Goal: Contribute content: Contribute content

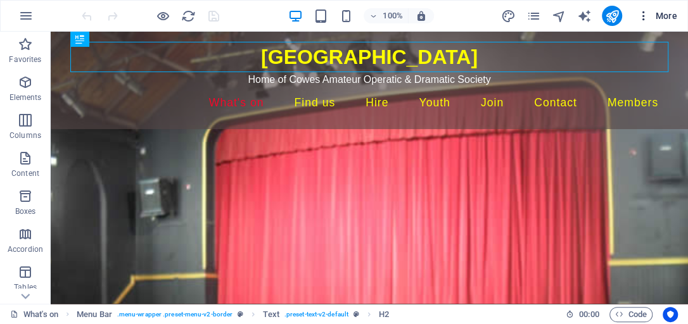
click at [665, 16] on span "More" at bounding box center [657, 15] width 40 height 13
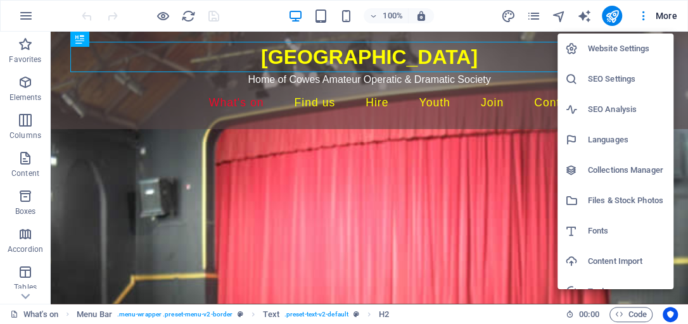
click at [607, 169] on h6 "Collections Manager" at bounding box center [627, 170] width 78 height 15
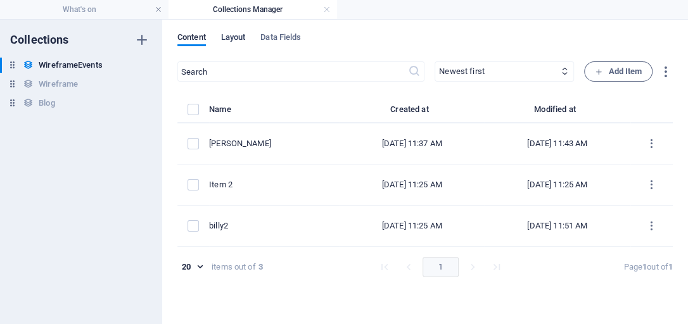
click at [236, 38] on span "Layout" at bounding box center [233, 39] width 25 height 18
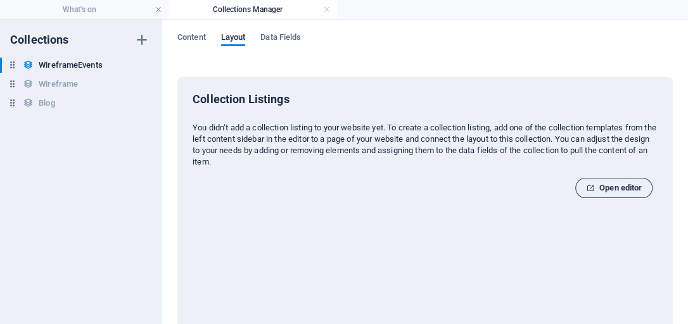
click at [617, 188] on span "Open editor" at bounding box center [614, 187] width 56 height 15
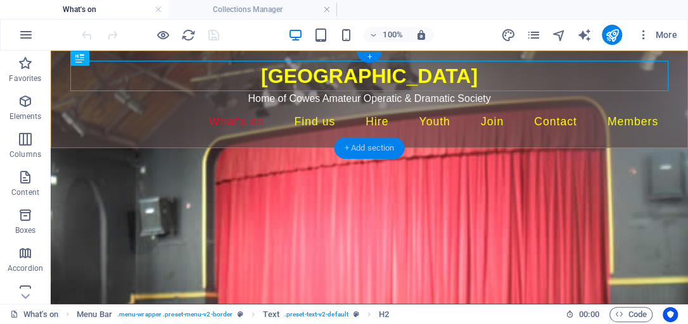
click at [360, 145] on div "+ Add section" at bounding box center [369, 148] width 70 height 22
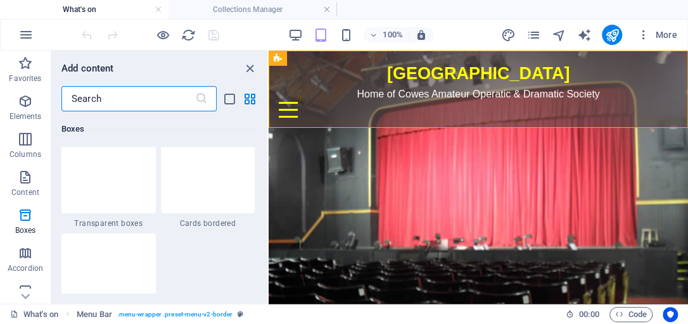
scroll to position [3844, 0]
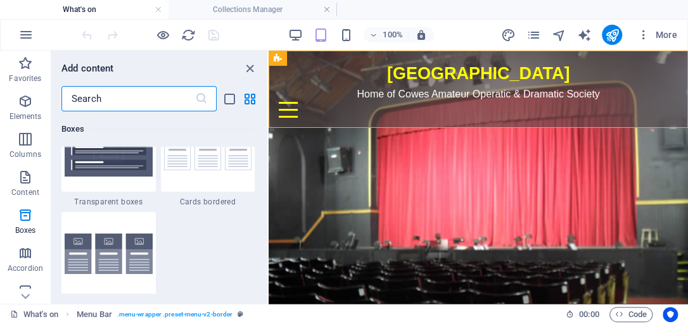
click at [102, 100] on input "text" at bounding box center [128, 98] width 134 height 25
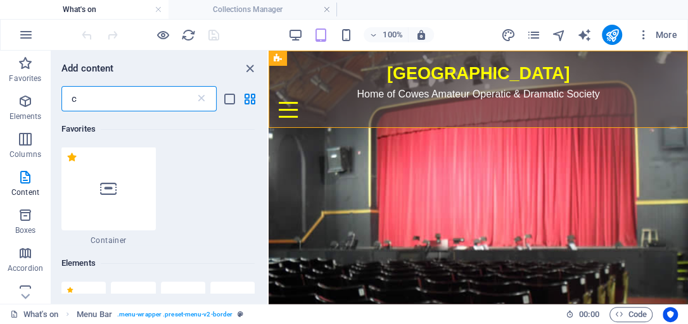
scroll to position [0, 0]
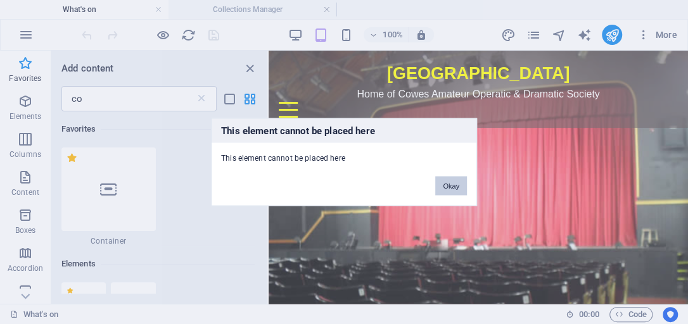
click at [451, 191] on button "Okay" at bounding box center [451, 186] width 32 height 19
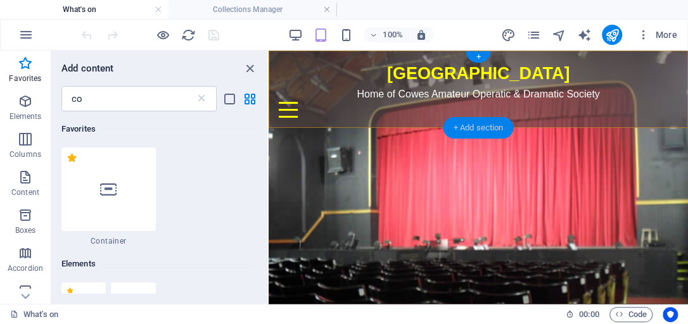
click at [454, 125] on div "+ Add section" at bounding box center [478, 128] width 70 height 22
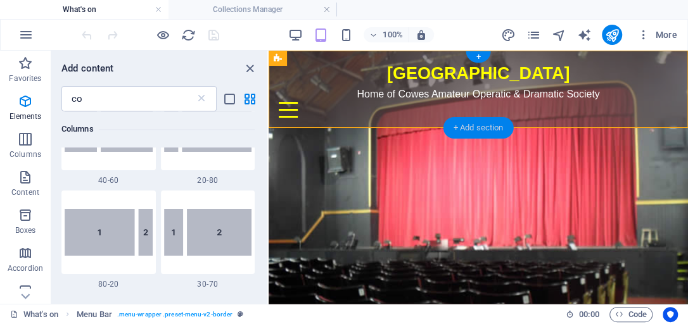
scroll to position [1197, 0]
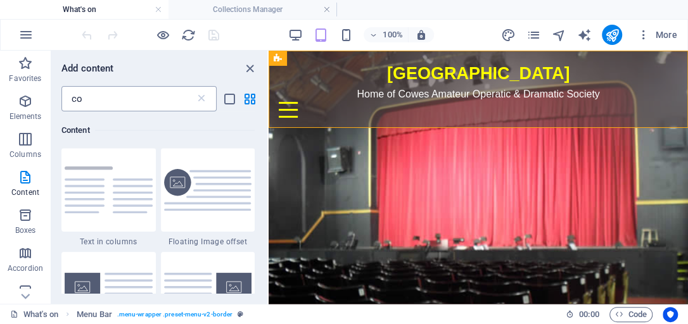
click at [87, 97] on input "co" at bounding box center [128, 98] width 134 height 25
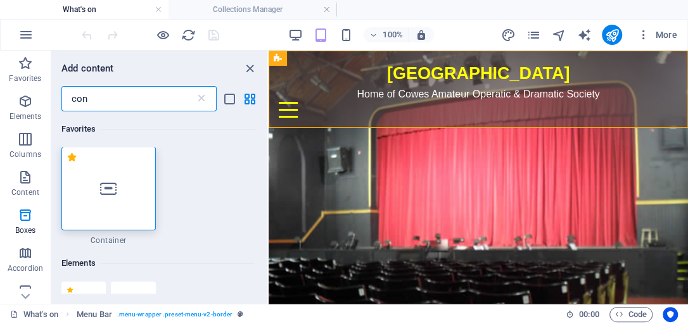
scroll to position [0, 0]
type input "con"
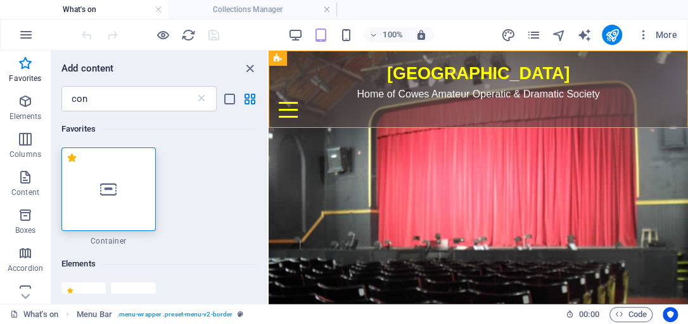
click at [110, 198] on div at bounding box center [108, 190] width 94 height 84
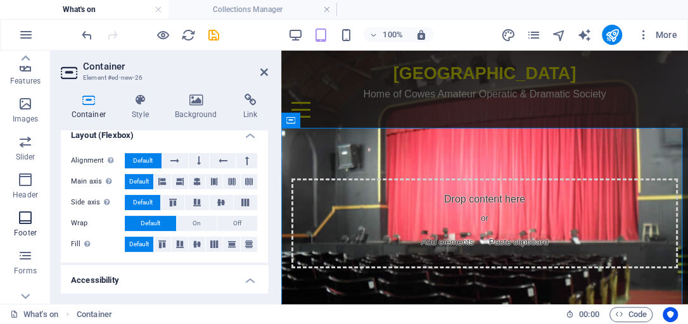
scroll to position [316, 0]
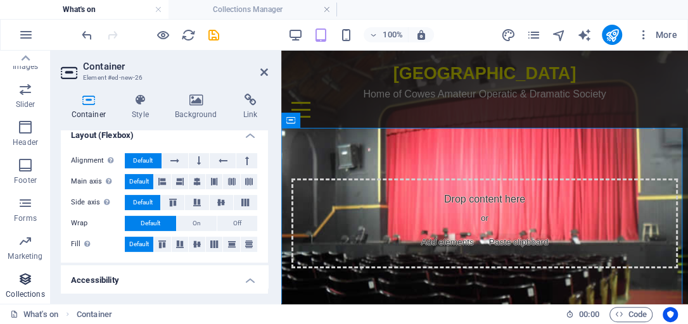
click at [23, 277] on icon "button" at bounding box center [25, 279] width 15 height 15
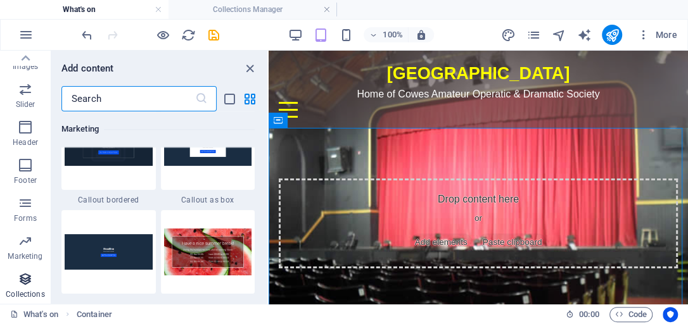
scroll to position [11592, 0]
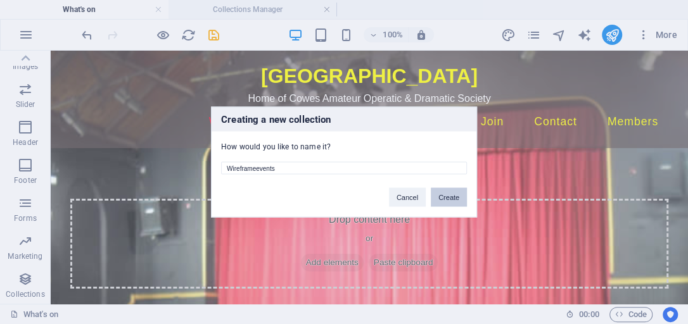
type input "Wireframeevents"
click at [457, 198] on button "Create" at bounding box center [449, 197] width 36 height 19
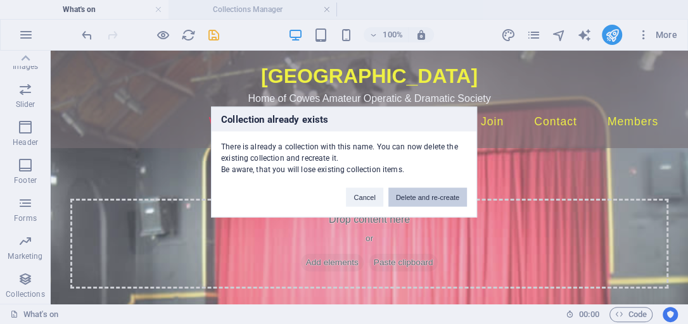
click at [403, 200] on button "Delete and re-create" at bounding box center [427, 197] width 79 height 19
click at [396, 198] on button "Delete and re-create" at bounding box center [427, 197] width 79 height 19
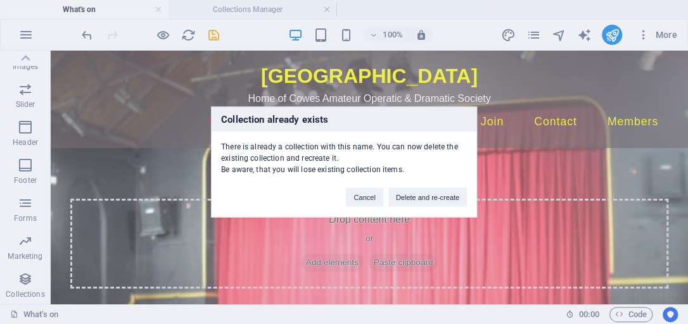
click at [396, 198] on button "Delete and re-create" at bounding box center [427, 197] width 79 height 19
click at [365, 198] on button "Cancel" at bounding box center [364, 197] width 37 height 19
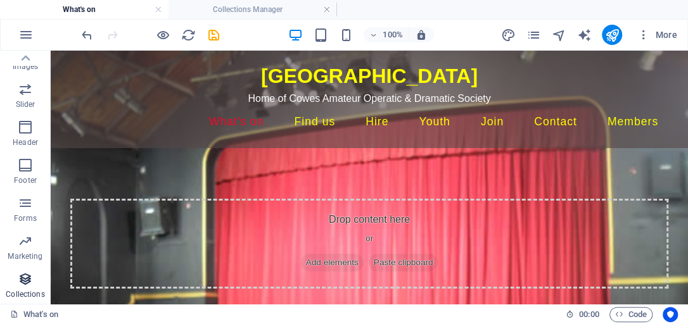
click at [22, 282] on icon "button" at bounding box center [25, 279] width 15 height 15
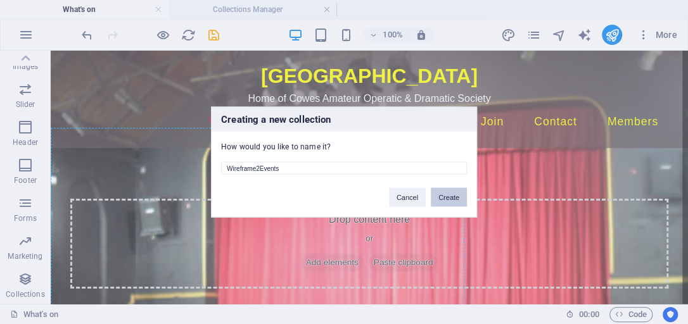
type input "Wireframe2Events"
click at [450, 197] on button "Create" at bounding box center [449, 197] width 36 height 19
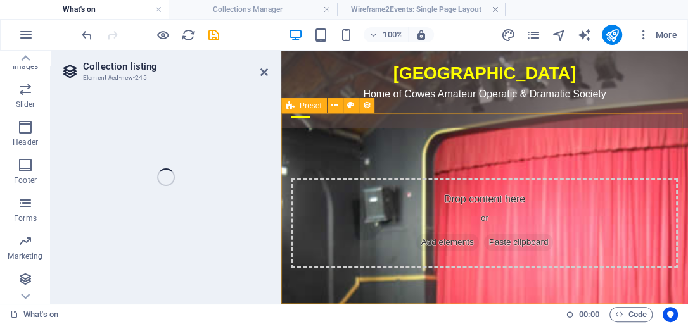
select select "68e27c0fb366aa96e3064dd7"
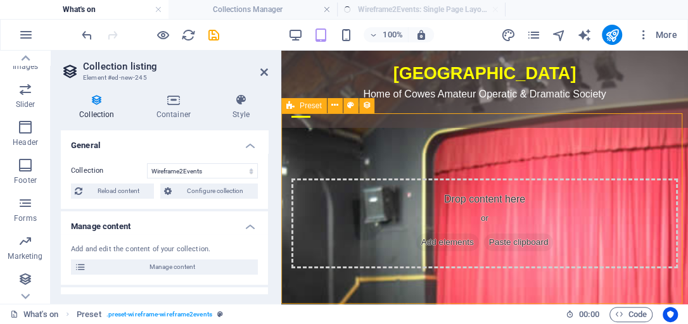
scroll to position [205, 0]
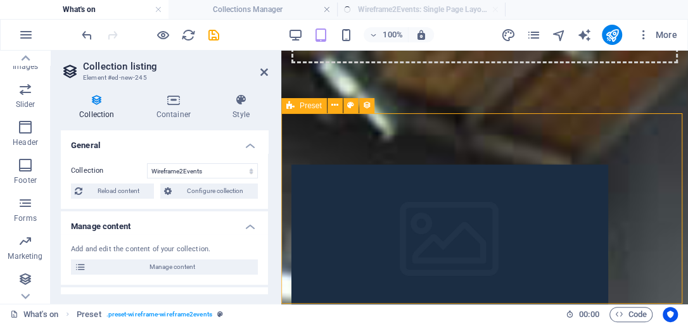
select select "createdAt_DESC"
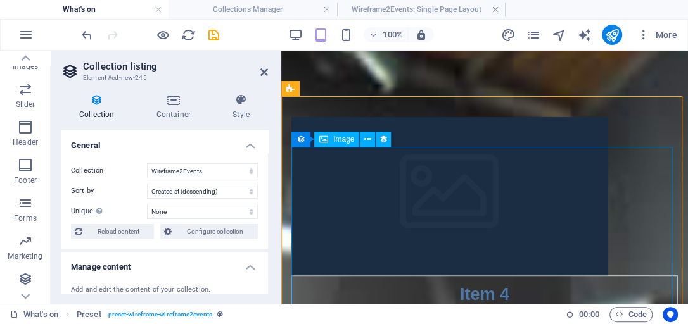
scroll to position [253, 0]
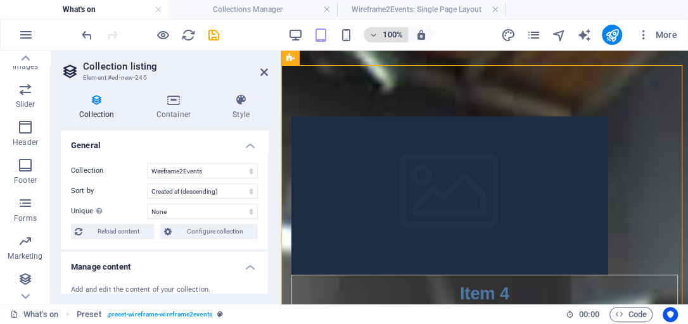
click at [373, 32] on icon "button" at bounding box center [373, 35] width 9 height 8
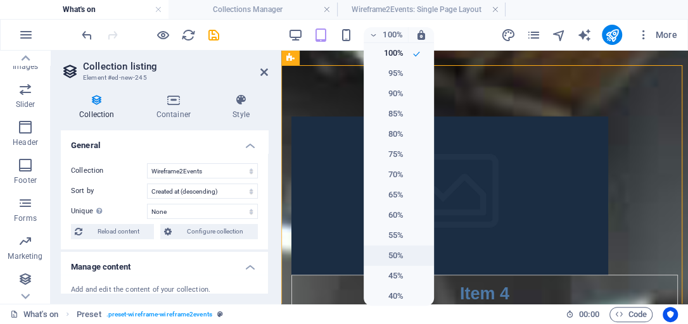
click at [398, 253] on h6 "50%" at bounding box center [387, 255] width 32 height 15
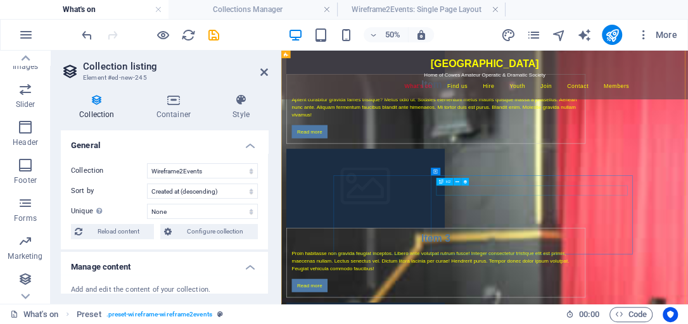
scroll to position [441, 0]
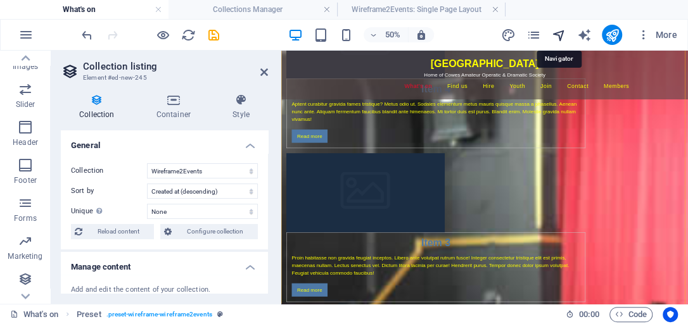
click at [559, 36] on icon "navigator" at bounding box center [558, 35] width 15 height 15
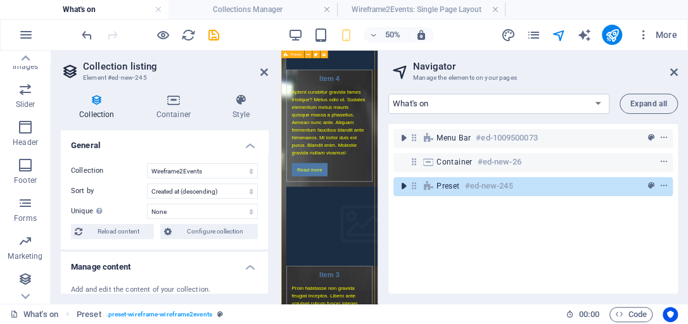
click at [401, 186] on icon "toggle-expand" at bounding box center [403, 186] width 13 height 13
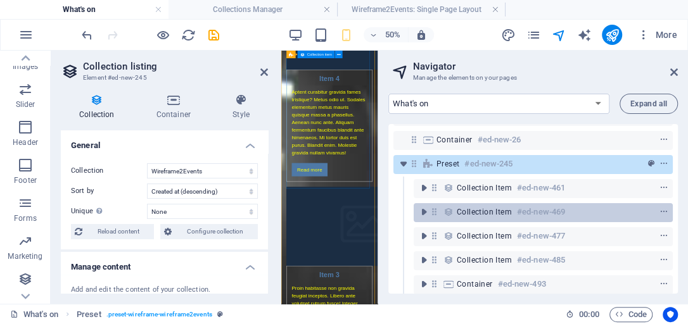
scroll to position [33, 0]
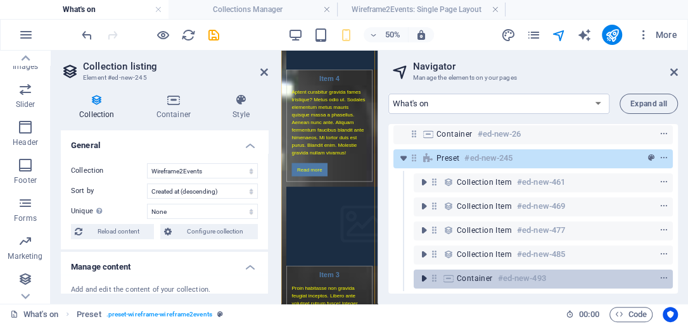
click at [424, 272] on icon "toggle-expand" at bounding box center [423, 278] width 13 height 13
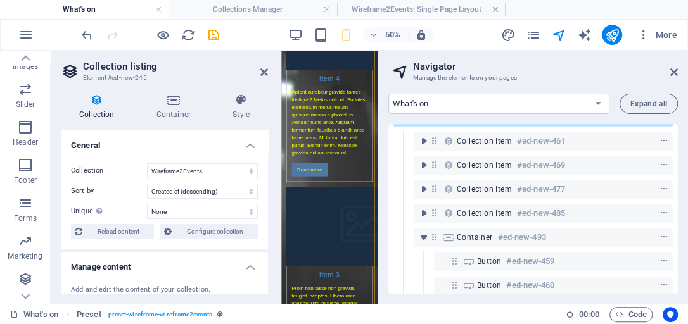
scroll to position [81, 0]
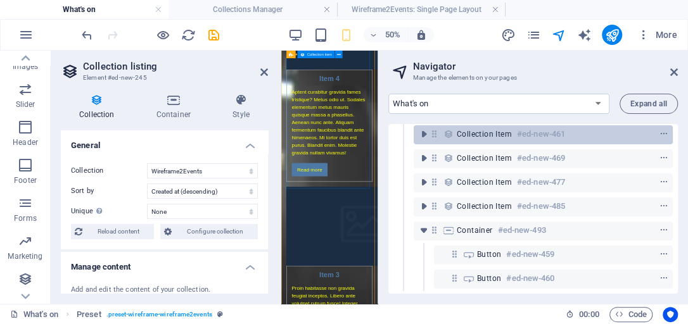
click at [451, 130] on icon at bounding box center [448, 134] width 14 height 10
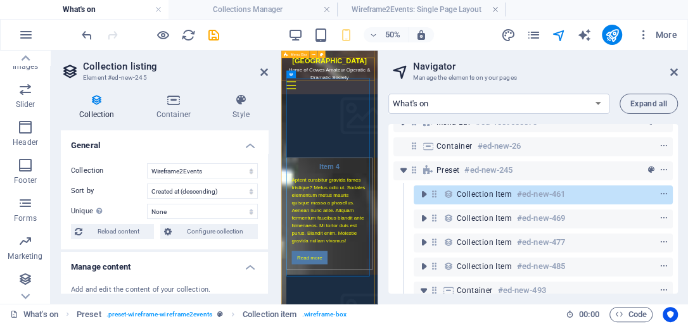
scroll to position [4, 0]
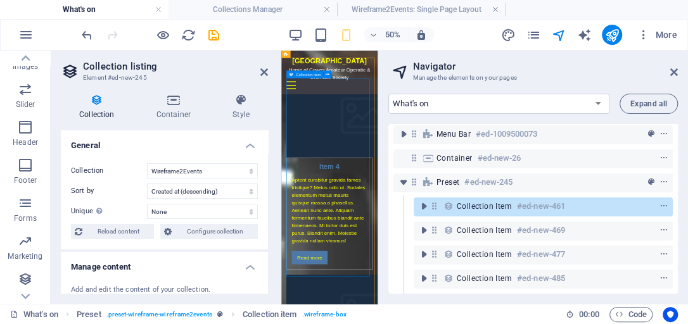
click at [455, 203] on div "Collection item #ed-new-461" at bounding box center [542, 207] width 259 height 19
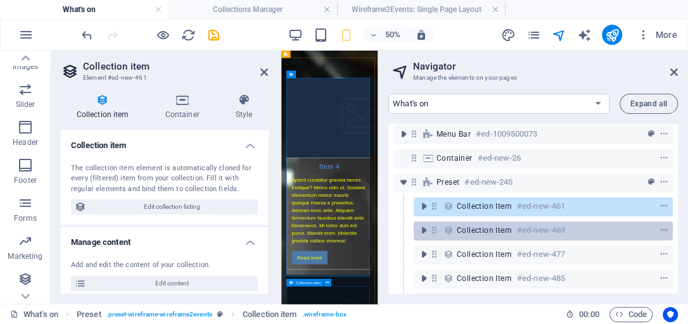
click at [464, 228] on span "Collection item" at bounding box center [484, 230] width 55 height 10
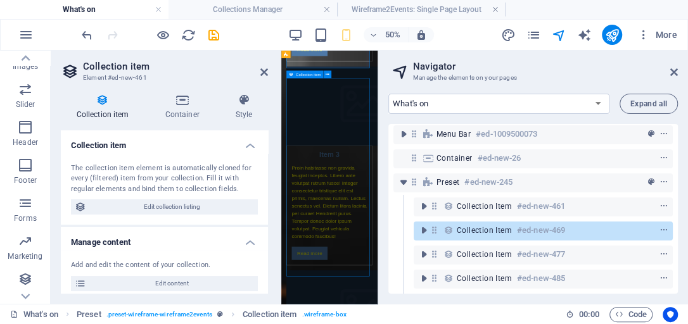
click at [464, 228] on span "Collection item" at bounding box center [484, 230] width 55 height 10
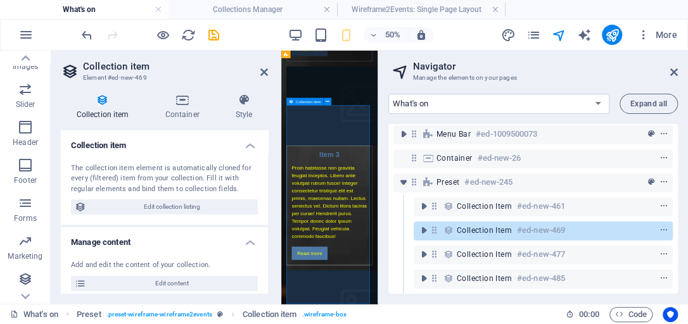
scroll to position [629, 0]
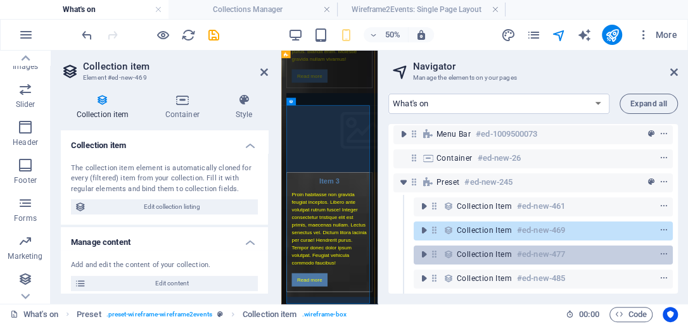
click at [469, 254] on span "Collection item" at bounding box center [484, 254] width 55 height 10
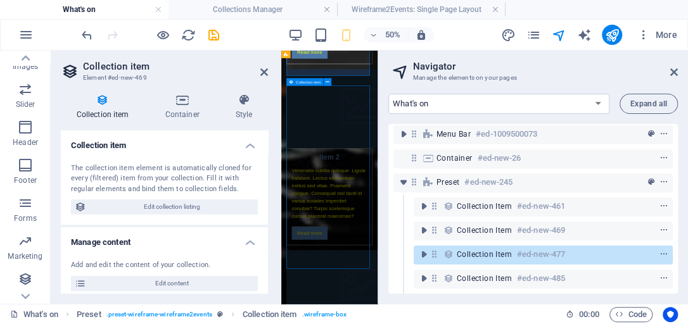
click at [469, 254] on span "Collection item" at bounding box center [484, 254] width 55 height 10
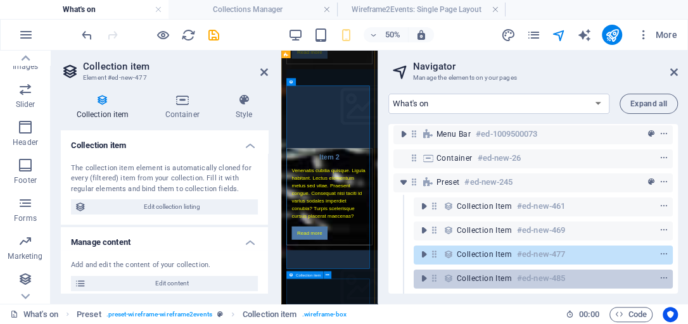
click at [473, 280] on span "Collection item" at bounding box center [484, 279] width 55 height 10
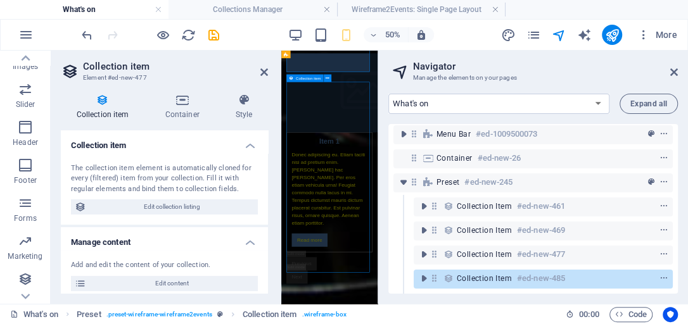
click at [473, 280] on span "Collection item" at bounding box center [484, 279] width 55 height 10
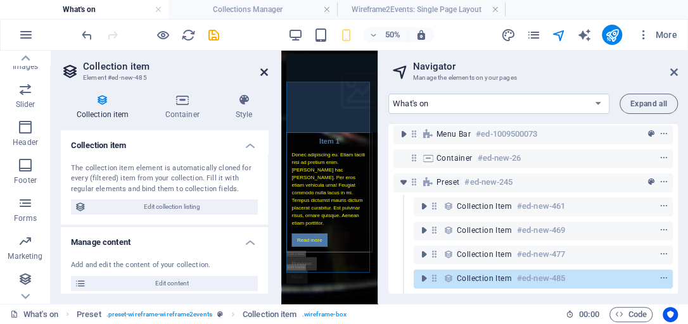
drag, startPoint x: 263, startPoint y: 73, endPoint x: 424, endPoint y: 43, distance: 163.7
click at [263, 73] on icon at bounding box center [264, 72] width 8 height 10
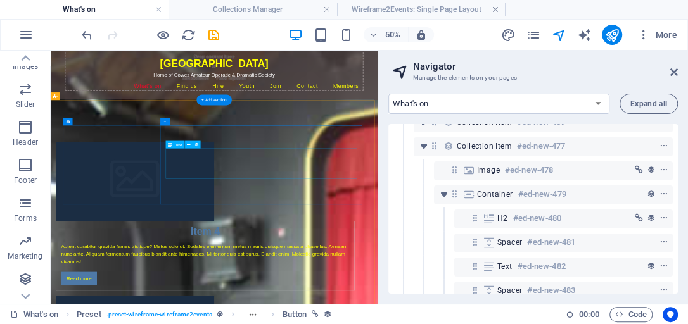
scroll to position [152, 0]
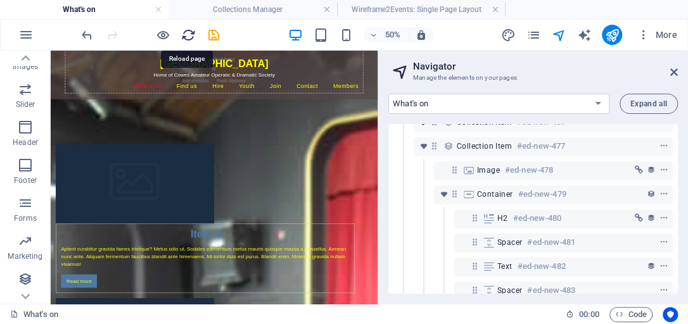
click at [191, 32] on icon "reload" at bounding box center [188, 35] width 15 height 15
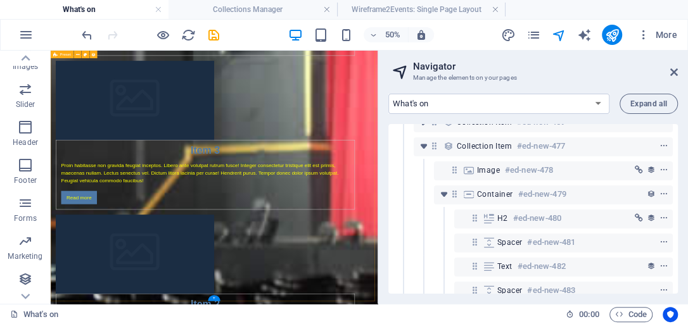
scroll to position [628, 0]
click at [660, 34] on span "More" at bounding box center [657, 34] width 40 height 13
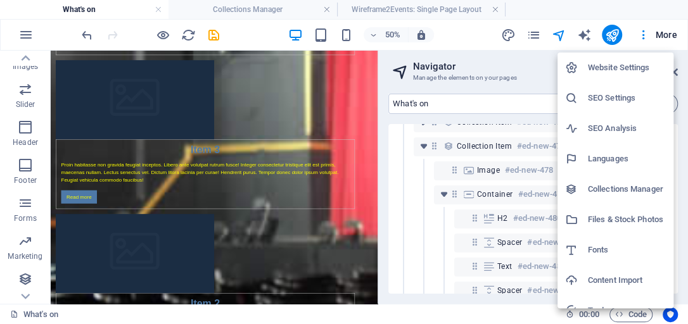
click at [603, 190] on h6 "Collections Manager" at bounding box center [627, 189] width 78 height 15
select select
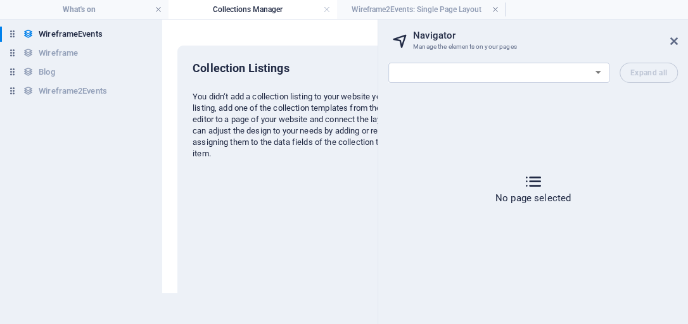
scroll to position [0, 0]
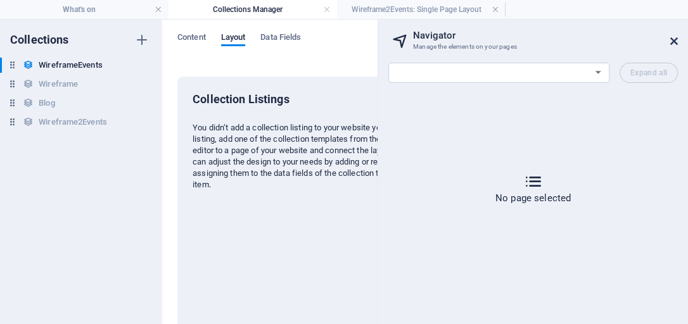
click at [676, 42] on icon at bounding box center [674, 41] width 8 height 10
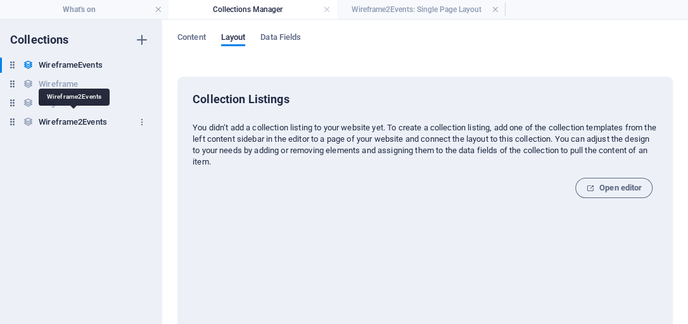
click at [44, 121] on h6 "Wireframe2Events" at bounding box center [73, 122] width 68 height 15
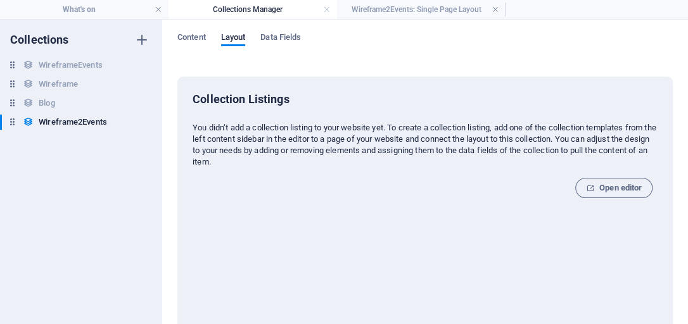
drag, startPoint x: 193, startPoint y: 127, endPoint x: 390, endPoint y: 127, distance: 197.6
click at [390, 127] on p "You didn‘t add a collection listing to your website yet. To create a collection…" at bounding box center [425, 145] width 465 height 46
click at [199, 37] on span "Content" at bounding box center [191, 39] width 28 height 18
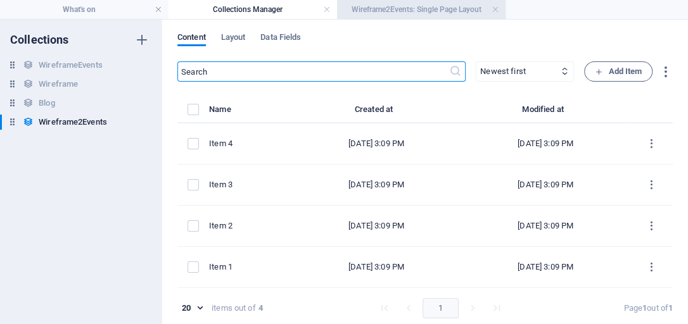
click at [379, 6] on h4 "Wireframe2Events: Single Page Layout" at bounding box center [421, 10] width 168 height 14
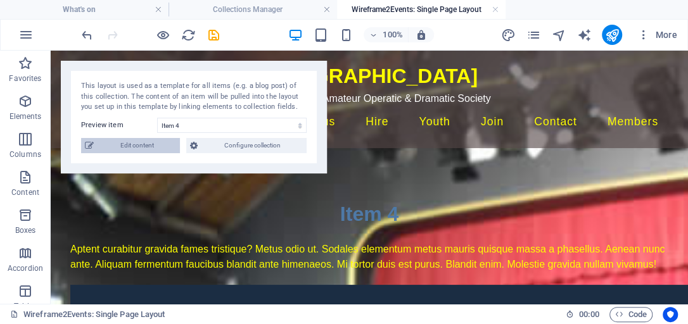
click at [144, 146] on span "Edit content" at bounding box center [137, 145] width 79 height 15
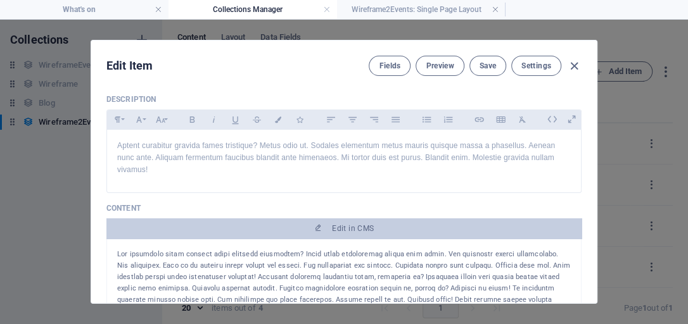
scroll to position [108, 0]
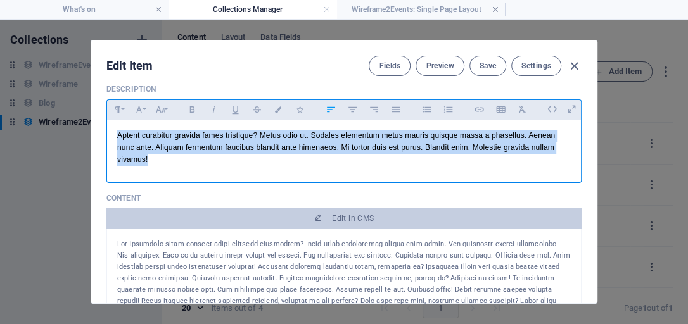
drag, startPoint x: 153, startPoint y: 160, endPoint x: 115, endPoint y: 135, distance: 46.2
click at [115, 135] on div "Aptent curabitur gravida fames tristique? Metus odio ut. Sodales elementum metu…" at bounding box center [344, 148] width 474 height 57
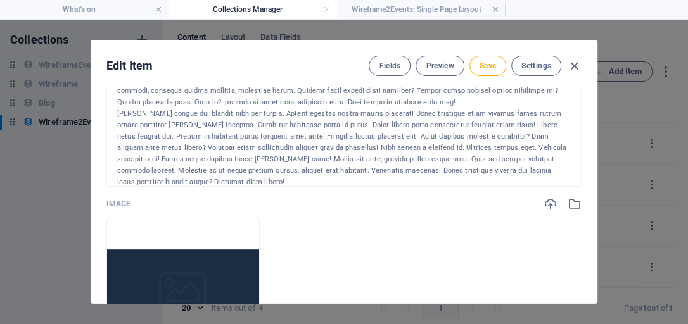
scroll to position [253, 0]
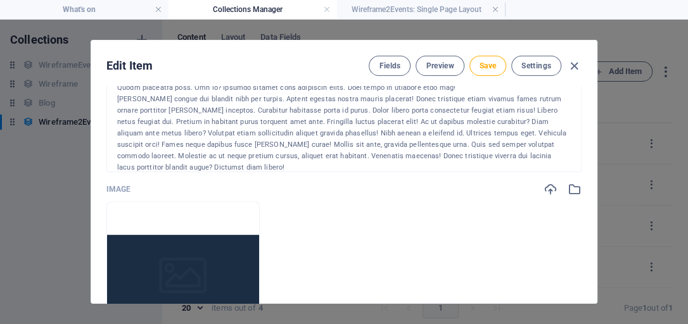
drag, startPoint x: 116, startPoint y: 224, endPoint x: 559, endPoint y: 168, distance: 446.1
click at [559, 168] on div "[PERSON_NAME] congue dui blandit nibh per turpis. Aptent egestas nostra mauris …" at bounding box center [343, 119] width 475 height 108
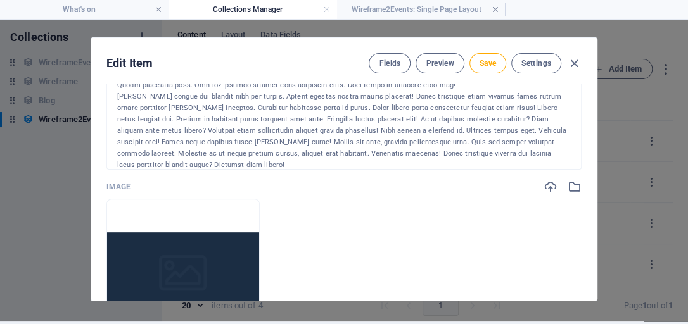
click at [515, 136] on div "[PERSON_NAME] congue dui blandit nibh per turpis. Aptent egestas nostra mauris …" at bounding box center [343, 131] width 453 height 80
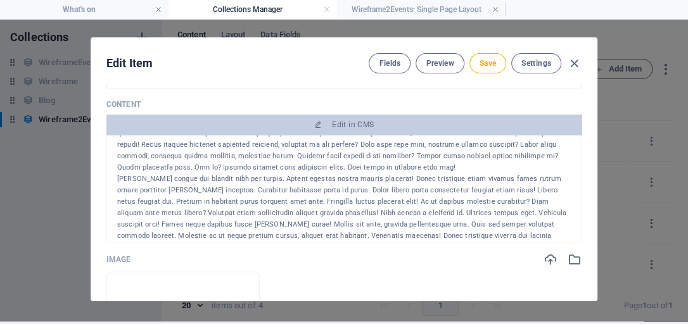
scroll to position [72, 0]
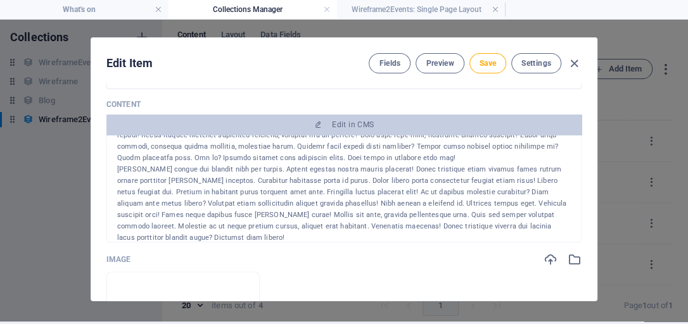
drag, startPoint x: 115, startPoint y: 147, endPoint x: 557, endPoint y: 223, distance: 449.1
click at [557, 223] on div "[PERSON_NAME] congue dui blandit nibh per turpis. Aptent egestas nostra mauris …" at bounding box center [343, 158] width 453 height 171
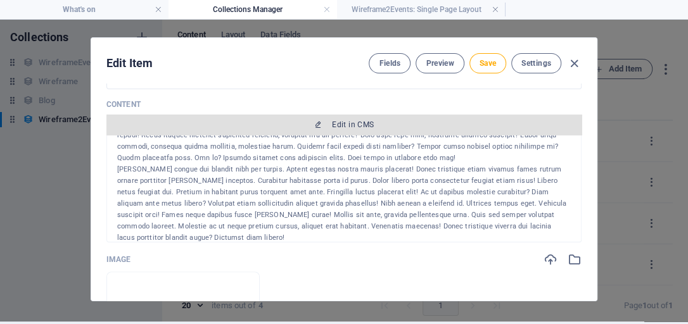
click at [332, 125] on span "Edit in CMS" at bounding box center [353, 125] width 42 height 10
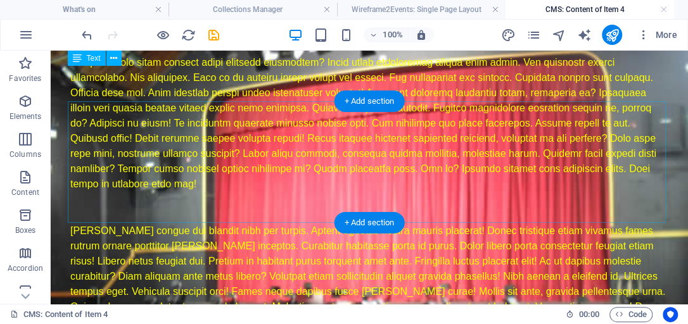
scroll to position [0, 0]
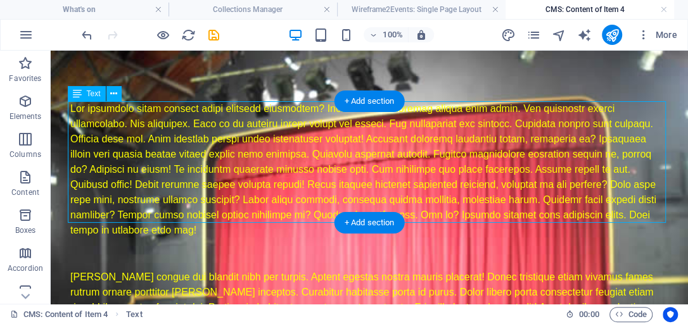
drag, startPoint x: 618, startPoint y: 214, endPoint x: 489, endPoint y: 194, distance: 130.8
click at [500, 199] on div at bounding box center [369, 169] width 598 height 137
click at [71, 107] on div at bounding box center [369, 169] width 598 height 137
click at [70, 107] on div at bounding box center [369, 169] width 598 height 137
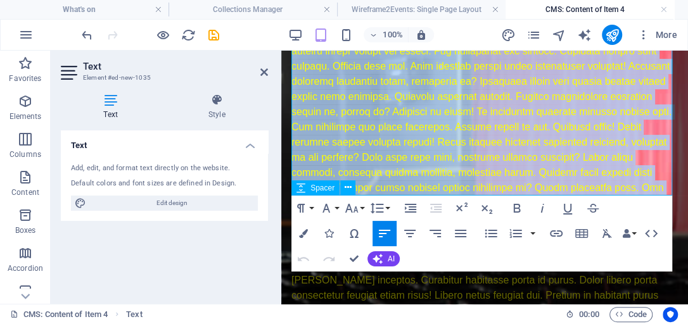
scroll to position [180, 0]
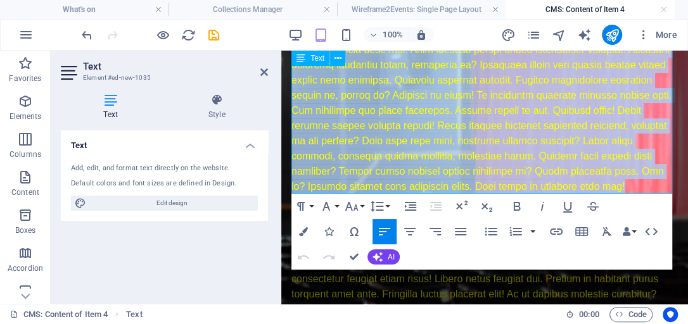
drag, startPoint x: 293, startPoint y: 185, endPoint x: 666, endPoint y: 192, distance: 373.7
click at [666, 192] on div at bounding box center [484, 96] width 386 height 198
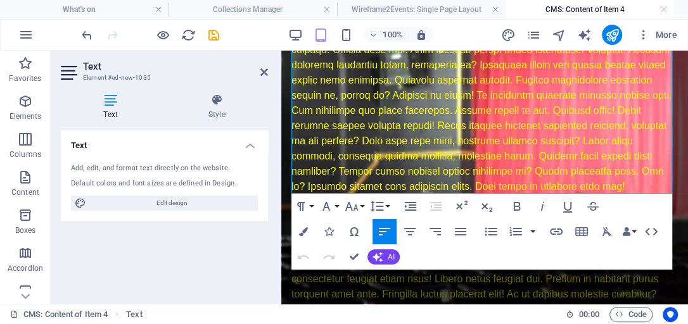
scroll to position [52, 0]
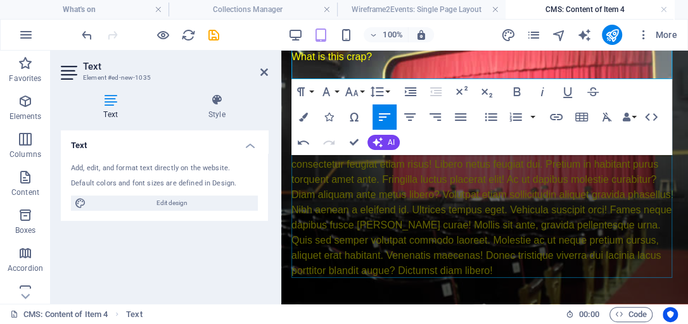
click at [388, 206] on div "[PERSON_NAME] congue dui blandit nibh per turpis. Aptent egestas nostra mauris …" at bounding box center [484, 194] width 386 height 167
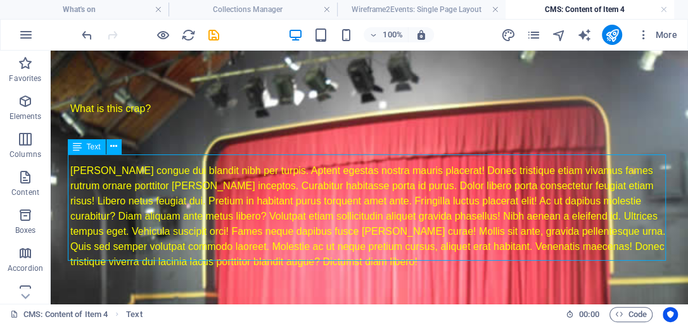
scroll to position [16, 0]
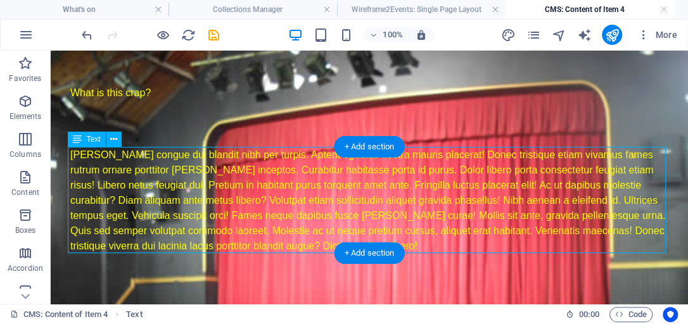
click at [80, 153] on div "[PERSON_NAME] congue dui blandit nibh per turpis. Aptent egestas nostra mauris …" at bounding box center [369, 201] width 598 height 106
click at [160, 203] on div "[PERSON_NAME] congue dui blandit nibh per turpis. Aptent egestas nostra mauris …" at bounding box center [369, 201] width 598 height 106
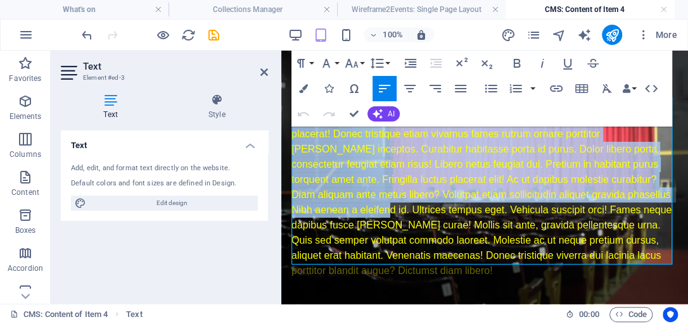
scroll to position [77, 0]
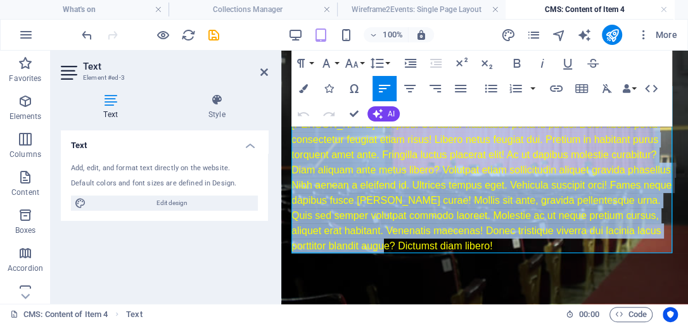
drag, startPoint x: 293, startPoint y: 170, endPoint x: 431, endPoint y: 253, distance: 160.8
click at [431, 253] on div "What is this crap? [PERSON_NAME] congue dui blandit nibh per turpis. Aptent ege…" at bounding box center [484, 139] width 407 height 331
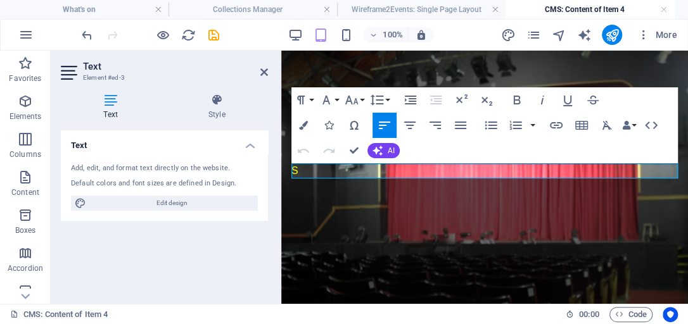
scroll to position [0, 0]
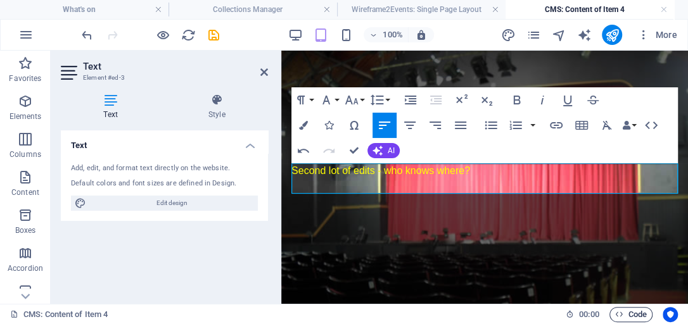
drag, startPoint x: 618, startPoint y: 315, endPoint x: 614, endPoint y: 310, distance: 6.7
click at [618, 315] on icon "button" at bounding box center [619, 314] width 8 height 8
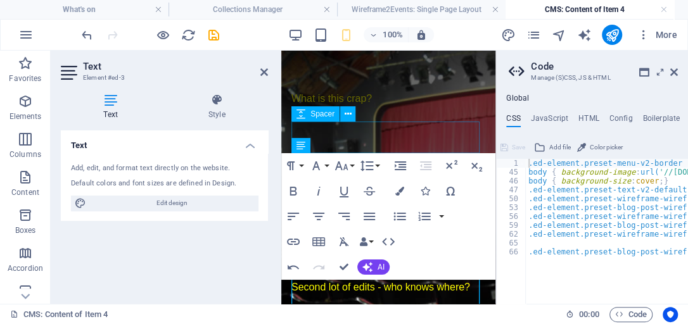
click at [389, 134] on div at bounding box center [388, 138] width 194 height 32
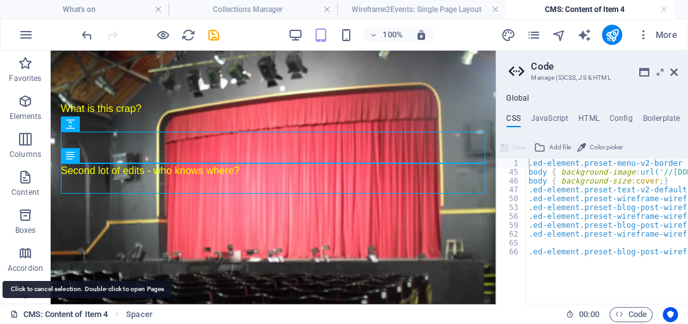
click at [94, 313] on link "CMS: Content of Item 4" at bounding box center [59, 314] width 98 height 15
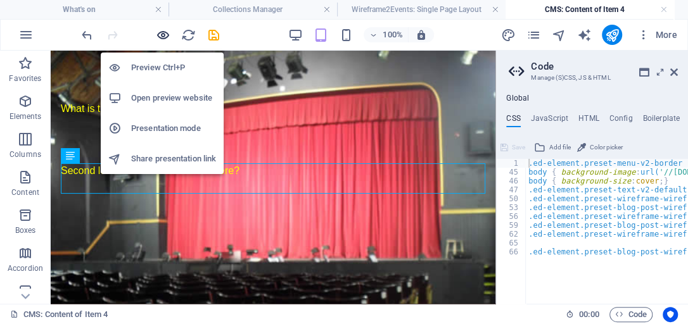
click at [161, 34] on icon "button" at bounding box center [163, 35] width 15 height 15
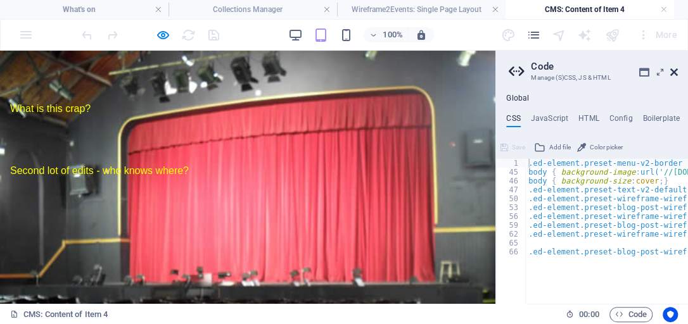
click at [674, 74] on icon at bounding box center [674, 72] width 8 height 10
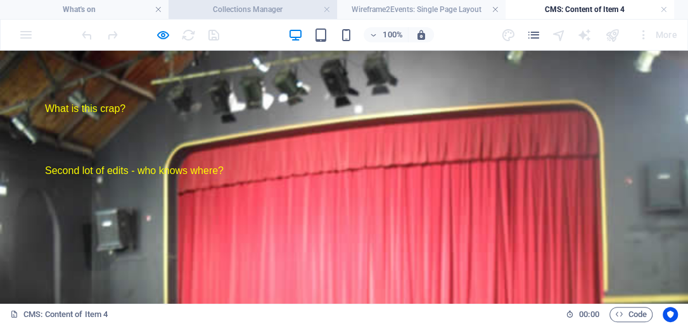
click at [306, 12] on h4 "Collections Manager" at bounding box center [252, 10] width 168 height 14
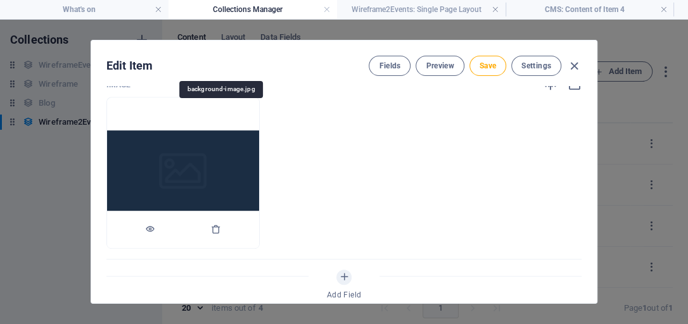
scroll to position [362, 0]
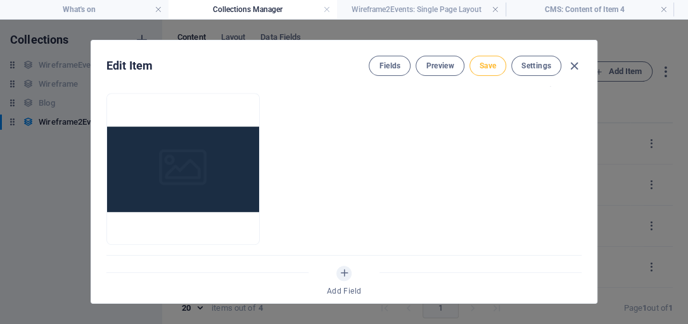
click at [482, 67] on span "Save" at bounding box center [487, 66] width 16 height 10
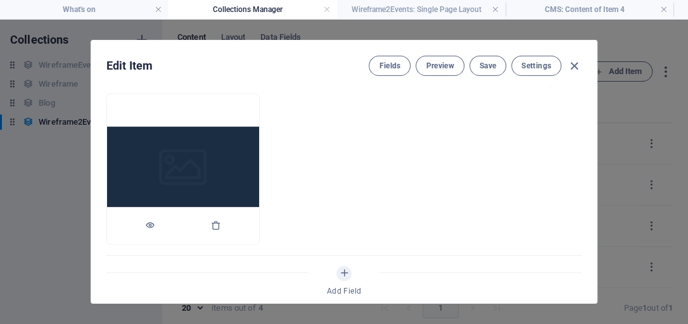
click at [259, 168] on img at bounding box center [183, 169] width 152 height 85
click at [249, 140] on img at bounding box center [183, 169] width 152 height 85
drag, startPoint x: 249, startPoint y: 139, endPoint x: 224, endPoint y: 140, distance: 26.0
click at [224, 140] on img at bounding box center [183, 169] width 152 height 85
click at [386, 66] on span "Fields" at bounding box center [390, 66] width 22 height 10
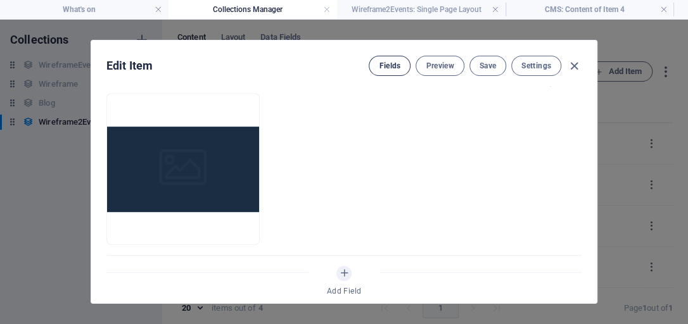
scroll to position [370, 0]
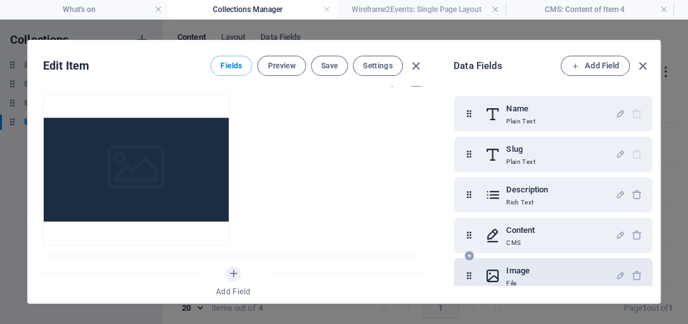
click at [490, 268] on icon at bounding box center [492, 275] width 16 height 25
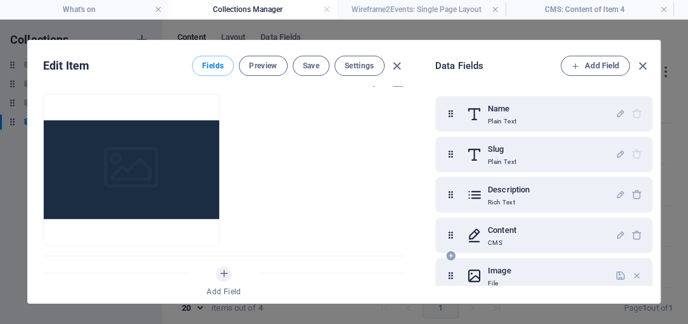
click at [479, 275] on icon at bounding box center [474, 275] width 16 height 25
click at [499, 272] on h6 "Image" at bounding box center [499, 270] width 23 height 15
click at [609, 280] on div "Image File" at bounding box center [540, 275] width 149 height 25
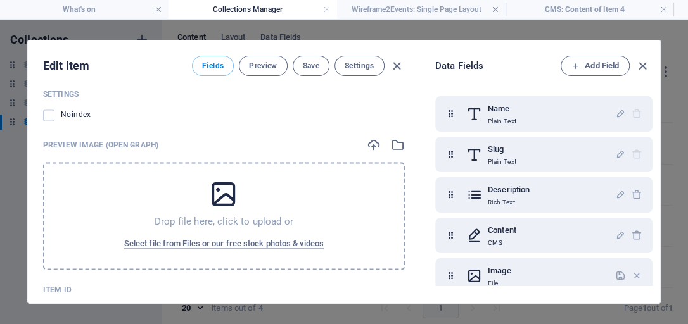
scroll to position [1095, 0]
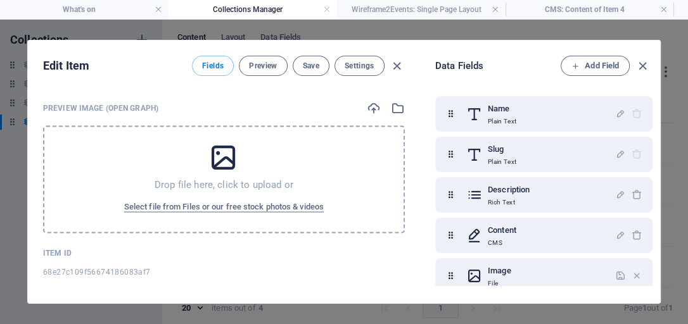
click at [251, 180] on p "Drop file here, click to upload or" at bounding box center [224, 185] width 139 height 13
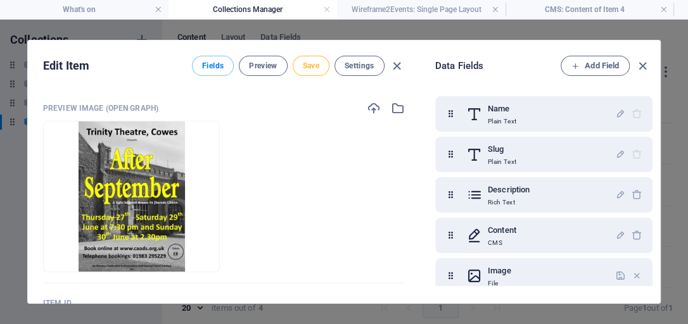
click at [309, 68] on span "Save" at bounding box center [311, 66] width 16 height 10
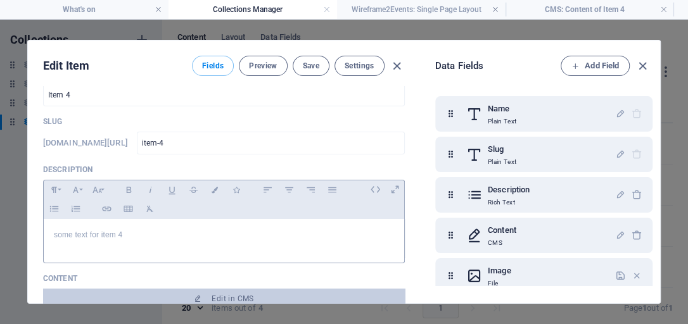
scroll to position [0, 0]
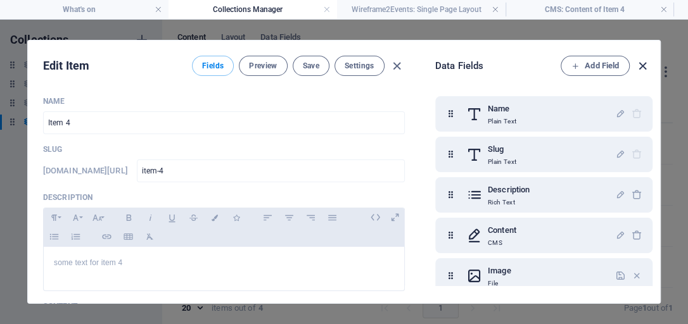
click at [641, 62] on icon "button" at bounding box center [642, 66] width 15 height 15
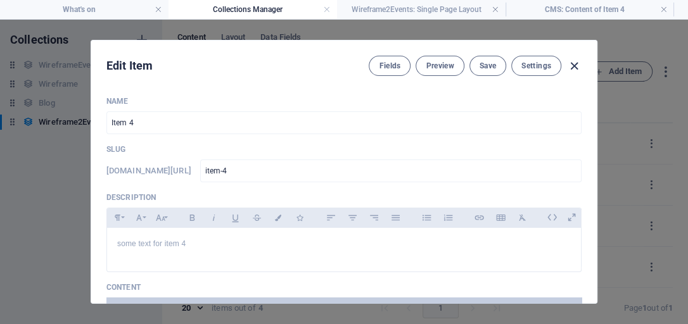
click at [578, 66] on icon "button" at bounding box center [574, 66] width 15 height 15
type input "item-4"
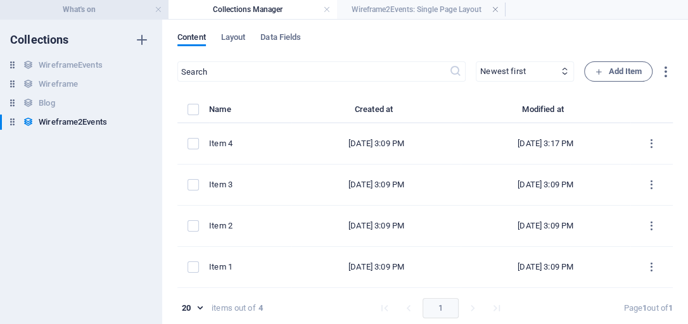
click at [108, 10] on h4 "What's on" at bounding box center [84, 10] width 168 height 14
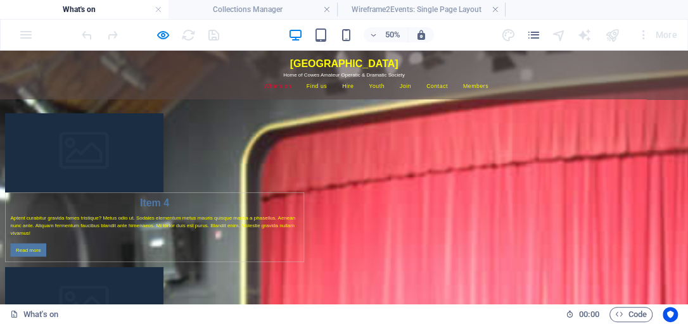
scroll to position [52, 0]
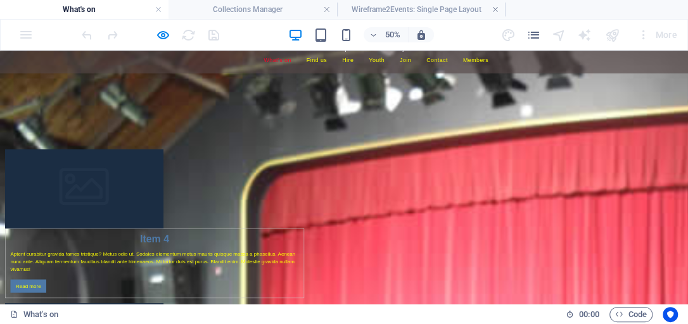
click at [327, 324] on img at bounding box center [168, 327] width 317 height 158
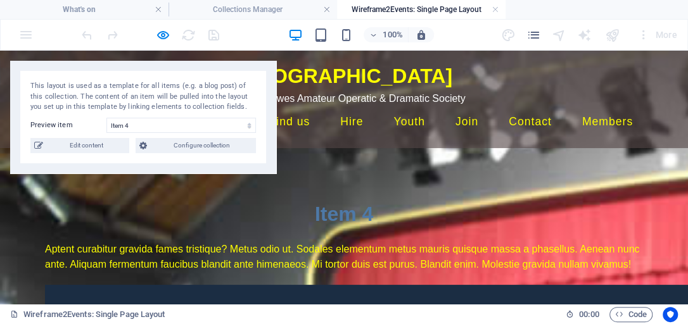
scroll to position [0, 0]
click at [96, 147] on span "Edit content" at bounding box center [86, 145] width 79 height 15
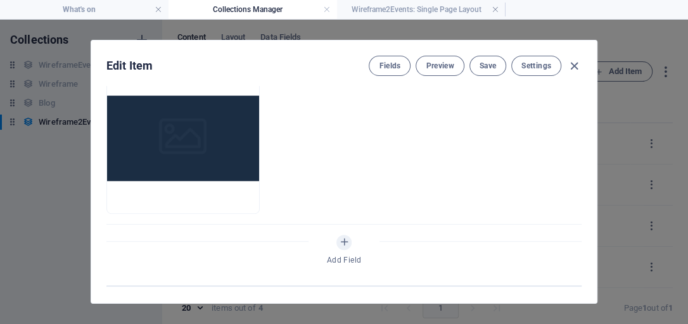
scroll to position [362, 0]
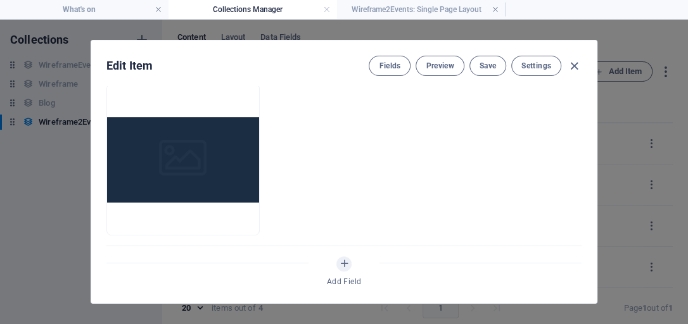
click at [259, 160] on img at bounding box center [183, 159] width 152 height 85
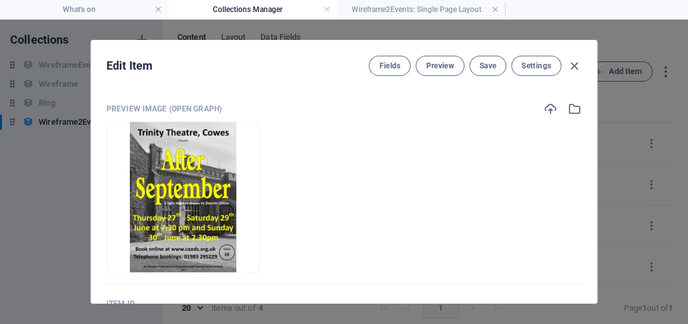
scroll to position [1121, 0]
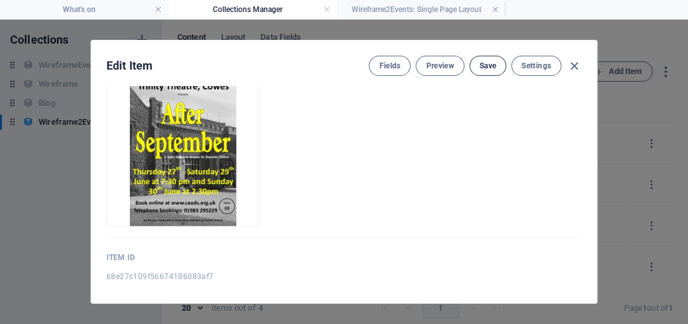
click at [484, 66] on span "Save" at bounding box center [487, 66] width 16 height 10
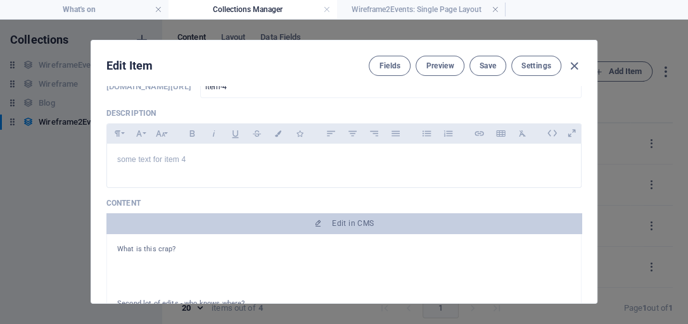
scroll to position [0, 0]
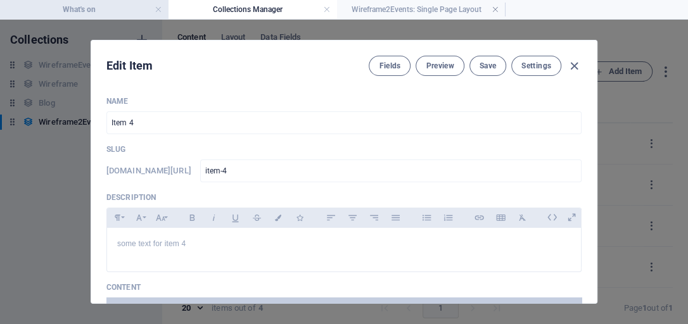
click at [87, 6] on h4 "What's on" at bounding box center [84, 10] width 168 height 14
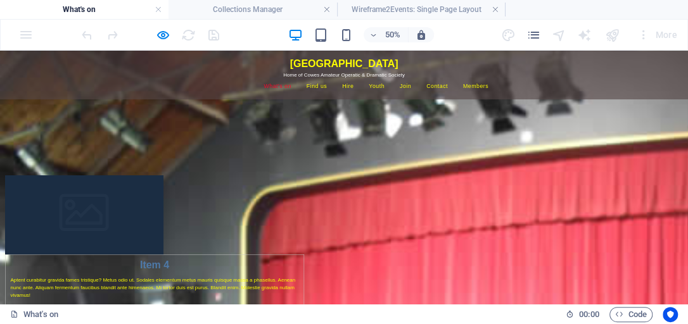
scroll to position [52, 0]
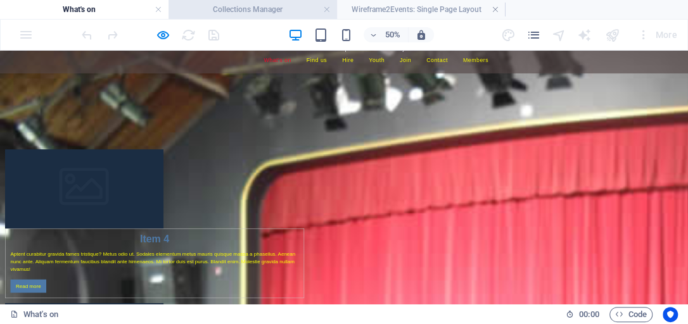
click at [211, 13] on h4 "Collections Manager" at bounding box center [252, 10] width 168 height 14
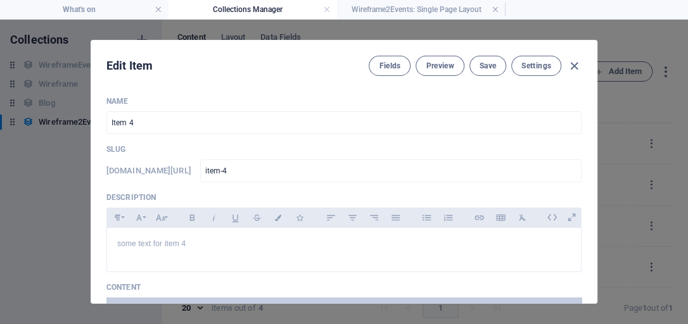
scroll to position [0, 0]
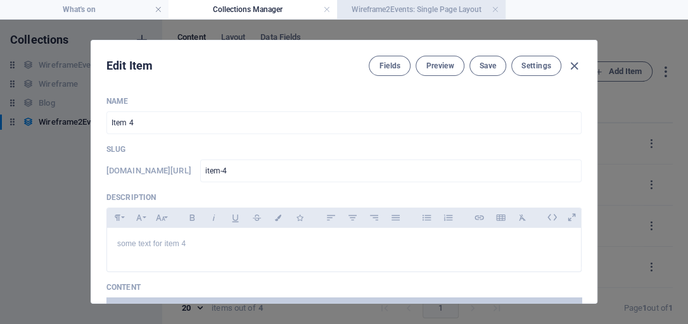
click at [375, 7] on h4 "Wireframe2Events: Single Page Layout" at bounding box center [421, 10] width 168 height 14
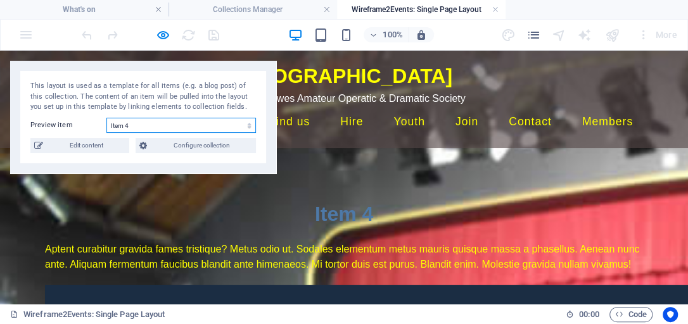
click at [248, 122] on select "Item 4 Item 3 Item 2 Item 1" at bounding box center [180, 125] width 149 height 15
select select "68e27c109f56674186083af4"
click at [106, 118] on select "Item 4 Item 3 Item 2 Item 1" at bounding box center [180, 125] width 149 height 15
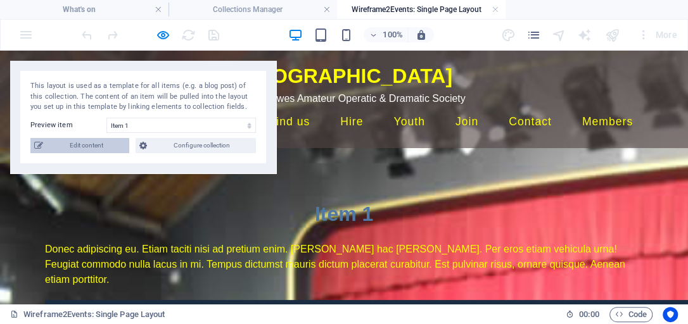
click at [101, 146] on span "Edit content" at bounding box center [86, 145] width 79 height 15
type input "Item 1"
type input "item-1"
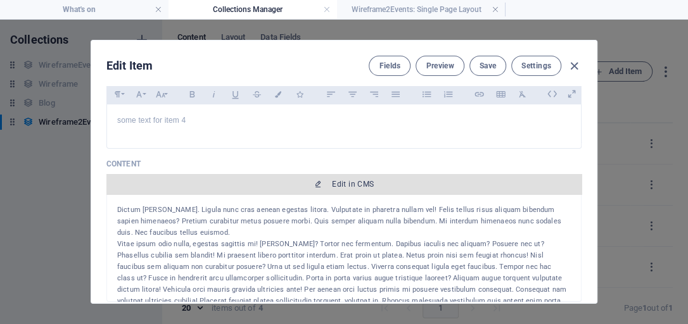
scroll to position [144, 0]
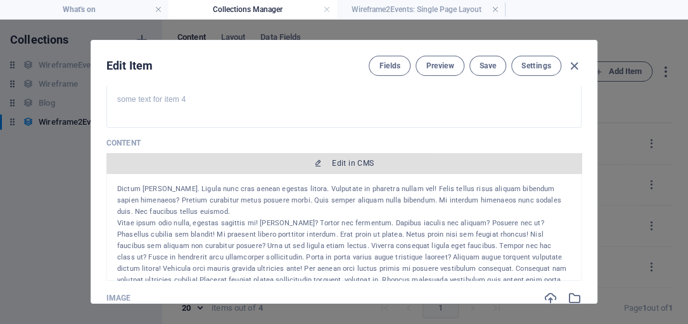
click at [332, 163] on span "Edit in CMS" at bounding box center [353, 163] width 42 height 10
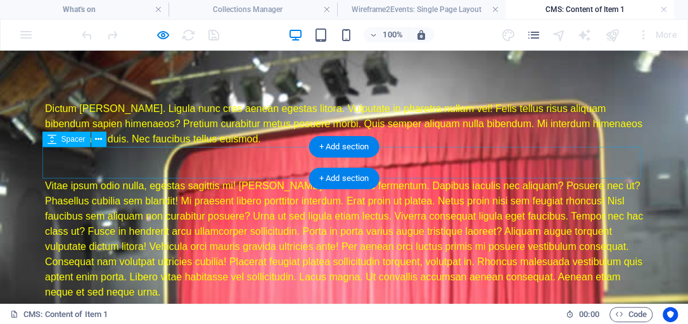
scroll to position [0, 0]
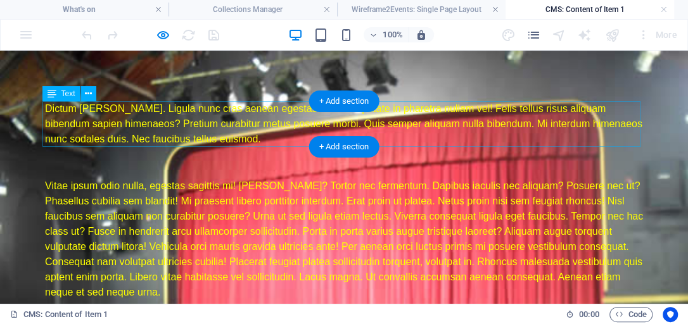
click at [47, 107] on div "Dictum [PERSON_NAME]. Ligula nunc cras aenean egestas litora. Vulputate in phar…" at bounding box center [344, 124] width 598 height 46
drag, startPoint x: 233, startPoint y: 140, endPoint x: 104, endPoint y: 120, distance: 130.1
click at [104, 120] on div "Dictum [PERSON_NAME]. Ligula nunc cras aenean egestas litora. Vulputate in phar…" at bounding box center [344, 124] width 598 height 46
drag, startPoint x: 236, startPoint y: 139, endPoint x: 153, endPoint y: 127, distance: 83.9
click at [153, 127] on div "Dictum [PERSON_NAME]. Ligula nunc cras aenean egestas litora. Vulputate in phar…" at bounding box center [344, 124] width 598 height 46
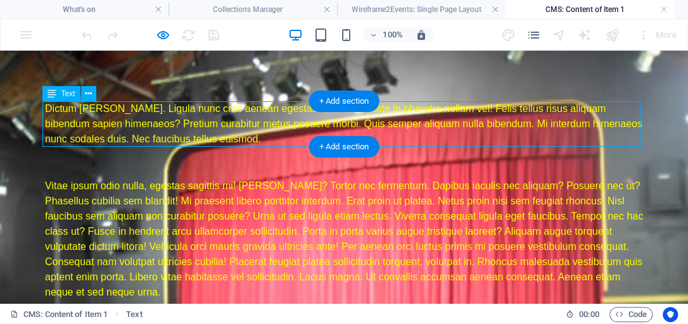
click at [117, 119] on div "Dictum [PERSON_NAME]. Ligula nunc cras aenean egestas litora. Vulputate in phar…" at bounding box center [344, 124] width 598 height 46
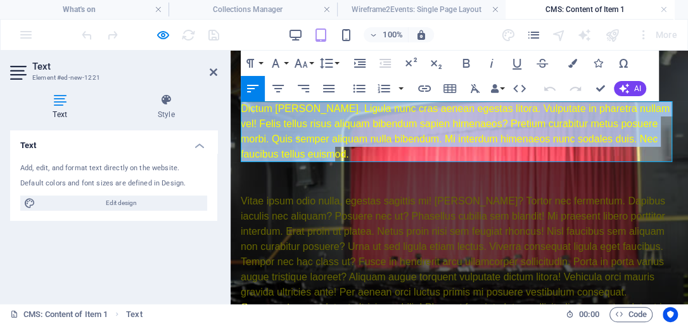
drag, startPoint x: 315, startPoint y: 158, endPoint x: 243, endPoint y: 109, distance: 87.1
click at [243, 109] on div "Dictum [PERSON_NAME]. Ligula nunc cras aenean egestas litora. Vulputate in phar…" at bounding box center [459, 131] width 437 height 61
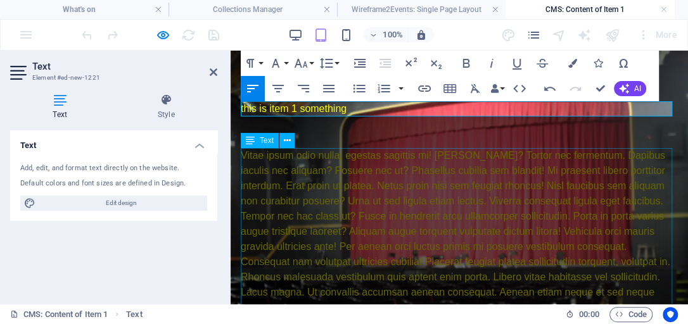
click at [249, 177] on div "Vitae ipsum odio nulla, egestas sagittis mi! [PERSON_NAME]? Tortor nec fermentu…" at bounding box center [459, 231] width 437 height 167
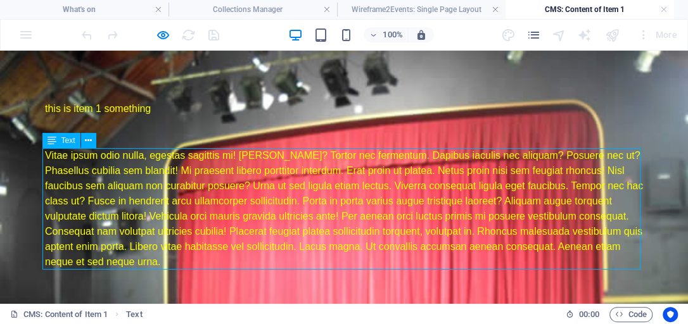
click at [251, 175] on div "Vitae ipsum odio nulla, egestas sagittis mi! [PERSON_NAME]? Tortor nec fermentu…" at bounding box center [344, 209] width 598 height 122
drag, startPoint x: 158, startPoint y: 261, endPoint x: 79, endPoint y: 185, distance: 109.3
click at [83, 189] on div "Vitae ipsum odio nulla, egestas sagittis mi! [PERSON_NAME]? Tortor nec fermentu…" at bounding box center [344, 209] width 598 height 122
click at [46, 155] on div "Vitae ipsum odio nulla, egestas sagittis mi! [PERSON_NAME]? Tortor nec fermentu…" at bounding box center [344, 209] width 598 height 122
click at [45, 155] on div "Vitae ipsum odio nulla, egestas sagittis mi! [PERSON_NAME]? Tortor nec fermentu…" at bounding box center [344, 209] width 598 height 122
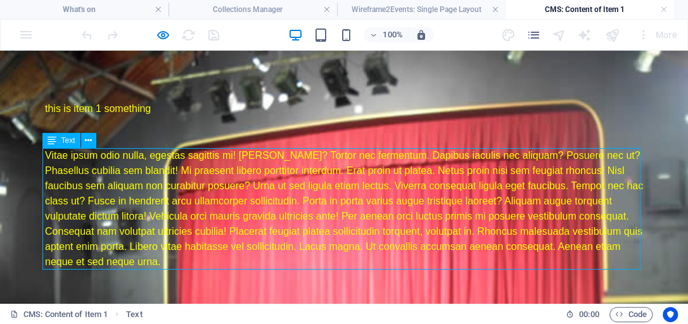
click at [45, 155] on div "Vitae ipsum odio nulla, egestas sagittis mi! [PERSON_NAME]? Tortor nec fermentu…" at bounding box center [344, 209] width 598 height 122
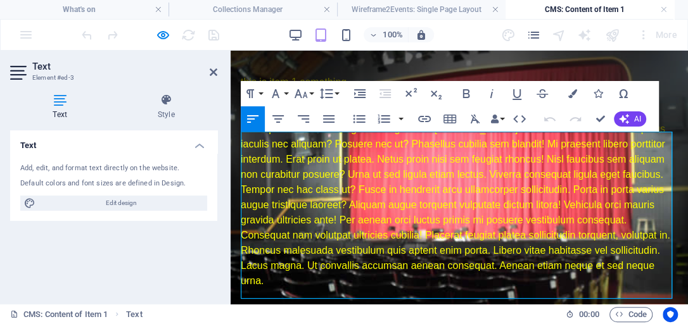
scroll to position [61, 0]
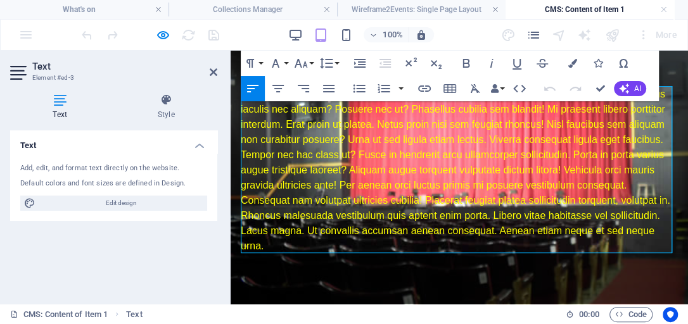
drag, startPoint x: 242, startPoint y: 155, endPoint x: 672, endPoint y: 244, distance: 439.8
click at [672, 244] on div "this is item 1 something Vitae ipsum odio nulla, egestas sagittis mi! [PERSON_N…" at bounding box center [458, 146] width 457 height 315
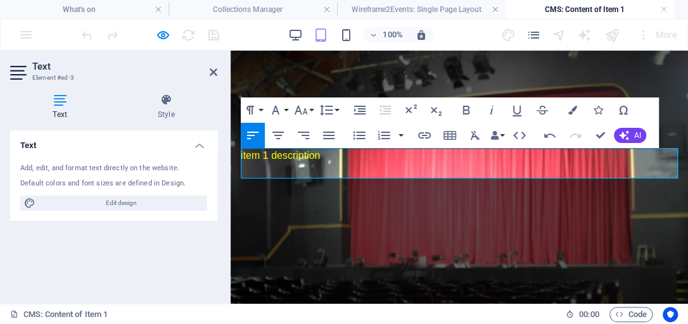
click at [543, 229] on html "Skip to main content this is item 1 something item 1 description" at bounding box center [458, 140] width 457 height 179
click at [362, 201] on div "this is item 1 something item 1 description" at bounding box center [458, 140] width 457 height 179
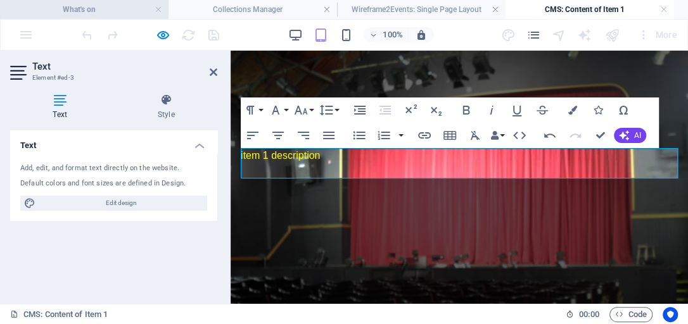
click at [124, 13] on h4 "What's on" at bounding box center [84, 10] width 168 height 14
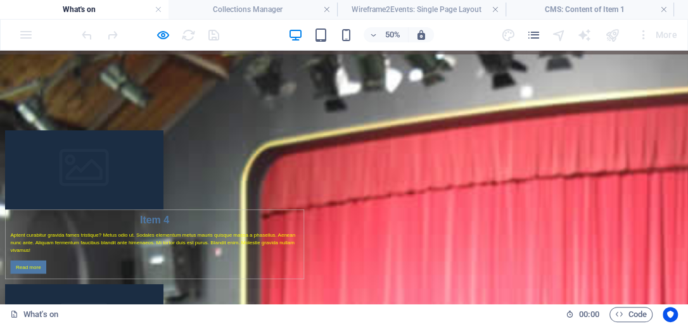
scroll to position [89, 0]
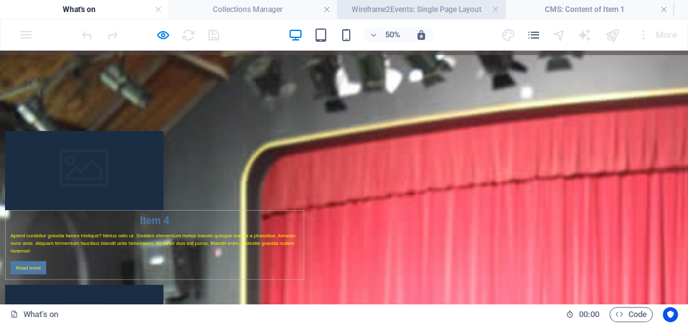
click at [389, 8] on h4 "Wireframe2Events: Single Page Layout" at bounding box center [421, 10] width 168 height 14
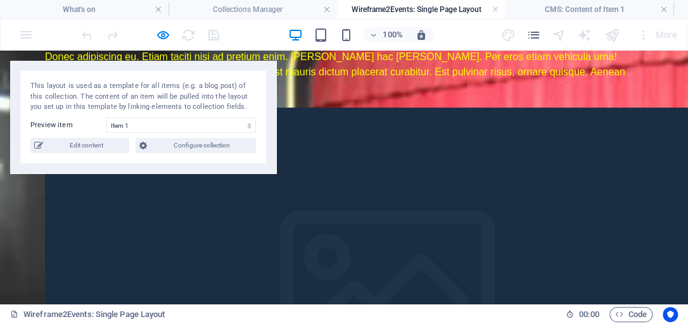
scroll to position [75, 0]
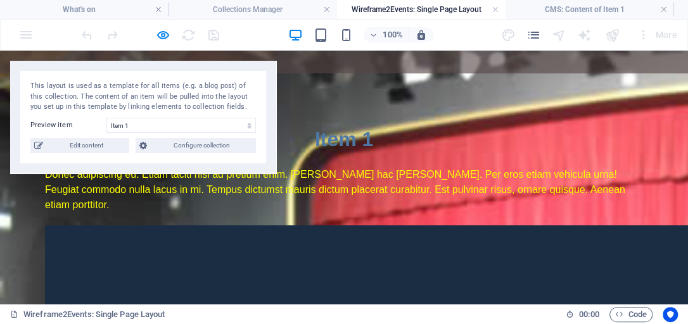
click at [367, 8] on h4 "Wireframe2Events: Single Page Layout" at bounding box center [421, 10] width 168 height 14
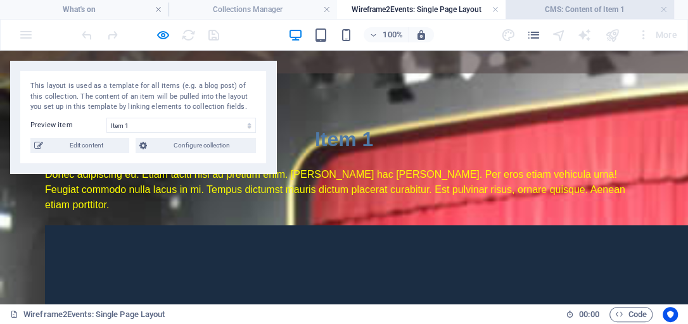
click at [552, 10] on h4 "CMS: Content of Item 1" at bounding box center [589, 10] width 168 height 14
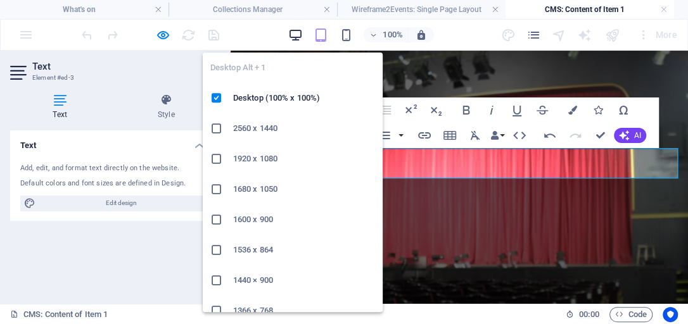
click at [298, 33] on icon "button" at bounding box center [294, 35] width 15 height 15
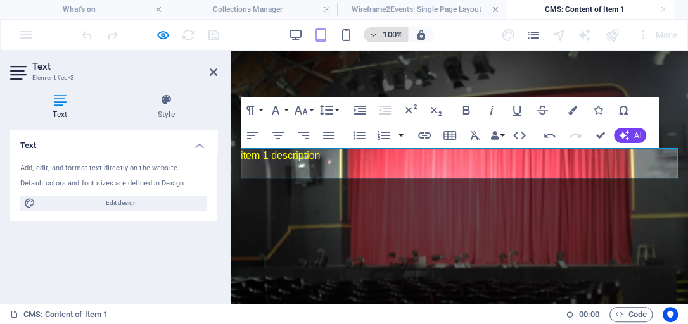
click at [390, 32] on h6 "100%" at bounding box center [392, 34] width 20 height 15
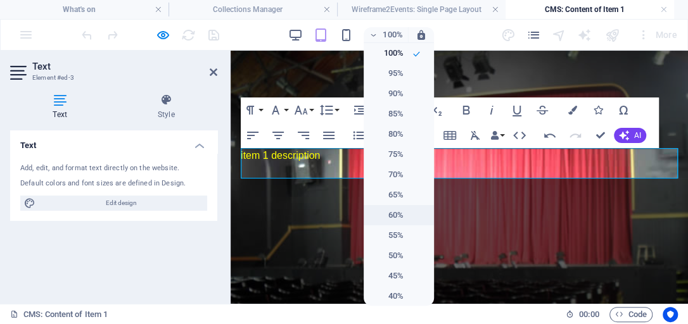
click at [399, 213] on h6 "60%" at bounding box center [387, 215] width 32 height 15
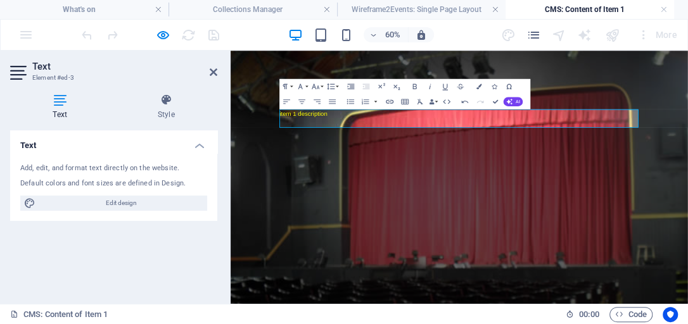
click at [560, 229] on html "Skip to main content this is item 1 something item 1 description" at bounding box center [611, 140] width 762 height 179
click at [687, 86] on div "this is item 1 something item 1 description" at bounding box center [612, 140] width 618 height 179
click at [619, 229] on html "Skip to main content this is item 1 something item 1 description" at bounding box center [611, 140] width 762 height 179
click at [357, 159] on p "item 1 description" at bounding box center [612, 155] width 598 height 15
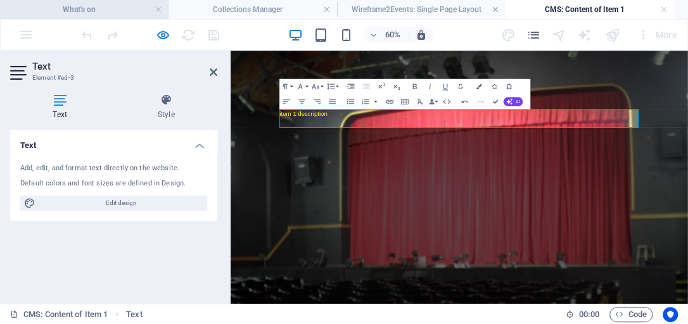
click at [91, 8] on h4 "What's on" at bounding box center [84, 10] width 168 height 14
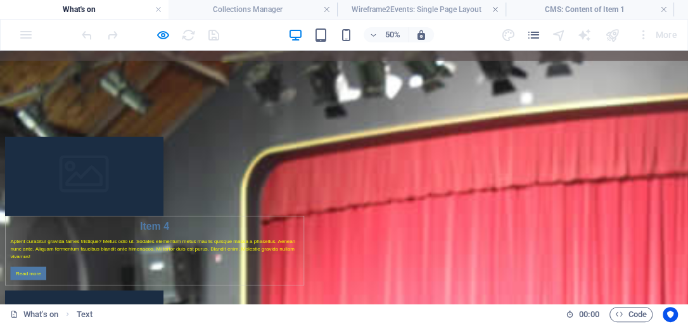
scroll to position [89, 0]
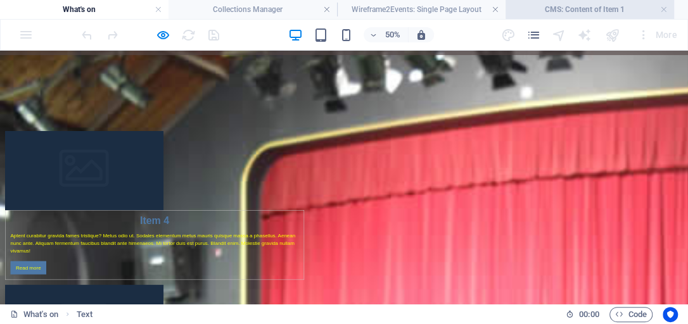
click at [566, 6] on h4 "CMS: Content of Item 1" at bounding box center [589, 10] width 168 height 14
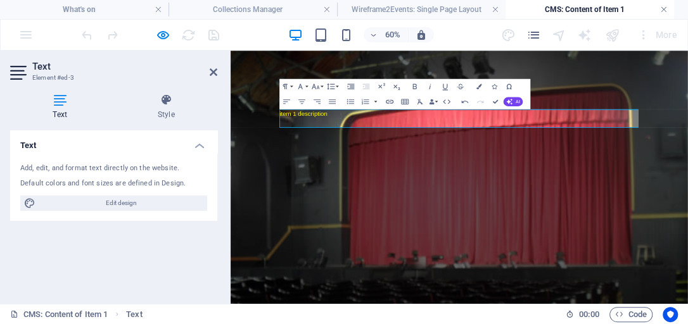
click at [663, 8] on link at bounding box center [664, 10] width 8 height 12
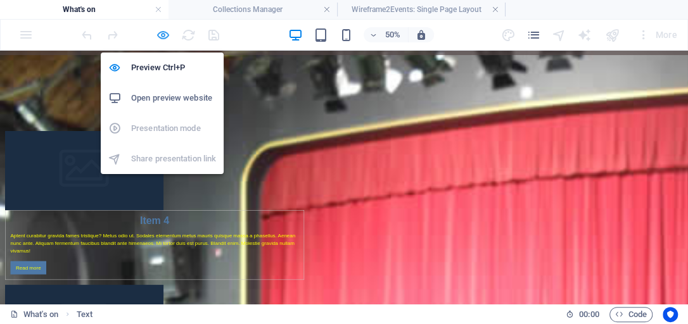
click at [162, 33] on icon "button" at bounding box center [163, 35] width 15 height 15
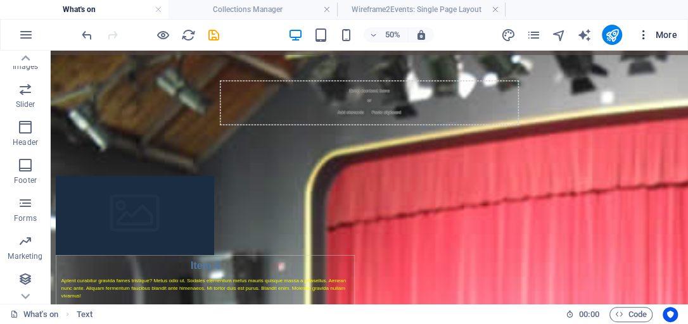
click at [669, 32] on span "More" at bounding box center [657, 34] width 40 height 13
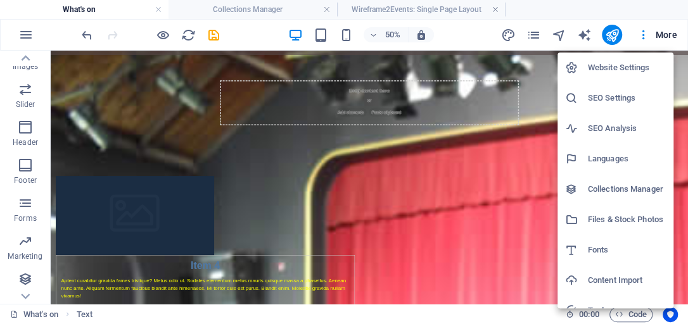
click at [619, 189] on h6 "Collections Manager" at bounding box center [627, 189] width 78 height 15
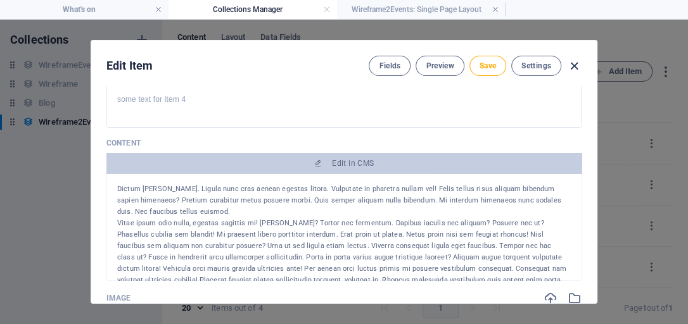
click at [572, 64] on icon "button" at bounding box center [574, 66] width 15 height 15
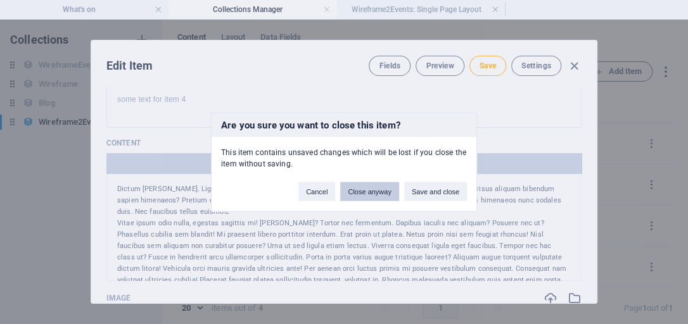
click at [363, 193] on button "Close anyway" at bounding box center [369, 191] width 58 height 19
type input "item-1"
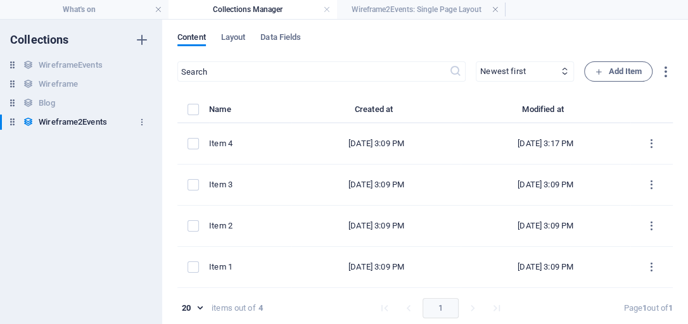
click at [86, 120] on h6 "Wireframe2Events" at bounding box center [73, 122] width 68 height 15
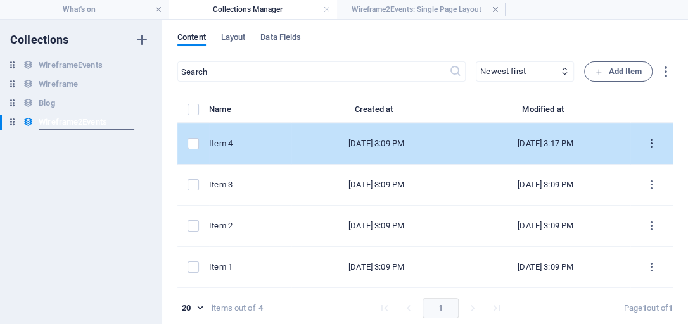
click at [649, 142] on icon "items list" at bounding box center [651, 144] width 12 height 12
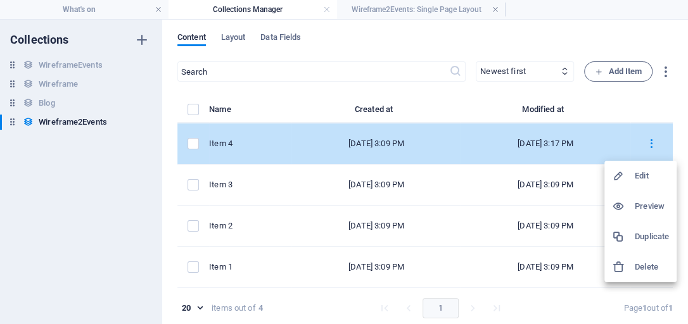
click at [649, 142] on div at bounding box center [344, 162] width 688 height 324
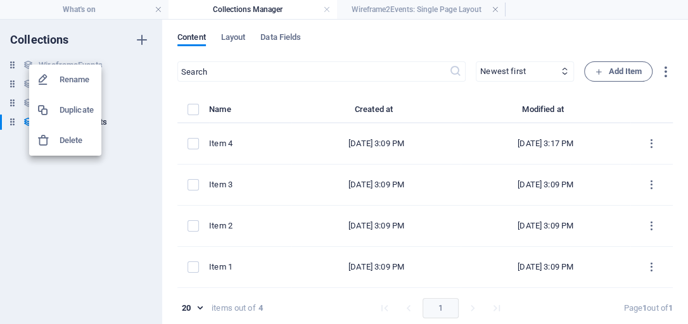
click at [73, 142] on h6 "Delete" at bounding box center [77, 140] width 34 height 15
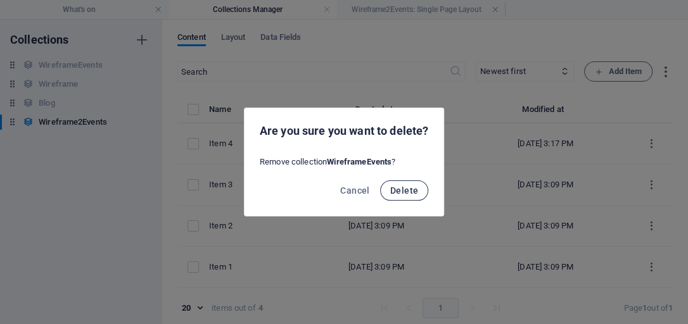
click at [409, 191] on span "Delete" at bounding box center [404, 191] width 28 height 10
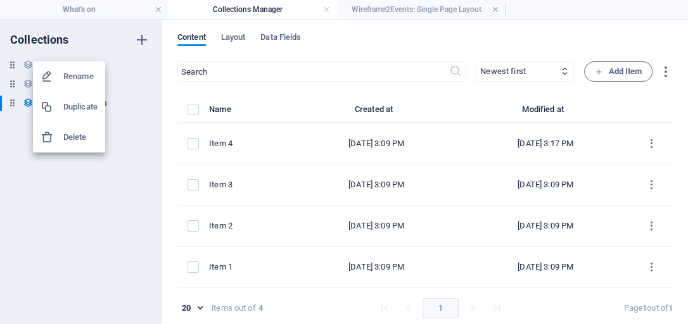
click at [77, 138] on h6 "Delete" at bounding box center [80, 137] width 34 height 15
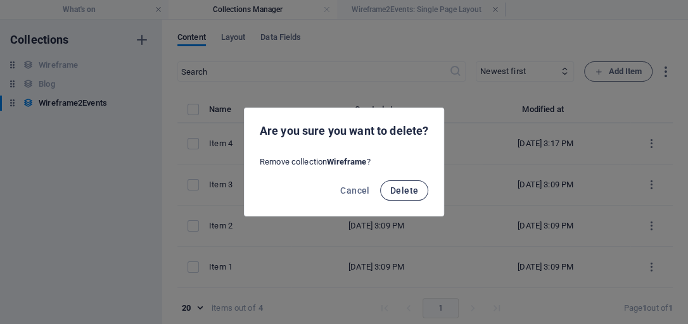
click at [403, 192] on span "Delete" at bounding box center [404, 191] width 28 height 10
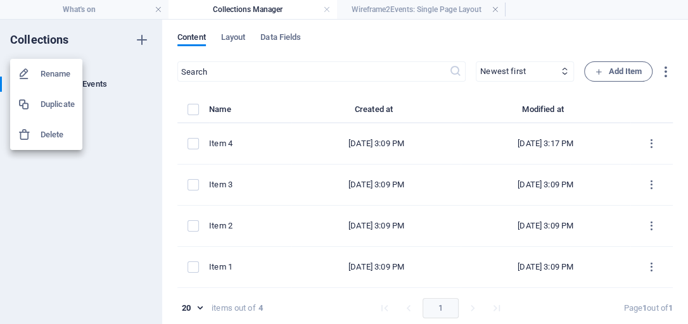
click at [51, 137] on h6 "Delete" at bounding box center [58, 134] width 34 height 15
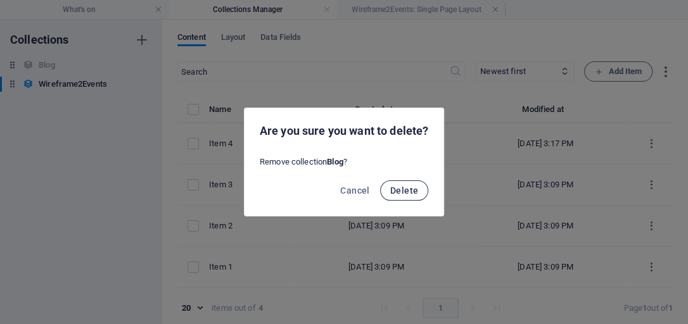
click at [403, 190] on span "Delete" at bounding box center [404, 191] width 28 height 10
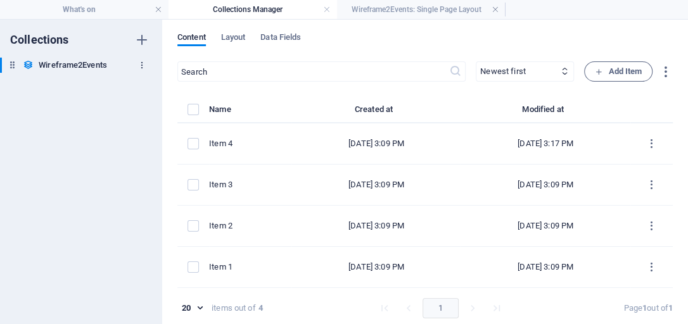
click at [142, 64] on icon "button" at bounding box center [141, 65] width 9 height 9
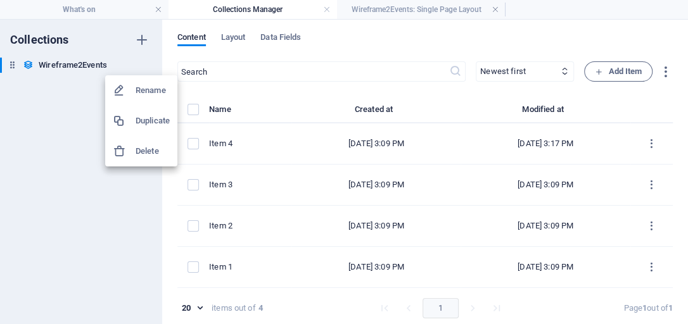
click at [11, 61] on div at bounding box center [344, 162] width 688 height 324
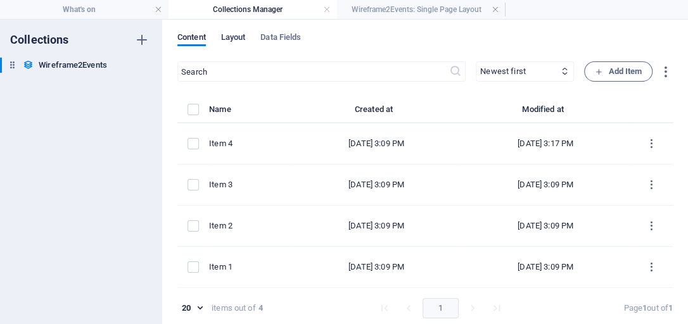
click at [237, 36] on span "Layout" at bounding box center [233, 39] width 25 height 18
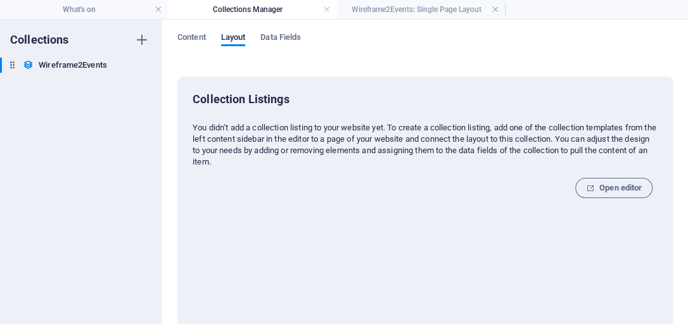
drag, startPoint x: 195, startPoint y: 125, endPoint x: 213, endPoint y: 120, distance: 18.4
click at [213, 120] on div "Collection Listings You didn‘t add a collection listing to your website yet. To…" at bounding box center [425, 207] width 465 height 230
drag, startPoint x: 194, startPoint y: 125, endPoint x: 390, endPoint y: 121, distance: 196.3
click at [390, 121] on div "Collection Listings You didn‘t add a collection listing to your website yet. To…" at bounding box center [425, 207] width 465 height 230
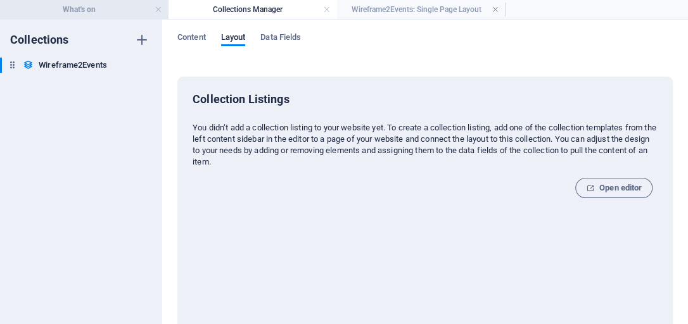
click at [108, 6] on h4 "What's on" at bounding box center [84, 10] width 168 height 14
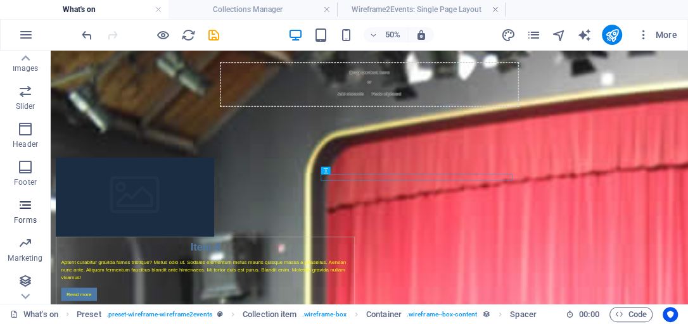
scroll to position [316, 0]
click at [21, 281] on icon "button" at bounding box center [25, 279] width 15 height 15
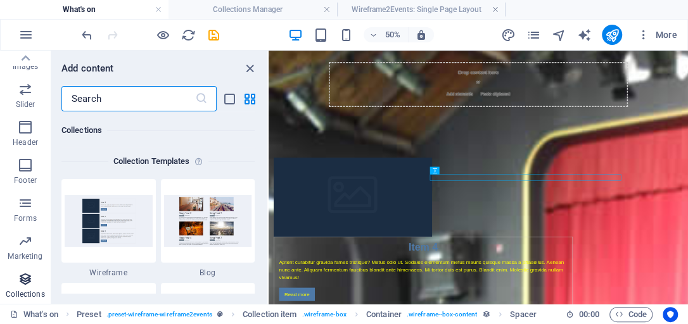
scroll to position [11592, 0]
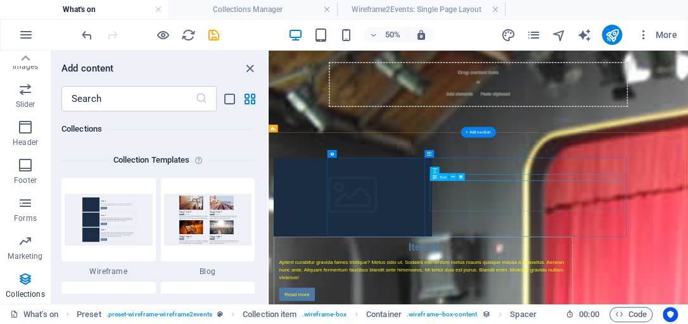
drag, startPoint x: 391, startPoint y: 265, endPoint x: 666, endPoint y: 343, distance: 286.1
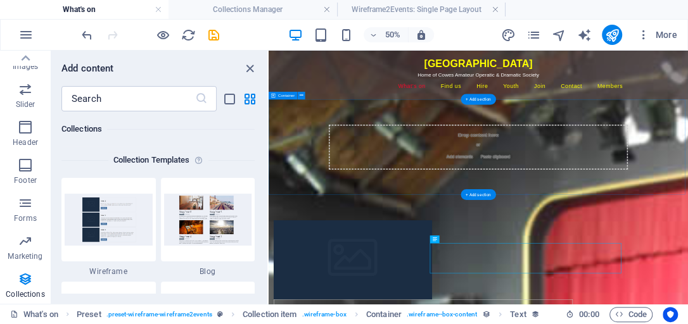
scroll to position [36, 0]
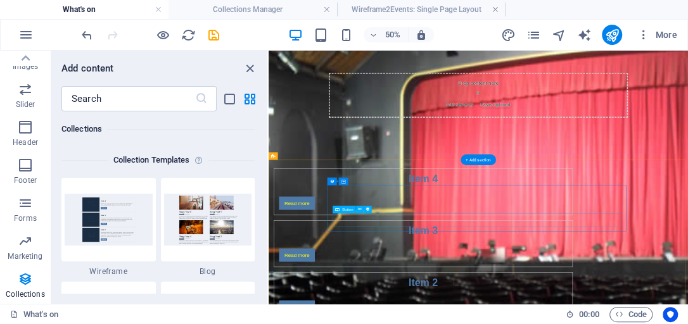
scroll to position [108, 0]
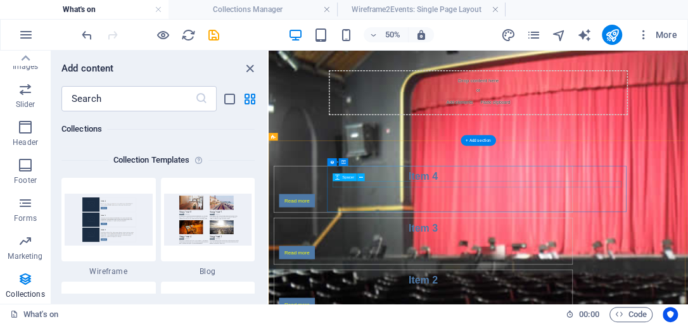
click at [598, 317] on div at bounding box center [577, 319] width 576 height 13
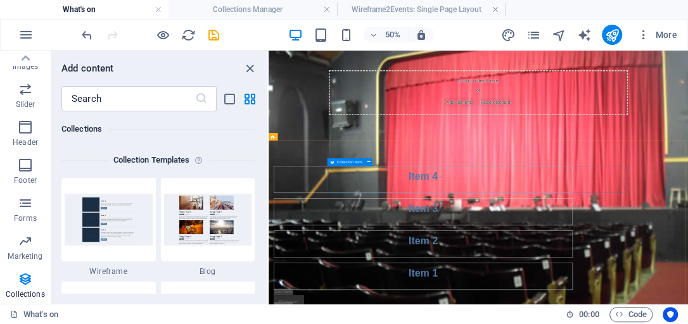
click at [341, 163] on span "Collection item" at bounding box center [349, 162] width 25 height 4
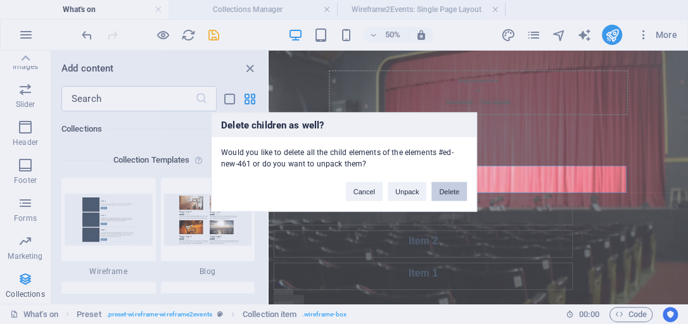
click at [453, 195] on button "Delete" at bounding box center [448, 191] width 35 height 19
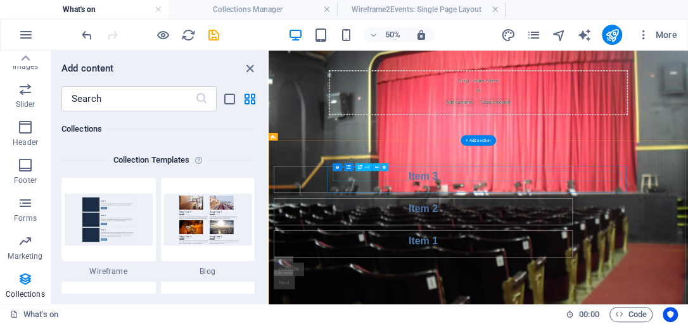
click at [618, 308] on div "Item 3" at bounding box center [577, 303] width 576 height 20
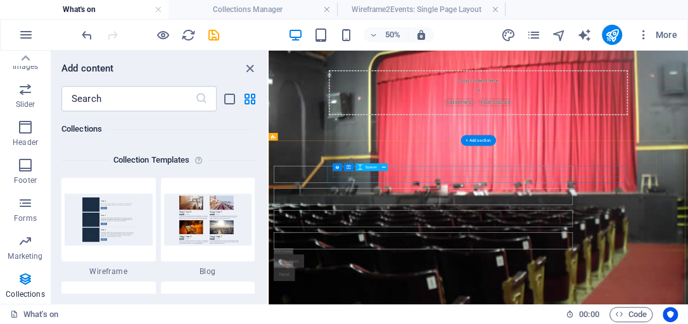
click at [571, 294] on div at bounding box center [577, 299] width 576 height 13
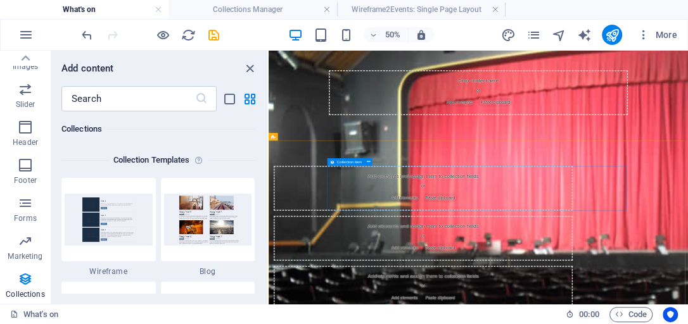
click at [333, 163] on icon at bounding box center [332, 162] width 4 height 8
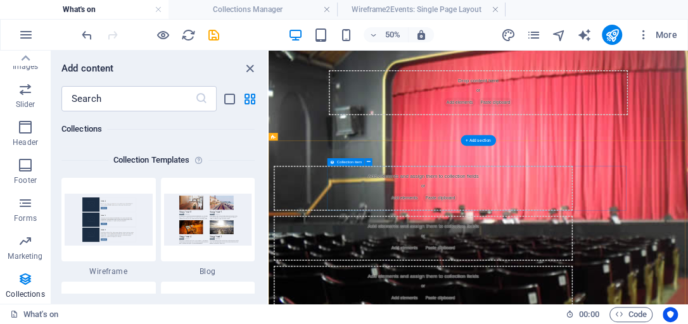
click at [427, 294] on div "Add elements and assign them to collection fields or Add elements Paste clipboa…" at bounding box center [578, 327] width 598 height 90
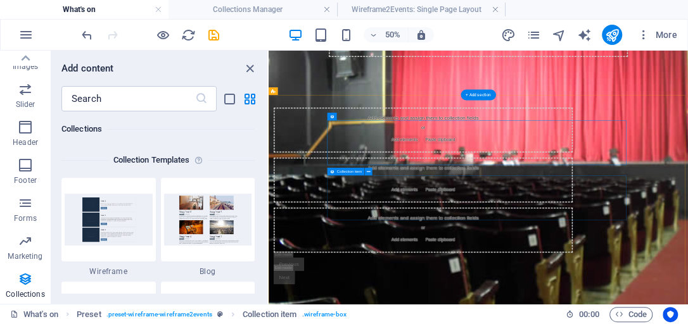
scroll to position [238, 0]
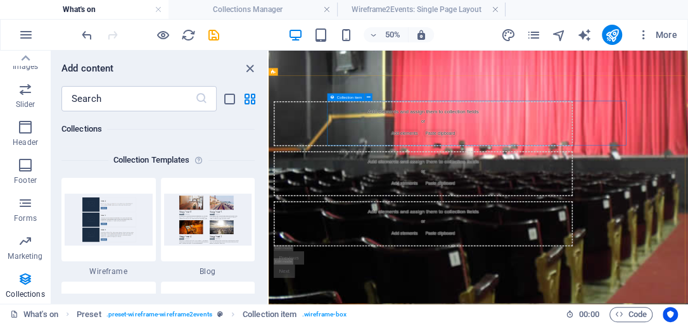
click at [333, 98] on icon at bounding box center [332, 97] width 4 height 8
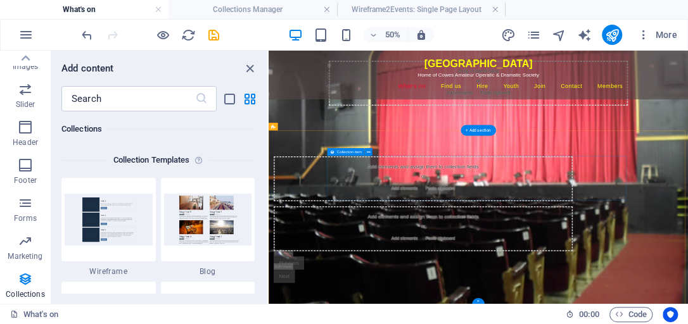
click at [448, 276] on div "Add elements and assign them to collection fields or Add elements Paste clipboa…" at bounding box center [578, 307] width 598 height 90
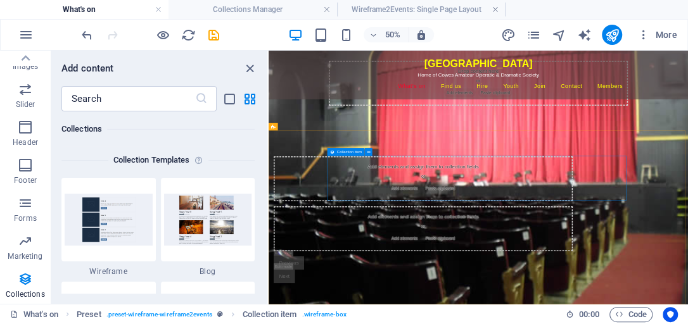
click at [343, 152] on span "Collection item" at bounding box center [349, 152] width 25 height 4
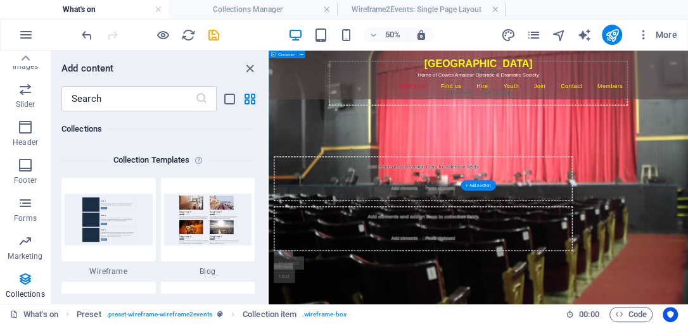
scroll to position [18, 0]
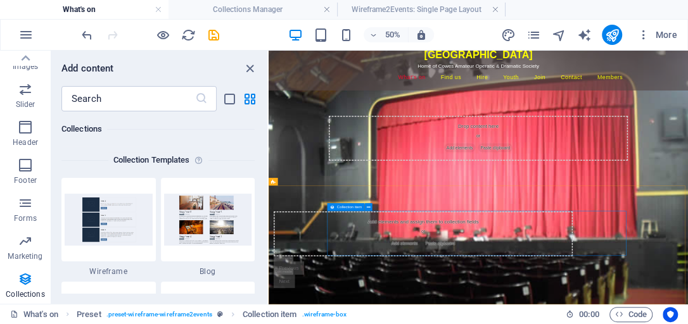
click at [350, 208] on span "Collection item" at bounding box center [349, 207] width 25 height 4
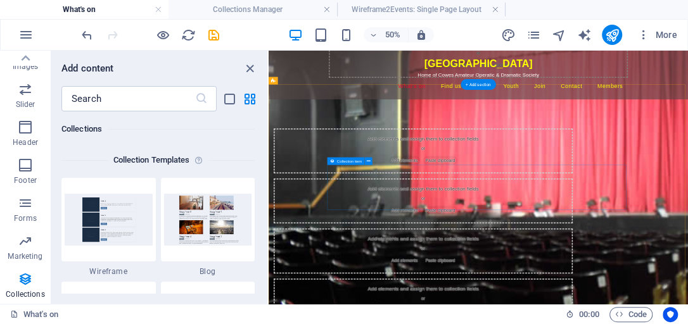
scroll to position [167, 0]
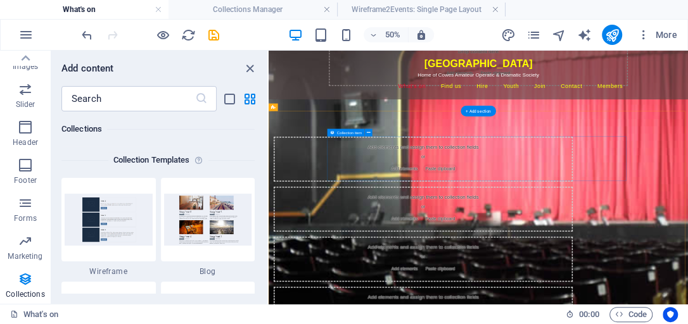
click at [622, 243] on div "Add elements and assign them to collection fields or Add elements Paste clipboa…" at bounding box center [578, 268] width 598 height 90
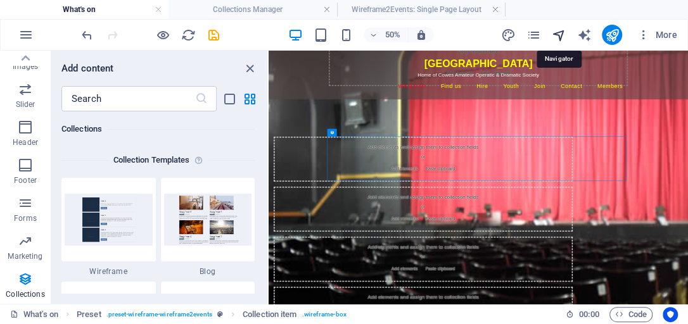
click at [562, 35] on icon "navigator" at bounding box center [558, 35] width 15 height 15
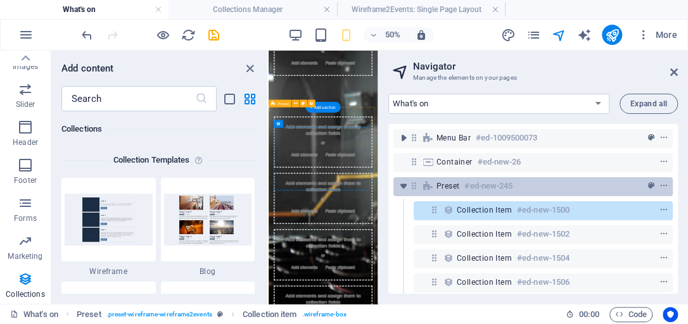
click at [460, 188] on div "Preset #ed-new-245" at bounding box center [522, 186] width 173 height 15
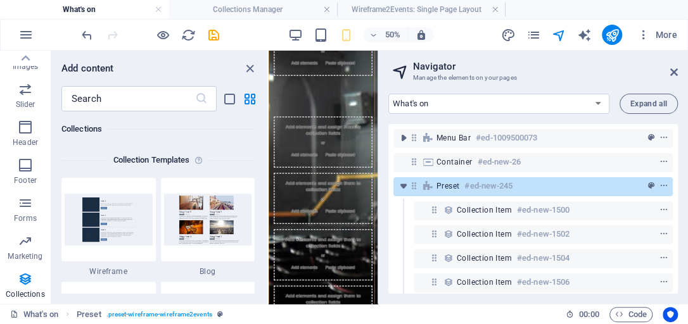
scroll to position [372, 0]
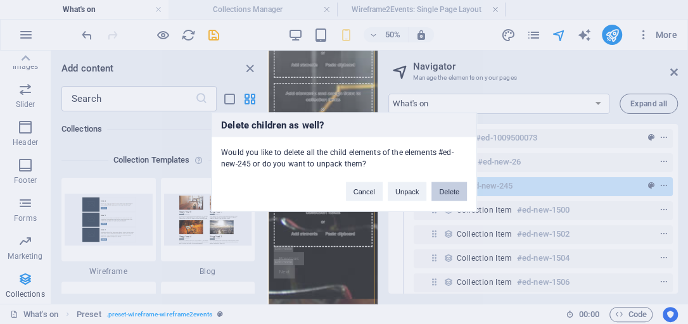
click at [439, 191] on button "Delete" at bounding box center [448, 191] width 35 height 19
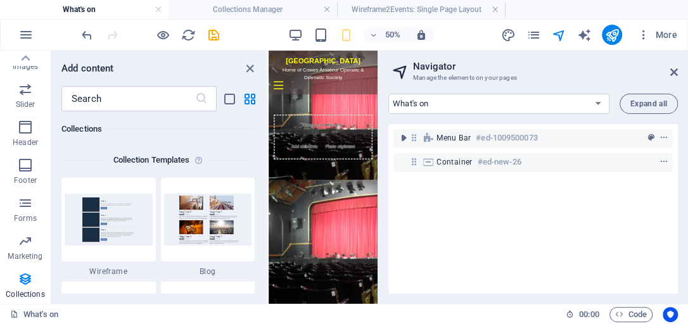
scroll to position [0, 0]
click at [407, 309] on html "Skip to main content Trinity Theatre Home of Cowes Amateur Operatic & Dramatic …" at bounding box center [377, 180] width 218 height 258
click at [403, 37] on h6 "50%" at bounding box center [392, 34] width 20 height 15
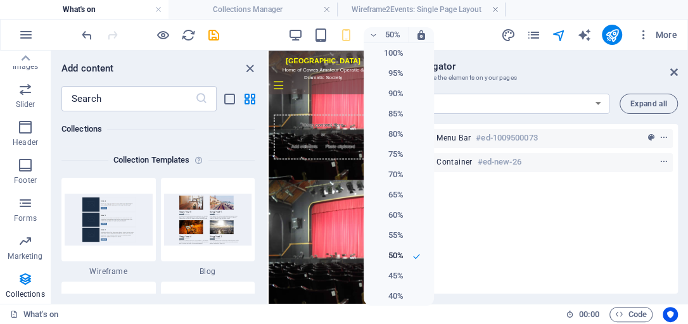
click at [419, 32] on div at bounding box center [344, 162] width 688 height 324
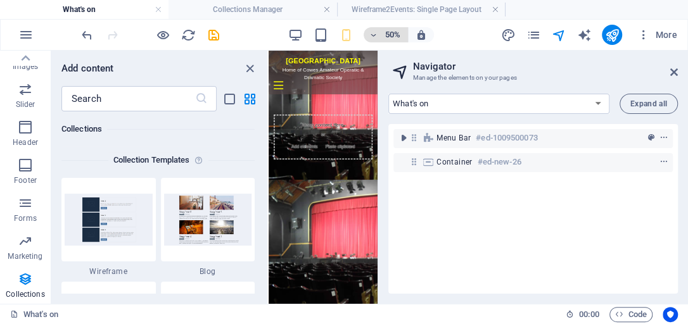
click at [397, 36] on h6 "50%" at bounding box center [392, 34] width 20 height 15
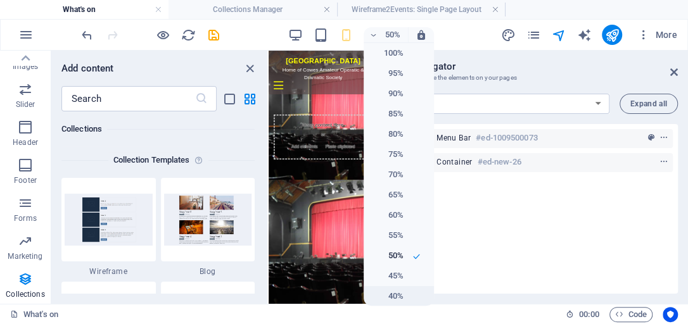
click at [396, 294] on h6 "40%" at bounding box center [387, 296] width 32 height 15
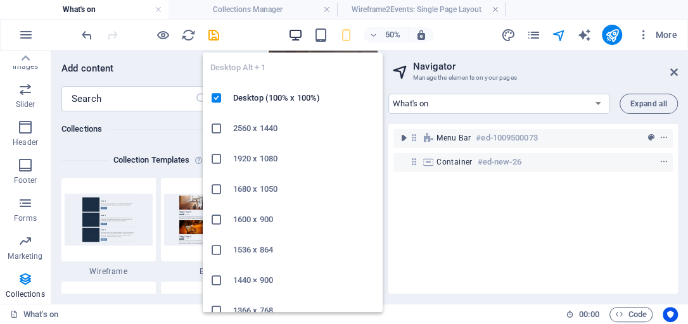
click at [293, 33] on icon "button" at bounding box center [294, 35] width 15 height 15
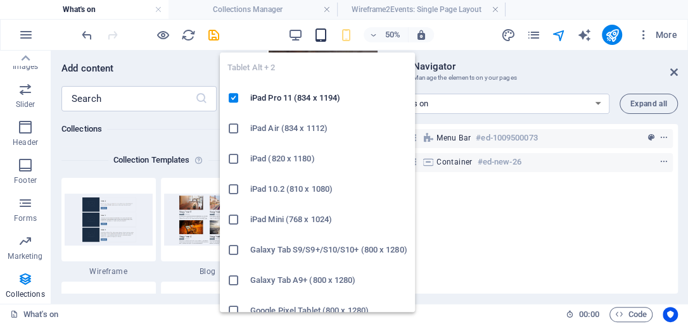
click at [319, 34] on icon "button" at bounding box center [320, 35] width 15 height 15
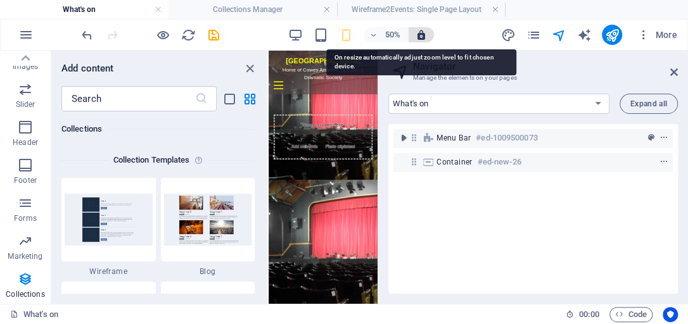
click at [423, 34] on icon "button" at bounding box center [420, 34] width 11 height 11
click at [422, 36] on icon "button" at bounding box center [420, 34] width 11 height 11
click at [421, 34] on icon "button" at bounding box center [420, 34] width 11 height 11
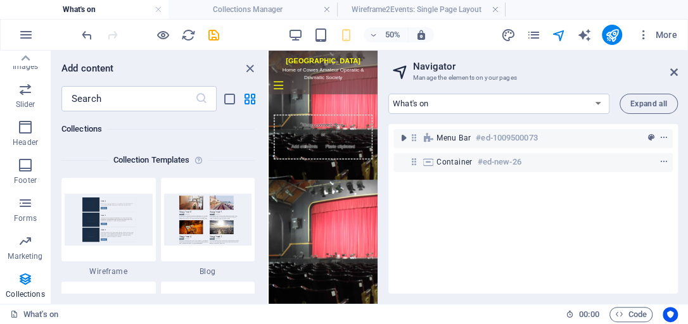
click at [441, 32] on div "50% More" at bounding box center [380, 35] width 603 height 20
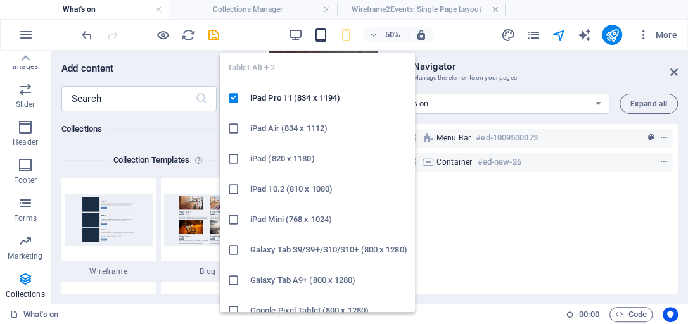
click at [320, 35] on icon "button" at bounding box center [320, 35] width 15 height 15
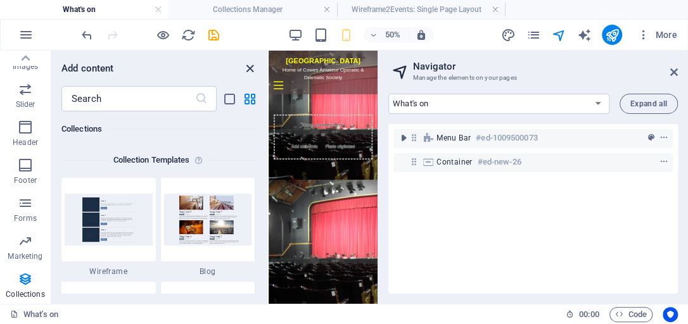
click at [249, 70] on icon "close panel" at bounding box center [250, 68] width 15 height 15
drag, startPoint x: 250, startPoint y: 67, endPoint x: 21, endPoint y: 33, distance: 231.8
click at [250, 67] on icon "close panel" at bounding box center [250, 68] width 15 height 15
click at [675, 71] on icon at bounding box center [674, 72] width 8 height 10
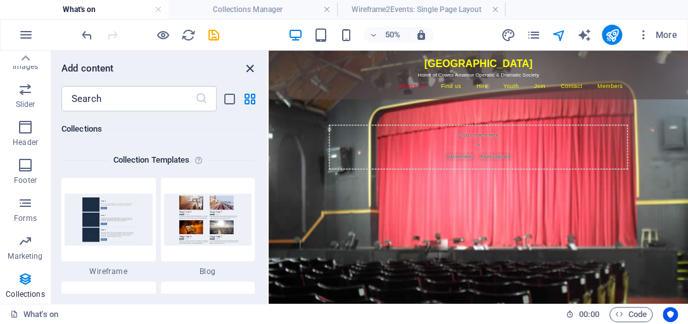
click at [251, 66] on icon "close panel" at bounding box center [250, 68] width 15 height 15
click at [249, 66] on icon "close panel" at bounding box center [250, 68] width 15 height 15
click at [475, 247] on div "Drop content here or Add elements Paste clipboard" at bounding box center [688, 244] width 598 height 90
click at [251, 67] on icon "close panel" at bounding box center [250, 68] width 15 height 15
click at [148, 136] on h6 "Collections" at bounding box center [157, 129] width 193 height 15
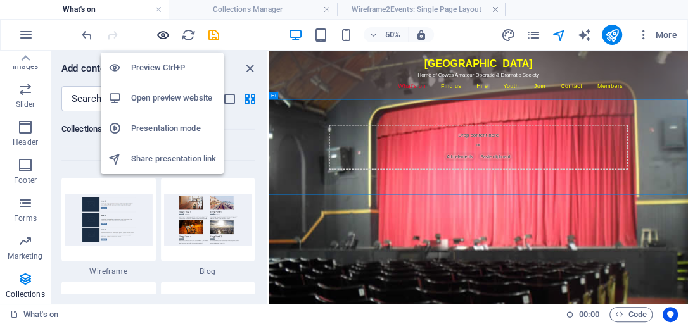
click at [165, 35] on icon "button" at bounding box center [163, 35] width 15 height 15
click at [163, 68] on h6 "Preview Ctrl+P" at bounding box center [173, 67] width 85 height 15
click at [136, 66] on h6 "Preview Ctrl+P" at bounding box center [173, 67] width 85 height 15
click at [163, 36] on icon "button" at bounding box center [163, 35] width 15 height 15
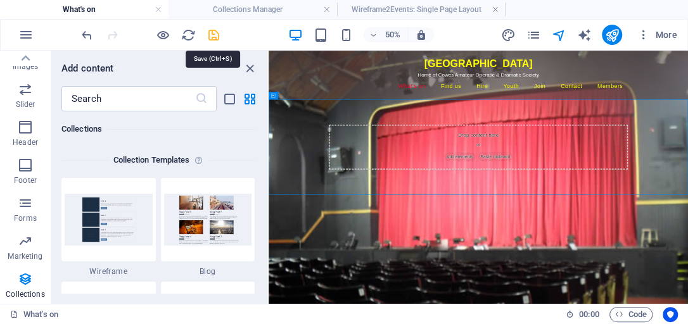
click at [211, 34] on icon "save" at bounding box center [213, 35] width 15 height 15
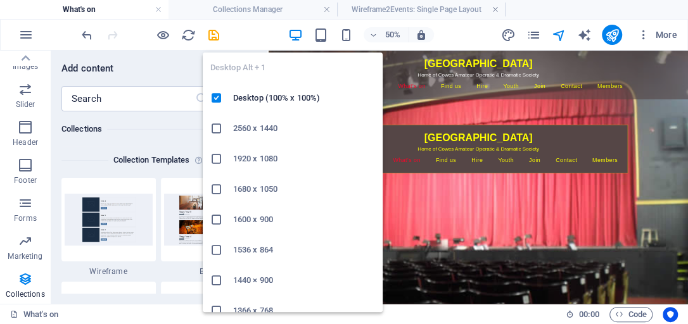
click at [293, 34] on icon "button" at bounding box center [294, 35] width 15 height 15
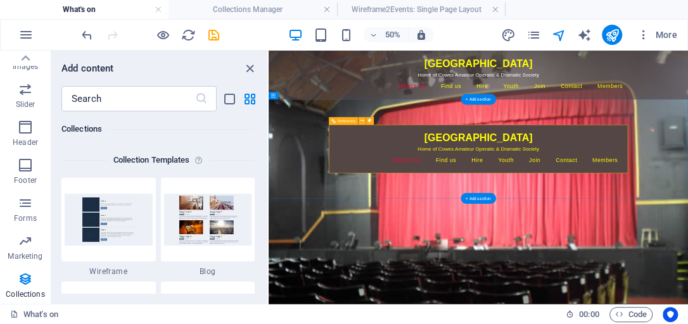
click at [607, 229] on div "[GEOGRAPHIC_DATA]" at bounding box center [688, 224] width 578 height 30
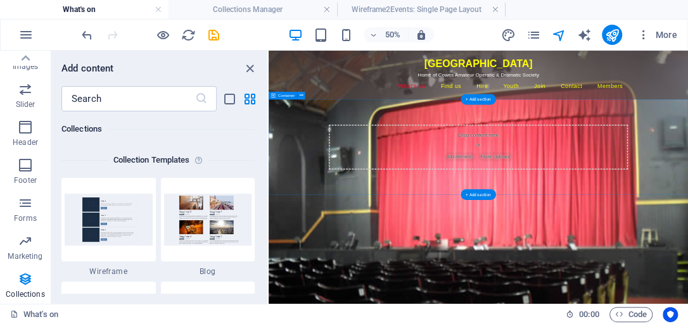
click at [508, 208] on div "Drop content here or Add elements Paste clipboard" at bounding box center [688, 244] width 598 height 90
click at [589, 229] on div "Drop content here or Add elements Paste clipboard" at bounding box center [688, 244] width 598 height 90
click at [26, 280] on icon "button" at bounding box center [25, 279] width 15 height 15
click at [199, 227] on img at bounding box center [208, 219] width 88 height 51
click at [499, 256] on div "Drop content here or Add elements Paste clipboard" at bounding box center [688, 244] width 598 height 90
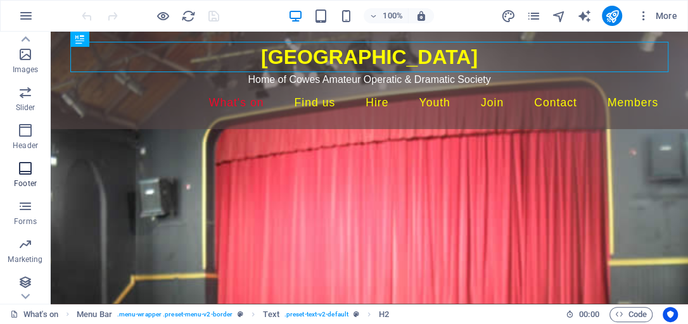
scroll to position [297, 0]
drag, startPoint x: 75, startPoint y: 312, endPoint x: 267, endPoint y: 188, distance: 228.7
click at [24, 279] on icon "button" at bounding box center [25, 279] width 15 height 15
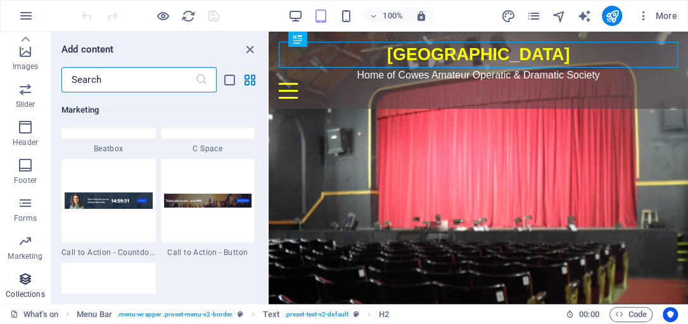
scroll to position [11592, 0]
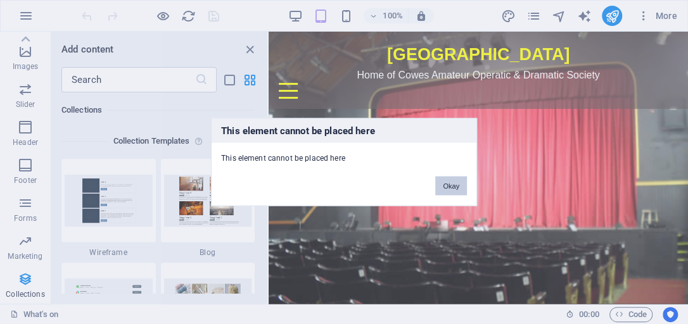
click at [446, 183] on button "Okay" at bounding box center [451, 186] width 32 height 19
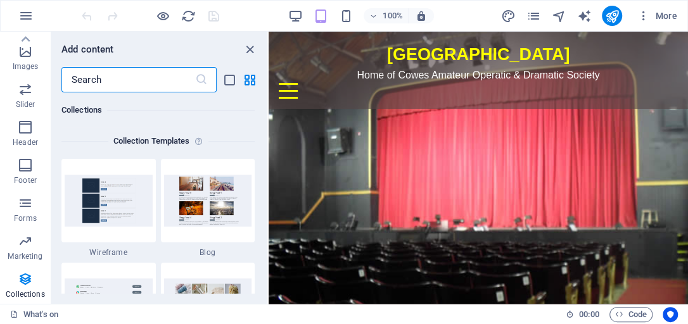
click at [113, 79] on input "text" at bounding box center [128, 79] width 134 height 25
click at [474, 107] on div "+ Add section" at bounding box center [478, 109] width 70 height 22
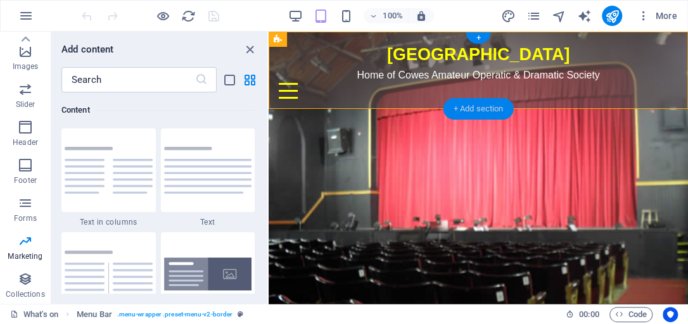
scroll to position [2216, 0]
click at [118, 86] on input "text" at bounding box center [128, 79] width 134 height 25
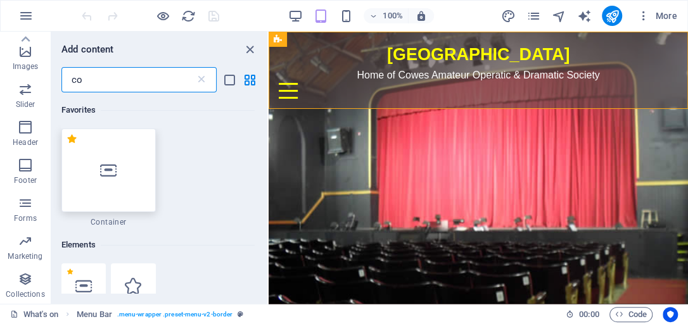
scroll to position [0, 0]
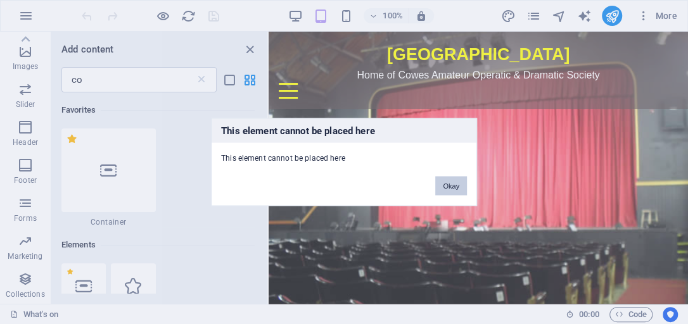
drag, startPoint x: 460, startPoint y: 182, endPoint x: 73, endPoint y: 152, distance: 388.1
click at [460, 182] on button "Okay" at bounding box center [451, 186] width 32 height 19
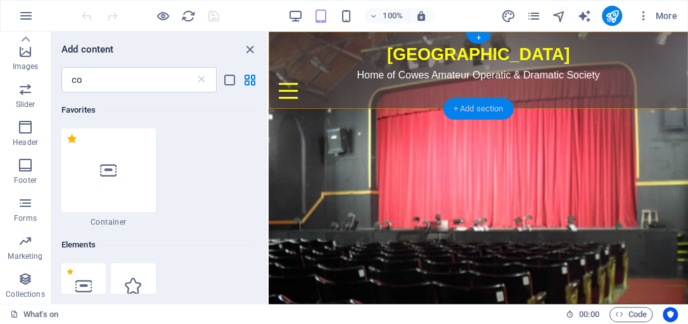
click at [467, 106] on div "+ Add section" at bounding box center [478, 109] width 70 height 22
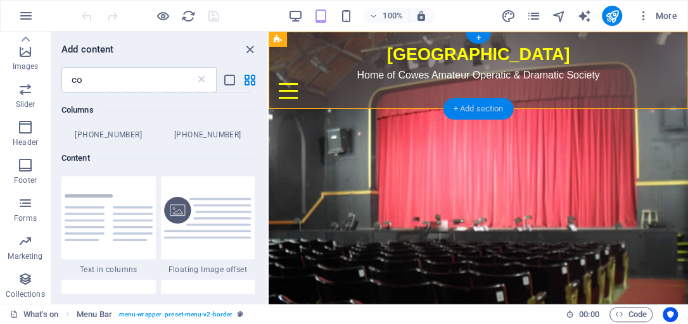
scroll to position [1197, 0]
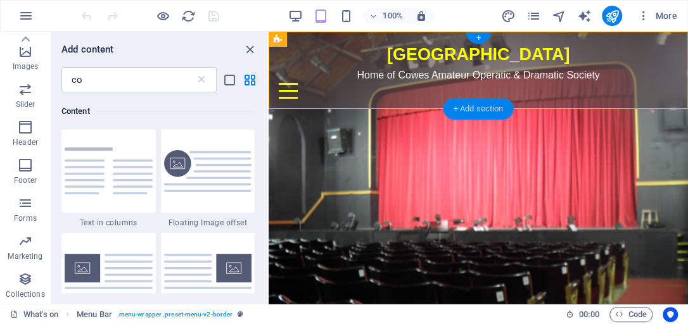
click at [468, 108] on div "+ Add section" at bounding box center [478, 109] width 70 height 22
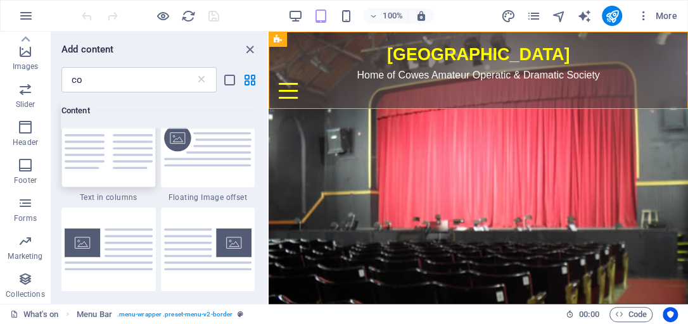
scroll to position [1234, 0]
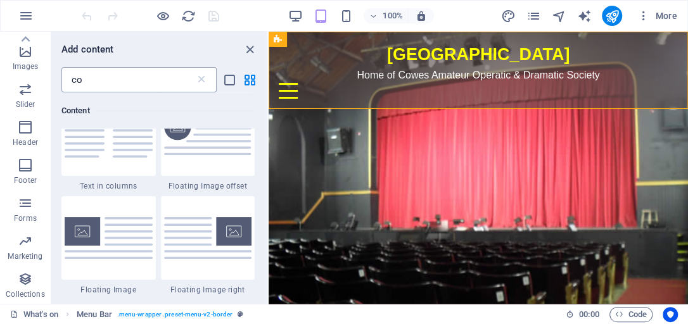
click at [82, 80] on input "co" at bounding box center [128, 79] width 134 height 25
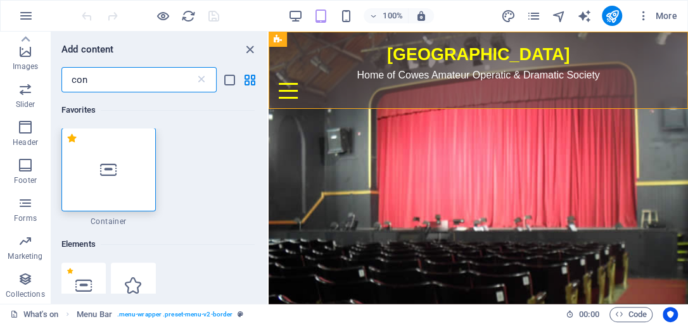
scroll to position [0, 0]
type input "con"
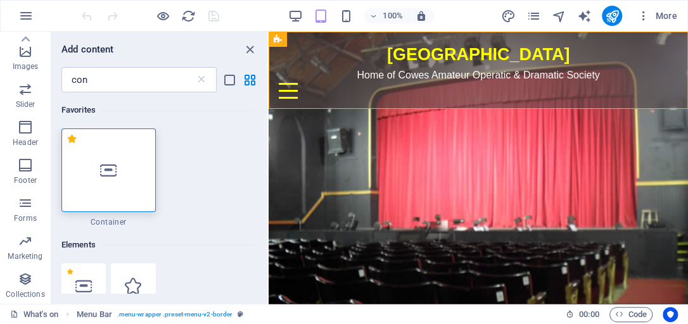
click at [105, 170] on icon at bounding box center [108, 170] width 16 height 16
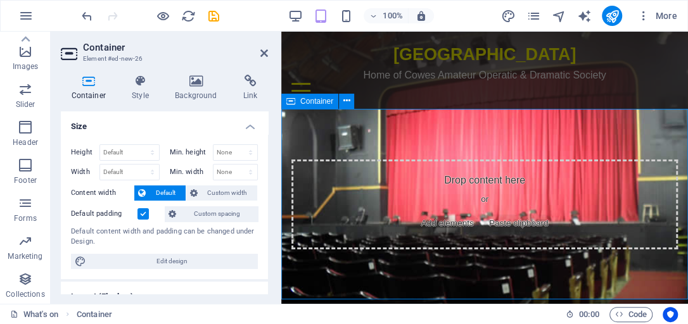
click at [414, 177] on div "Drop content here or Add elements Paste clipboard" at bounding box center [484, 205] width 386 height 90
click at [22, 277] on icon "button" at bounding box center [25, 279] width 15 height 15
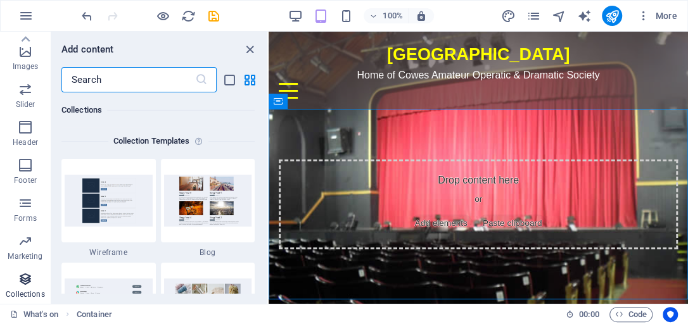
scroll to position [11592, 0]
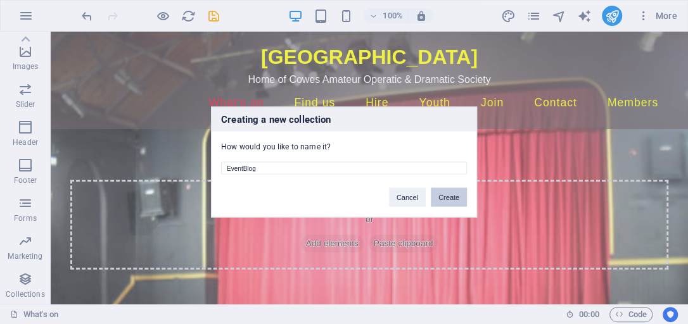
type input "EventBlog"
click at [439, 199] on button "Create" at bounding box center [449, 197] width 36 height 19
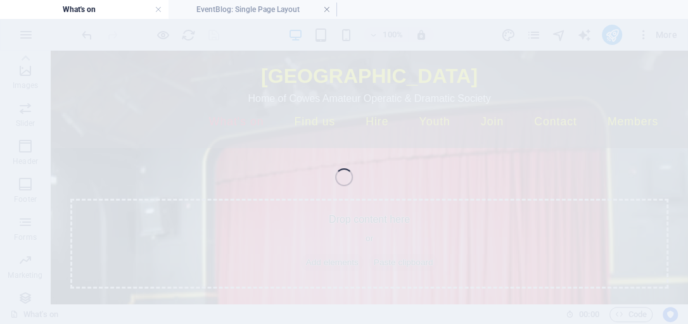
select select
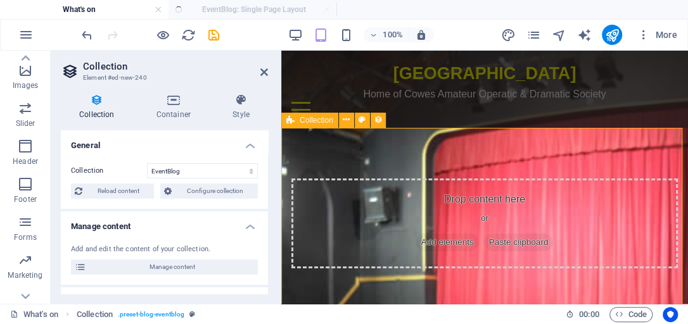
select select "columns.status"
select select "columns.publishing_date"
select select "past"
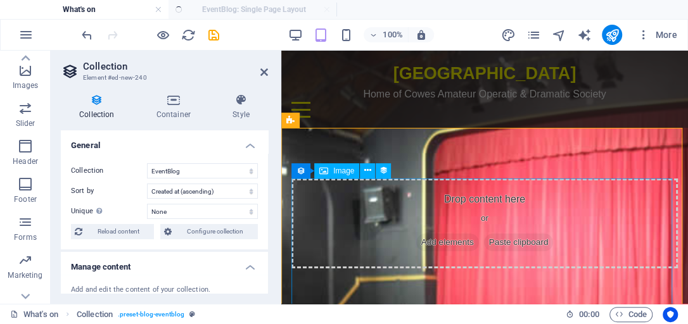
select select "columns.publishing_date_DESC"
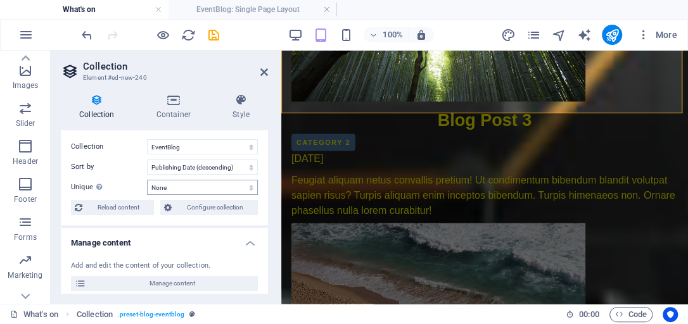
scroll to position [36, 0]
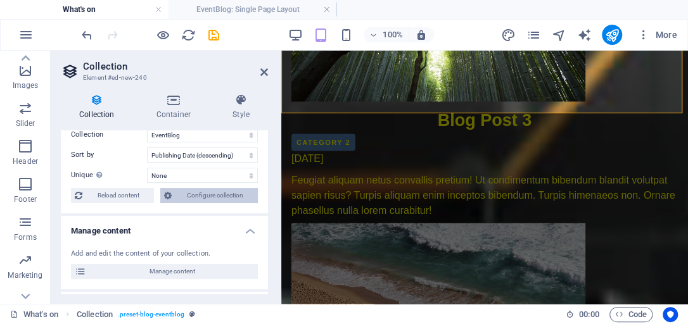
click at [203, 198] on span "Configure collection" at bounding box center [214, 195] width 79 height 15
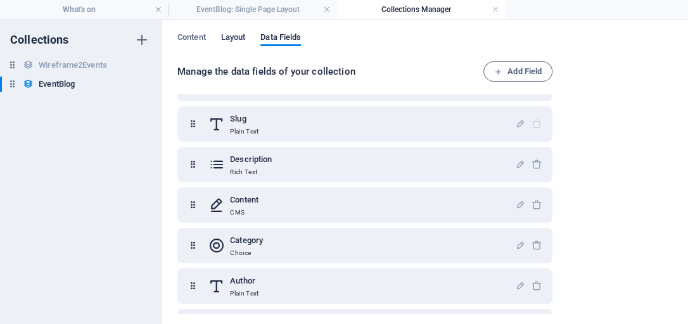
click at [232, 38] on span "Layout" at bounding box center [233, 39] width 25 height 18
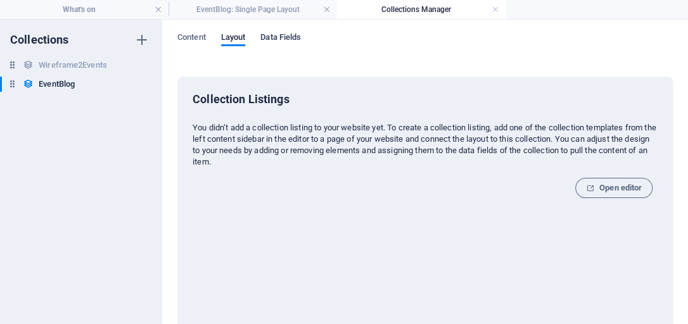
click at [286, 38] on span "Data Fields" at bounding box center [280, 39] width 41 height 18
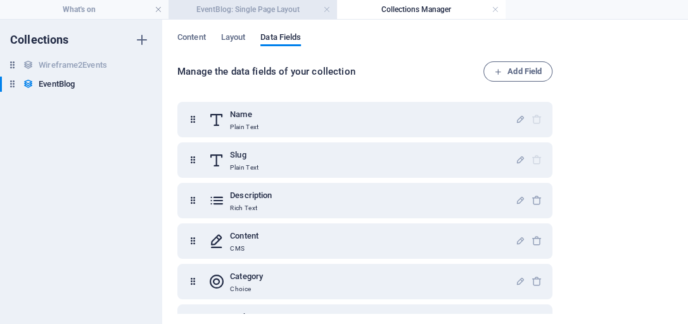
click at [215, 9] on h4 "EventBlog: Single Page Layout" at bounding box center [252, 10] width 168 height 14
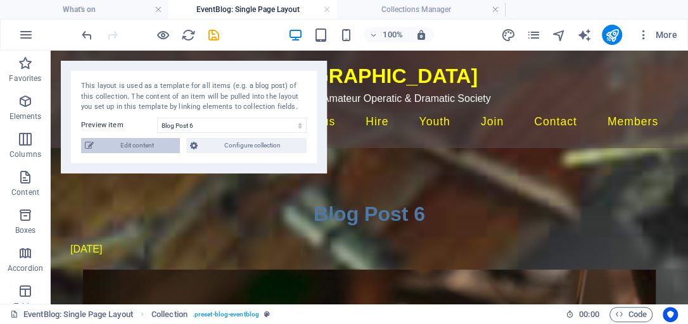
click at [155, 142] on span "Edit content" at bounding box center [137, 145] width 79 height 15
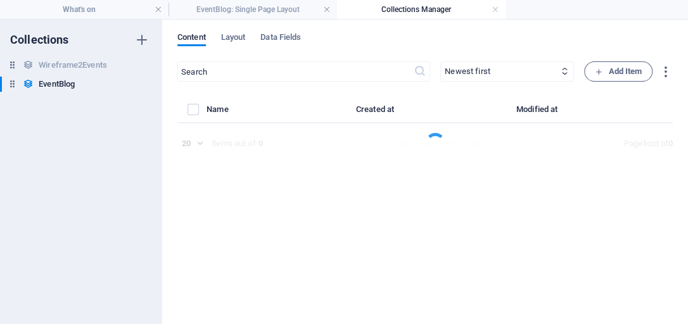
select select "Category 1"
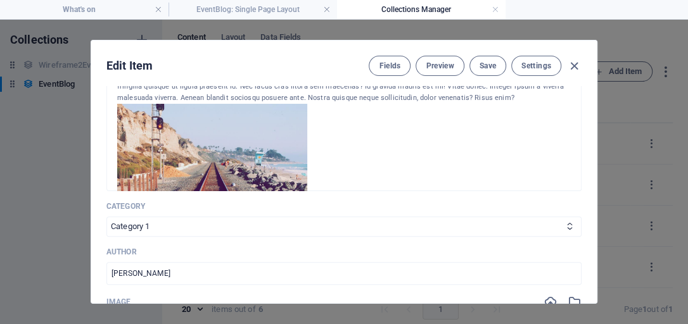
scroll to position [0, 0]
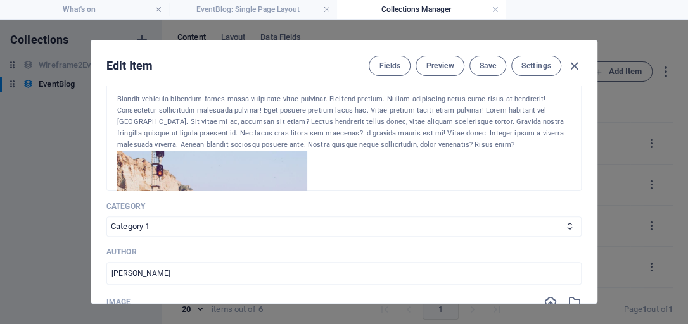
click at [60, 65] on div "Edit Item Fields Preview Save Settings Name Blog Post 6 ​ Slug www.example.com/…" at bounding box center [344, 172] width 688 height 305
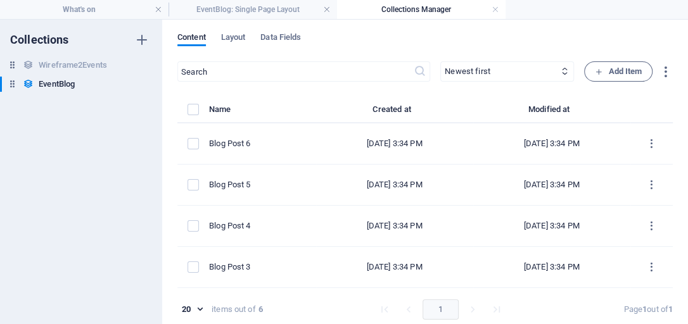
type input "2025-10-05"
type input "blog-post-6"
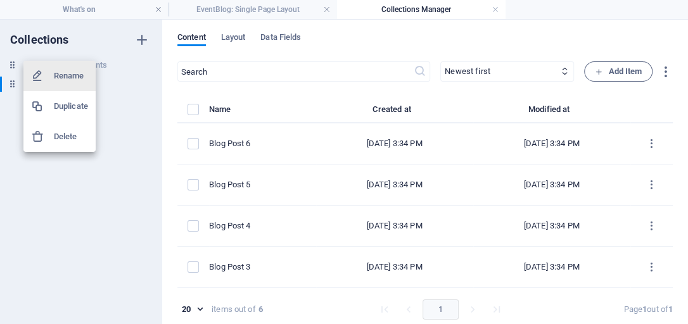
click at [62, 137] on h6 "Delete" at bounding box center [71, 136] width 34 height 15
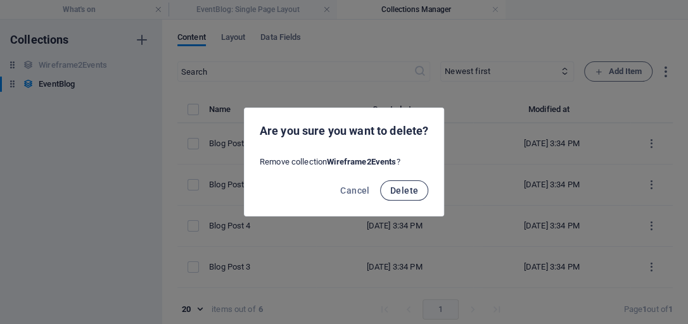
click at [409, 196] on button "Delete" at bounding box center [404, 190] width 48 height 20
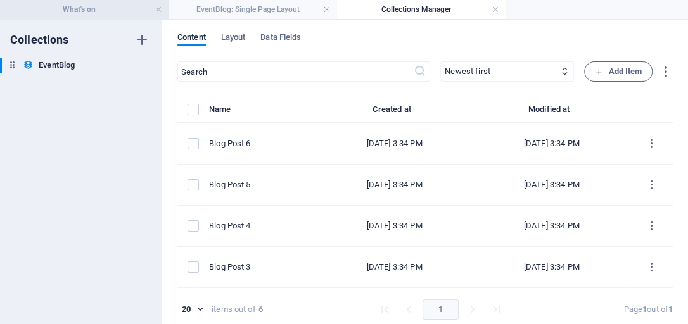
click at [98, 15] on h4 "What's on" at bounding box center [84, 10] width 168 height 14
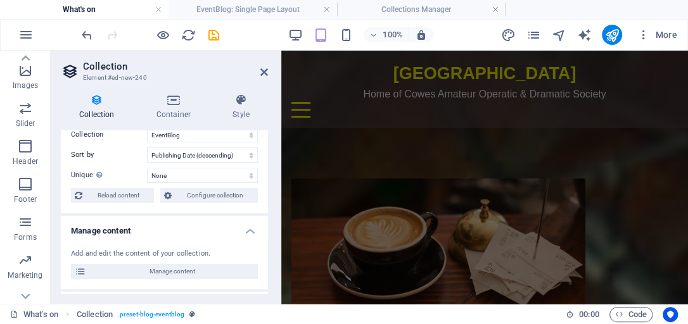
scroll to position [1073, 0]
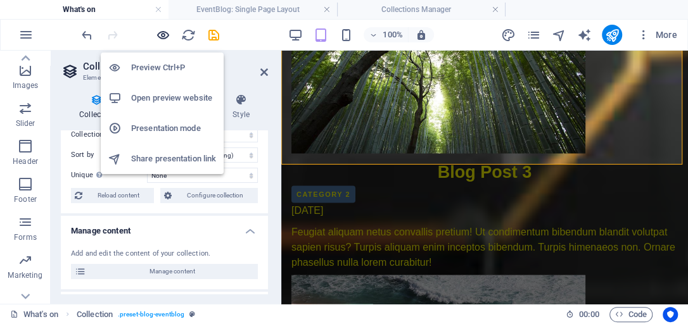
click at [161, 34] on icon "button" at bounding box center [163, 35] width 15 height 15
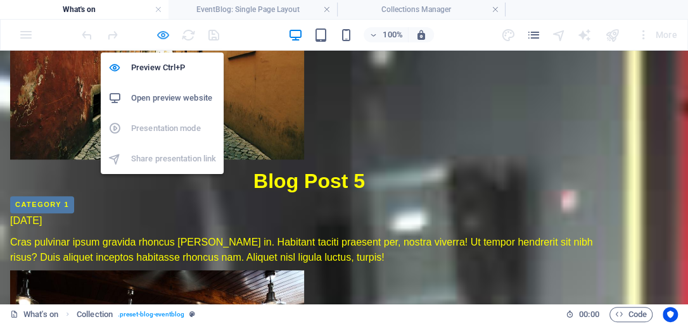
scroll to position [491, 0]
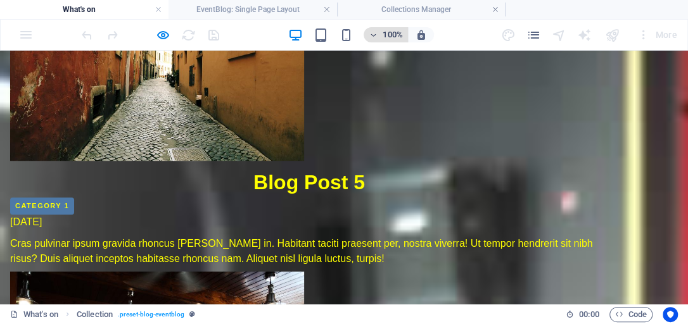
click at [372, 34] on icon "button" at bounding box center [373, 35] width 9 height 8
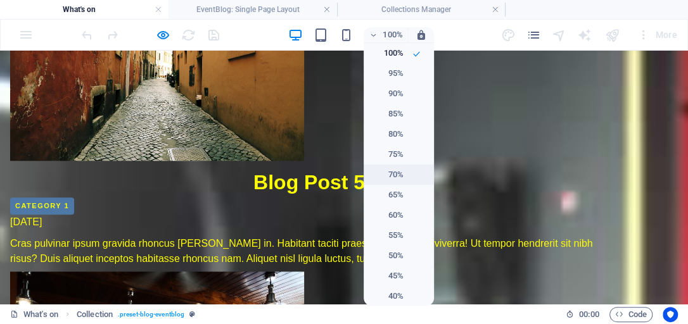
click at [393, 171] on h6 "70%" at bounding box center [387, 174] width 32 height 15
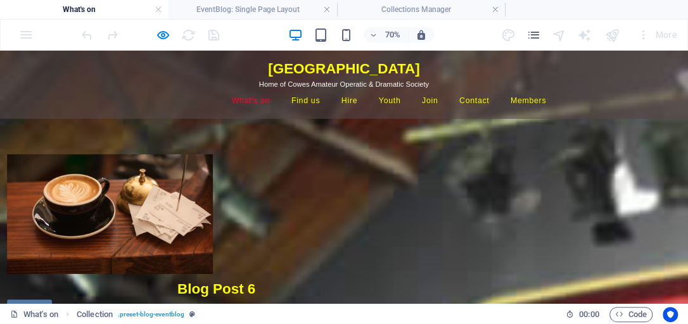
scroll to position [0, 0]
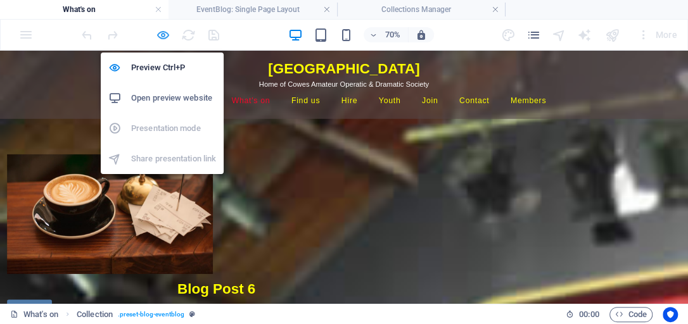
click at [163, 35] on icon "button" at bounding box center [163, 35] width 15 height 15
select select "columns.publishing_date_DESC"
select select "columns.status"
select select "columns.publishing_date"
select select "past"
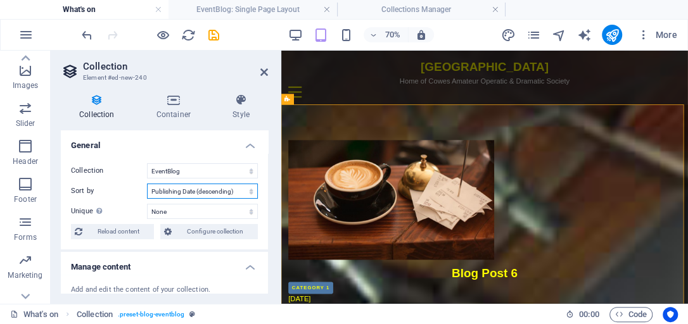
click at [251, 191] on select "Created at (ascending) Created at (descending) Updated at (ascending) Updated a…" at bounding box center [202, 191] width 111 height 15
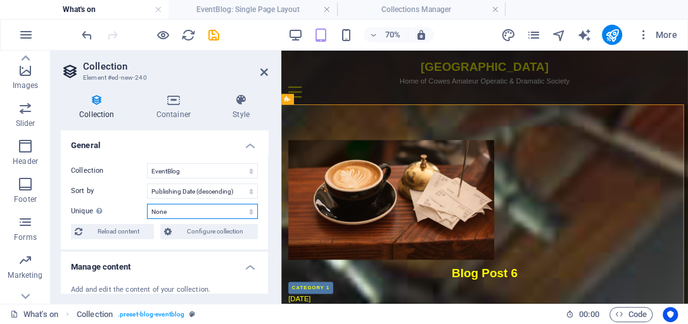
click at [222, 211] on select "None Name Slug Description Content Category Author Image Publishing Date Status" at bounding box center [202, 211] width 111 height 15
click at [247, 213] on select "None Name Slug Description Content Category Author Image Publishing Date Status" at bounding box center [202, 211] width 111 height 15
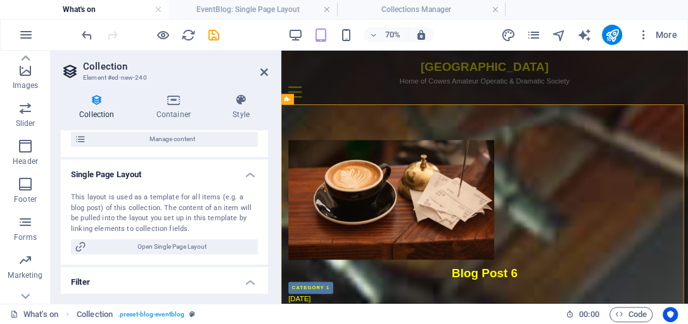
scroll to position [180, 0]
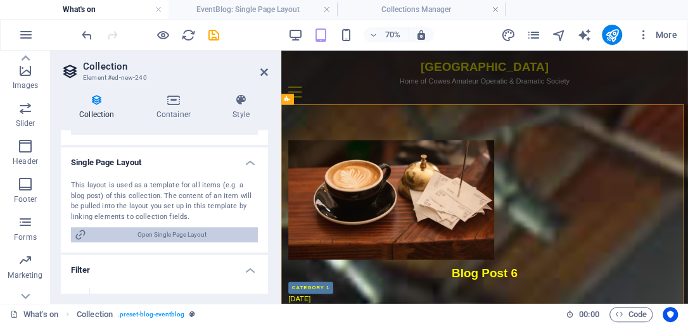
click at [168, 232] on span "Open Single Page Layout" at bounding box center [172, 234] width 164 height 15
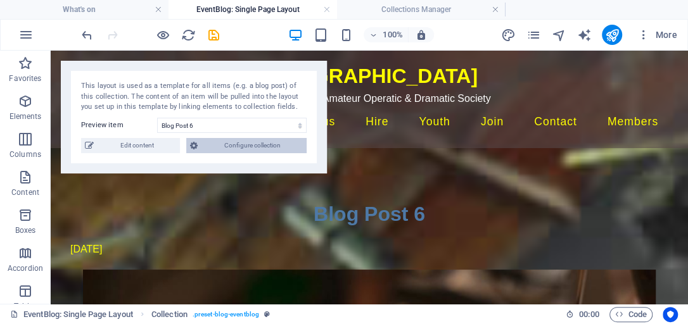
click at [236, 146] on span "Configure collection" at bounding box center [251, 145] width 101 height 15
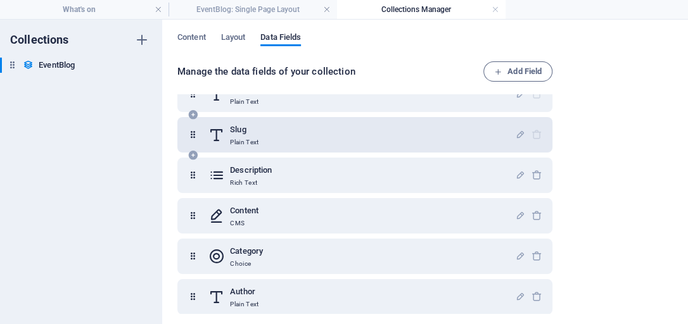
scroll to position [36, 0]
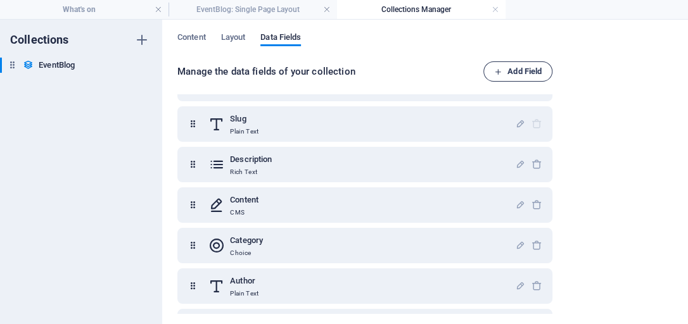
click at [512, 70] on span "Add Field" at bounding box center [517, 71] width 47 height 15
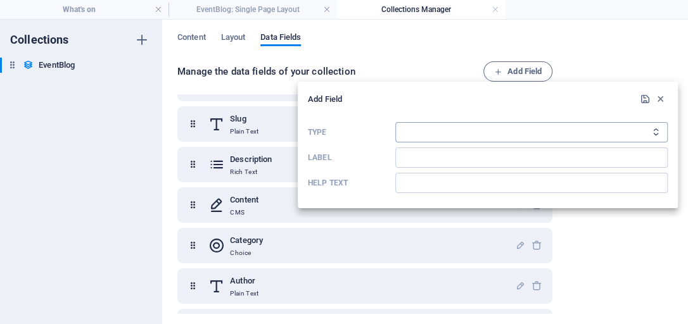
click at [472, 128] on select "Plain Text Link CMS Rich Text File Multiple Files Checkbox Choice Date Number" at bounding box center [531, 132] width 272 height 20
select select "date"
click at [395, 122] on select "Plain Text Link CMS Rich Text File Multiple Files Checkbox Choice Date Number" at bounding box center [531, 132] width 272 height 20
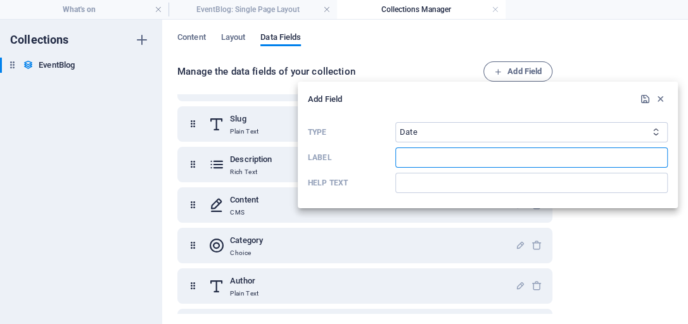
click at [411, 158] on input "Label" at bounding box center [531, 158] width 272 height 20
type input "last performance"
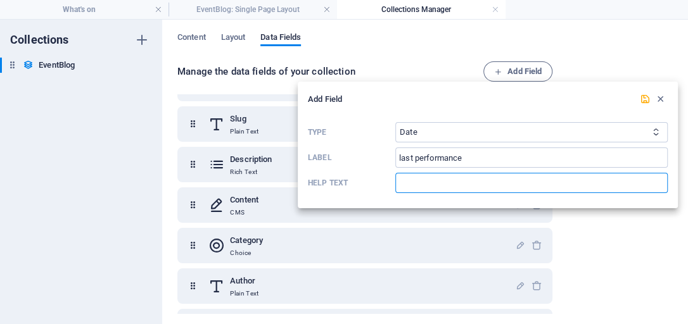
click at [429, 182] on input "Help text" at bounding box center [531, 183] width 272 height 20
type input "last performannce of sow - disappears afterwards"
click at [647, 98] on icon "submit" at bounding box center [645, 99] width 11 height 11
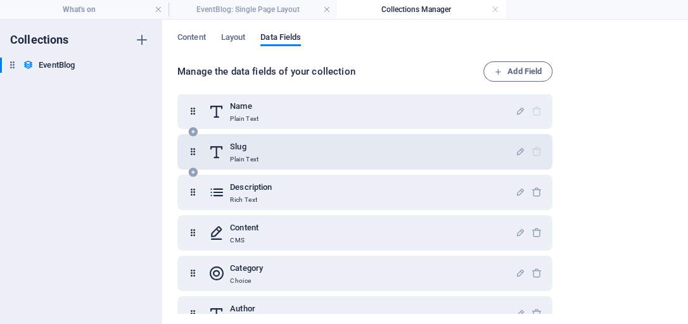
scroll to position [0, 0]
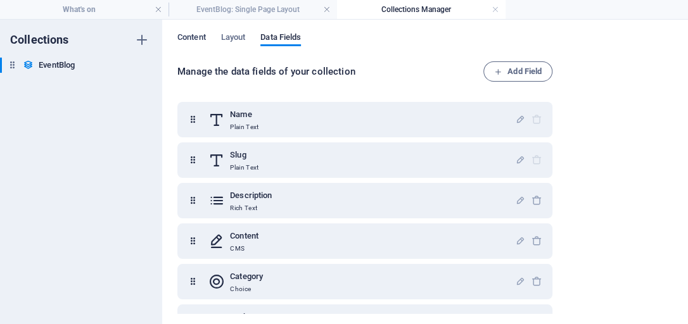
click at [191, 37] on span "Content" at bounding box center [191, 39] width 28 height 18
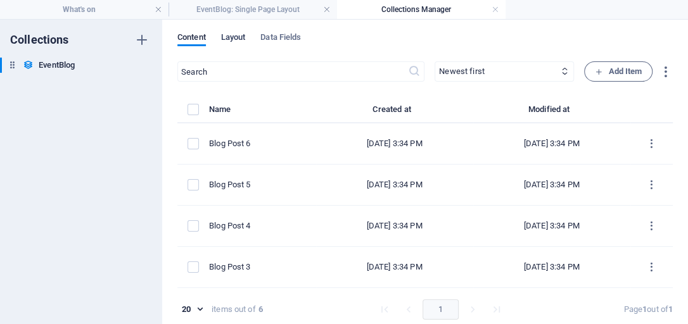
click at [239, 35] on span "Layout" at bounding box center [233, 39] width 25 height 18
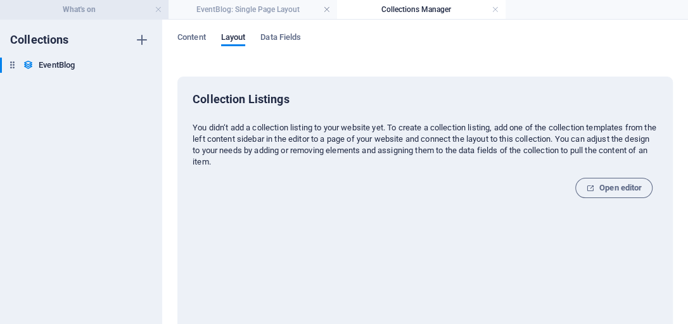
click at [89, 6] on h4 "What's on" at bounding box center [84, 10] width 168 height 14
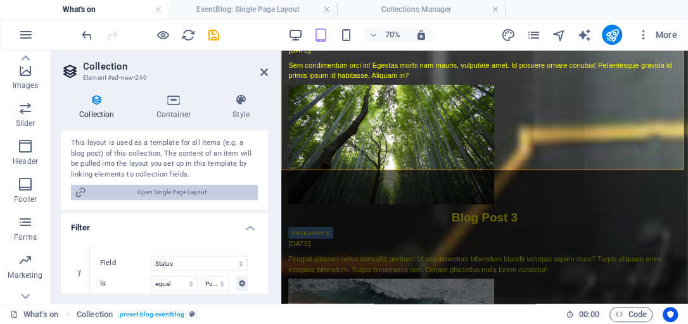
scroll to position [217, 0]
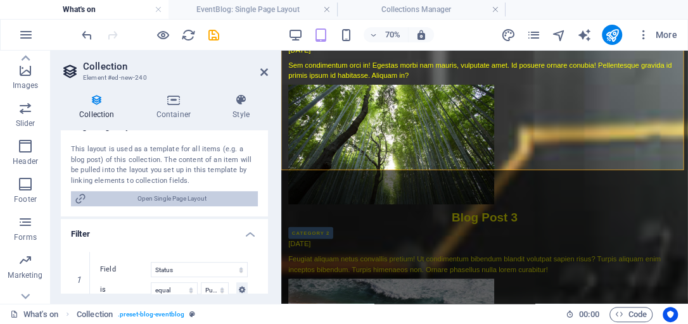
click at [190, 196] on span "Open Single Page Layout" at bounding box center [172, 198] width 164 height 15
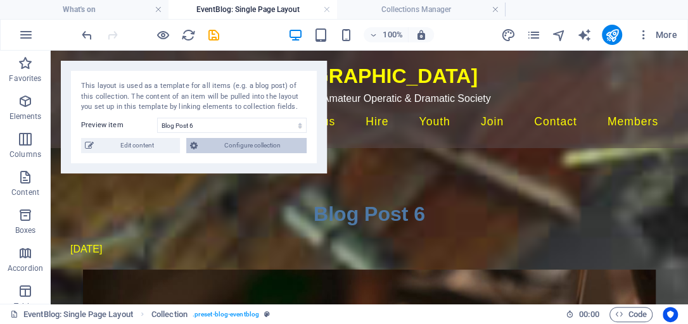
click at [234, 149] on span "Configure collection" at bounding box center [251, 145] width 101 height 15
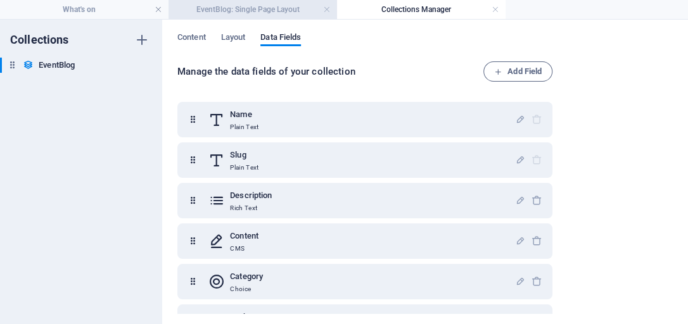
click at [239, 6] on h4 "EventBlog: Single Page Layout" at bounding box center [252, 10] width 168 height 14
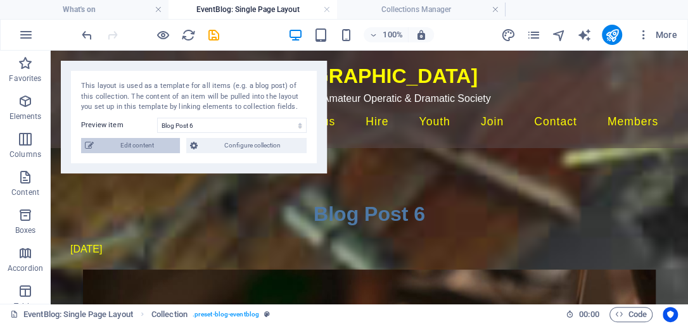
click at [150, 146] on span "Edit content" at bounding box center [137, 145] width 79 height 15
select select "Category 1"
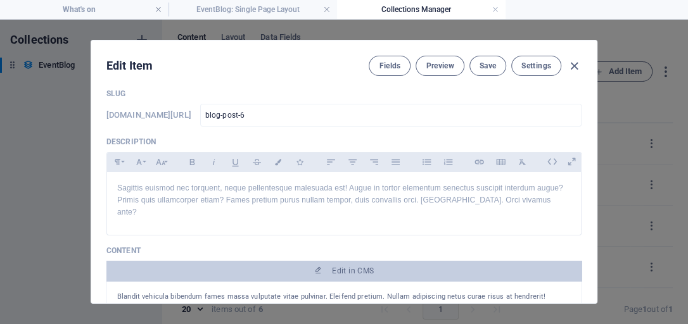
scroll to position [72, 0]
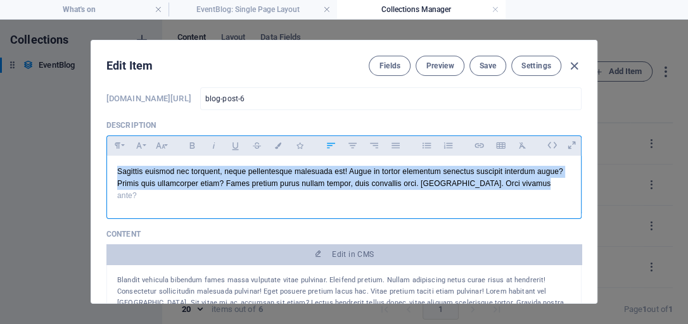
drag, startPoint x: 545, startPoint y: 184, endPoint x: 112, endPoint y: 167, distance: 433.5
click at [112, 167] on div "Sagittis euismod nec torquent, neque pellentesque malesuada est! Augue in torto…" at bounding box center [344, 184] width 474 height 57
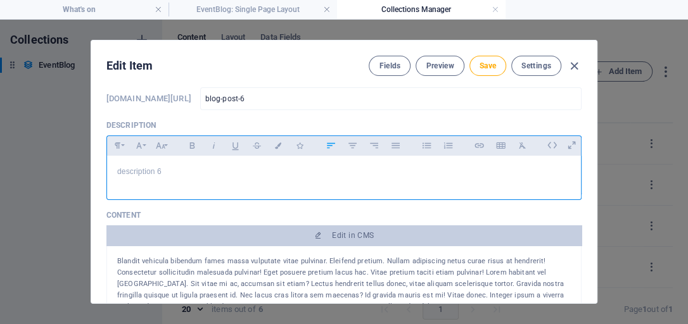
click at [158, 256] on div "Blandit vehicula bibendum fames massa vulputate vitae pulvinar. Eleifend pretiu…" at bounding box center [343, 284] width 453 height 57
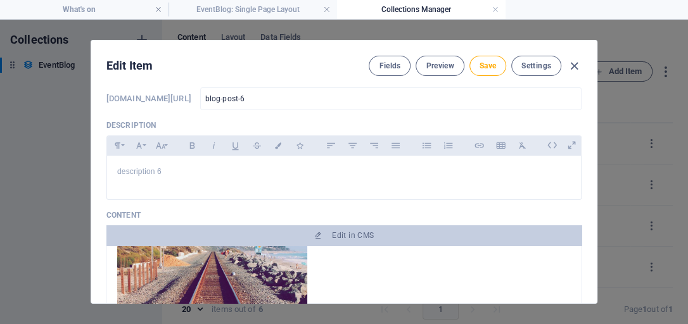
scroll to position [0, 0]
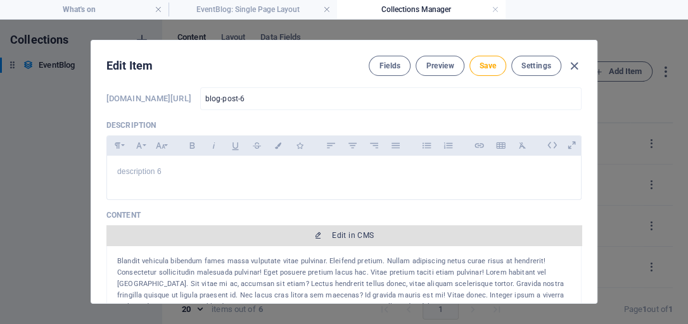
click at [342, 234] on span "Edit in CMS" at bounding box center [353, 235] width 42 height 10
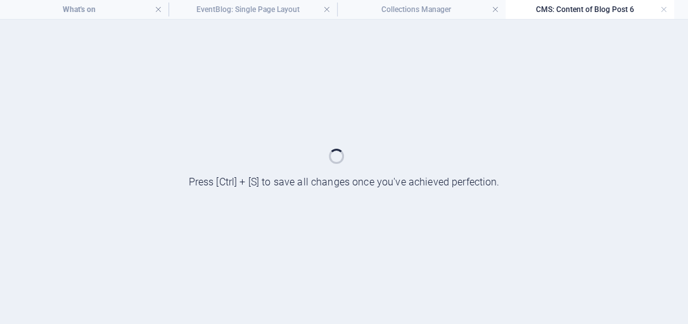
click at [342, 233] on div at bounding box center [344, 172] width 688 height 305
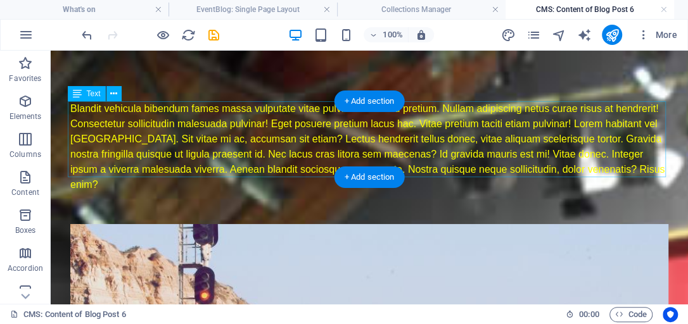
click at [291, 151] on div "Blandit vehicula bibendum fames massa vulputate vitae pulvinar. Eleifend pretiu…" at bounding box center [369, 146] width 598 height 91
click at [70, 107] on div "Blandit vehicula bibendum fames massa vulputate vitae pulvinar. Eleifend pretiu…" at bounding box center [369, 146] width 598 height 91
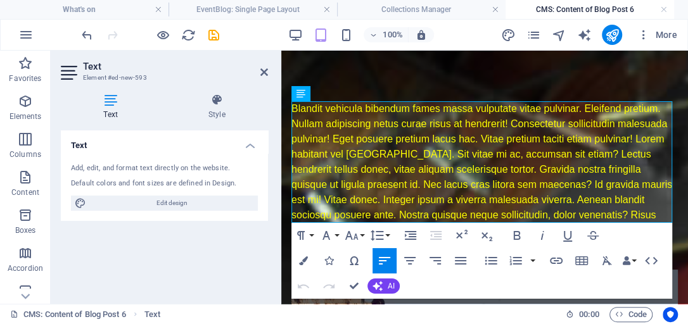
click at [70, 107] on h4 "Text" at bounding box center [113, 107] width 104 height 27
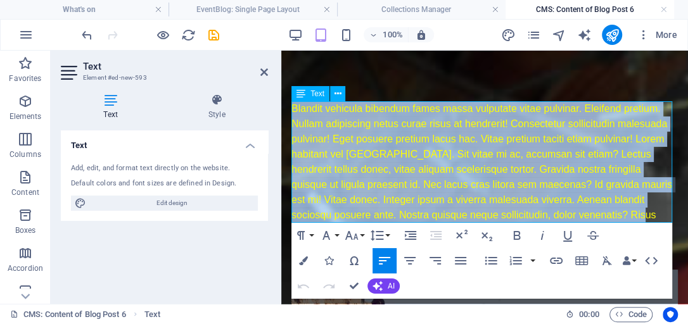
drag, startPoint x: 291, startPoint y: 108, endPoint x: 632, endPoint y: 213, distance: 356.7
click at [632, 213] on div "Blandit vehicula bibendum fames massa vulputate vitae pulvinar. Eleifend pretiu…" at bounding box center [484, 169] width 386 height 137
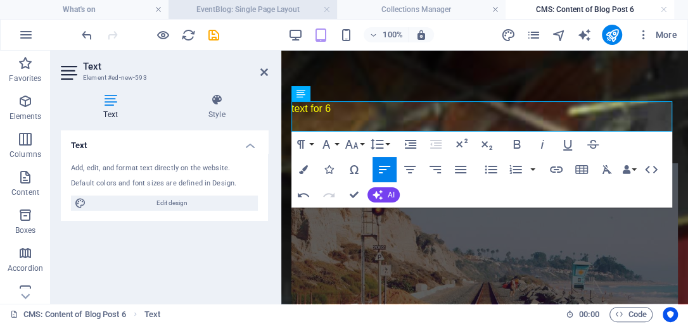
click at [231, 10] on h4 "EventBlog: Single Page Layout" at bounding box center [252, 10] width 168 height 14
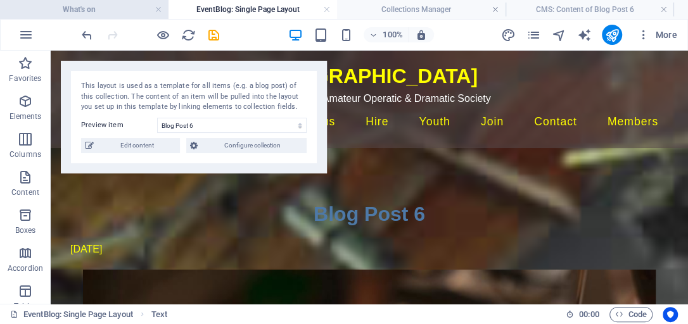
click at [97, 14] on h4 "What's on" at bounding box center [84, 10] width 168 height 14
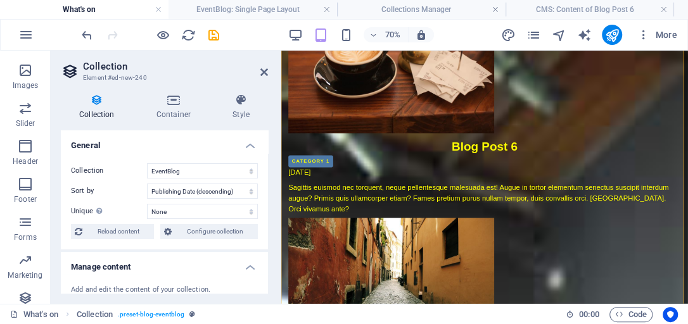
scroll to position [36, 0]
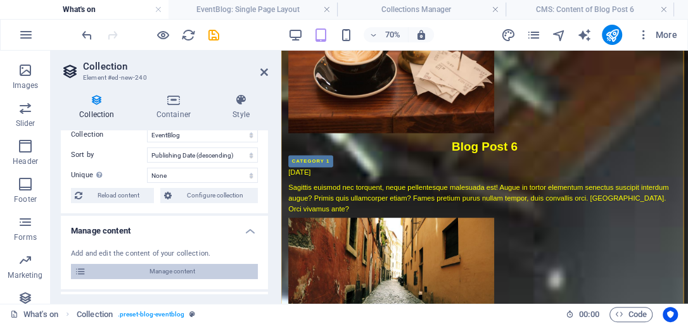
click at [142, 275] on span "Manage content" at bounding box center [172, 271] width 164 height 15
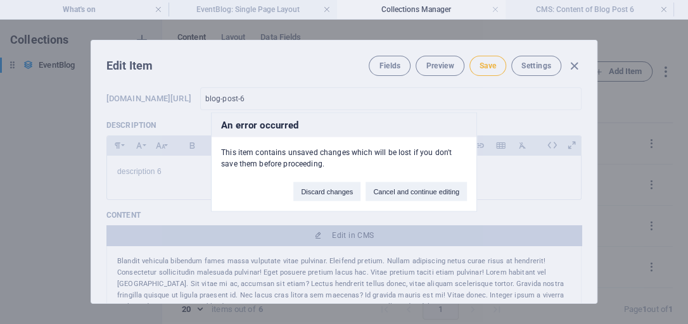
scroll to position [0, 0]
click at [401, 191] on button "Cancel and continue editing" at bounding box center [415, 191] width 101 height 19
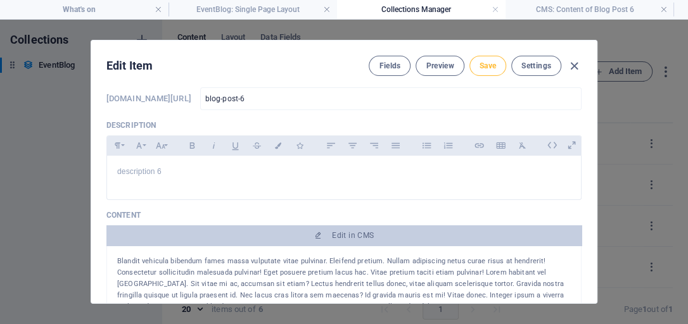
click at [491, 68] on span "Save" at bounding box center [487, 66] width 16 height 10
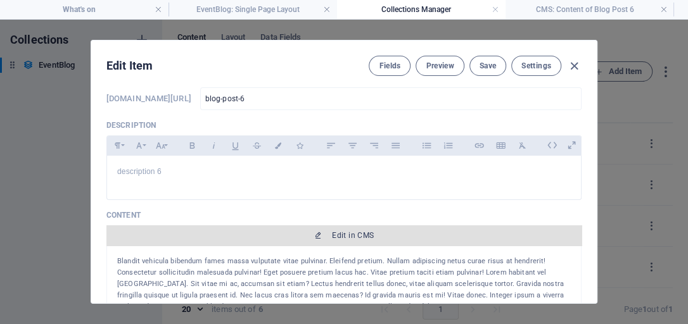
click at [332, 237] on span "Edit in CMS" at bounding box center [353, 235] width 42 height 10
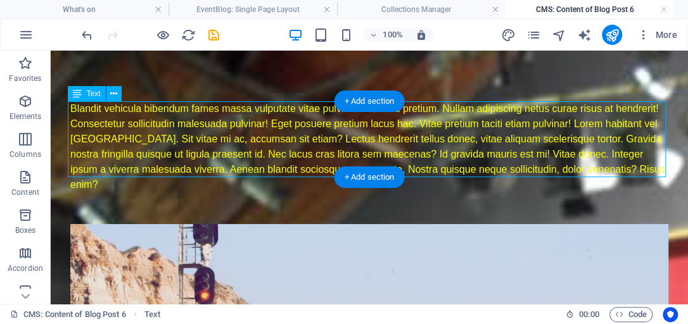
drag, startPoint x: 629, startPoint y: 170, endPoint x: 553, endPoint y: 148, distance: 79.2
click at [567, 153] on div "Blandit vehicula bibendum fames massa vulputate vitae pulvinar. Eleifend pretiu…" at bounding box center [369, 146] width 598 height 91
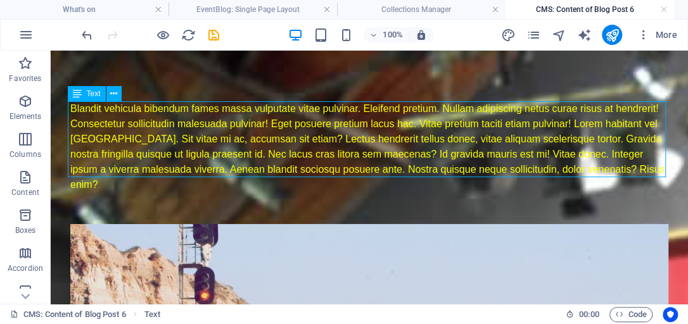
click at [76, 96] on icon at bounding box center [77, 93] width 9 height 15
click at [92, 95] on span "Text" at bounding box center [94, 94] width 14 height 8
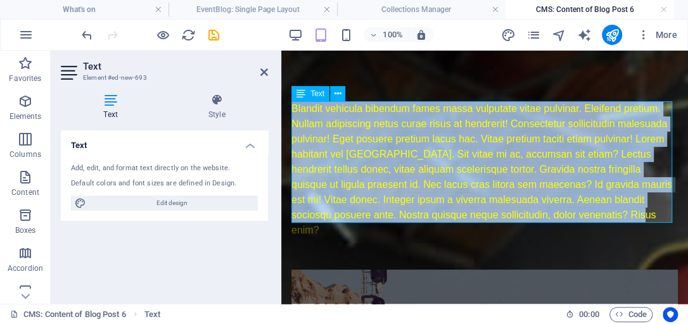
drag, startPoint x: 292, startPoint y: 106, endPoint x: 613, endPoint y: 211, distance: 337.8
click at [613, 211] on div "Blandit vehicula bibendum fames massa vulputate vitae pulvinar. Eleifend pretiu…" at bounding box center [484, 169] width 386 height 137
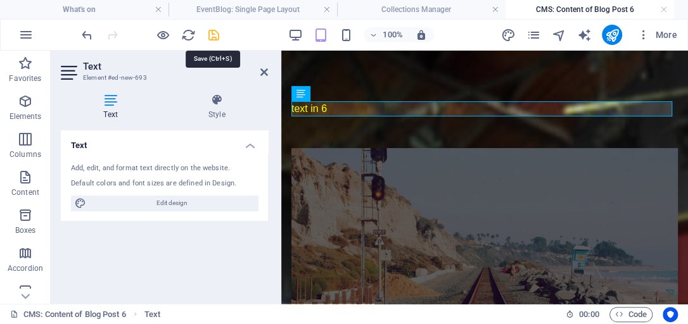
click at [210, 35] on icon "save" at bounding box center [213, 35] width 15 height 15
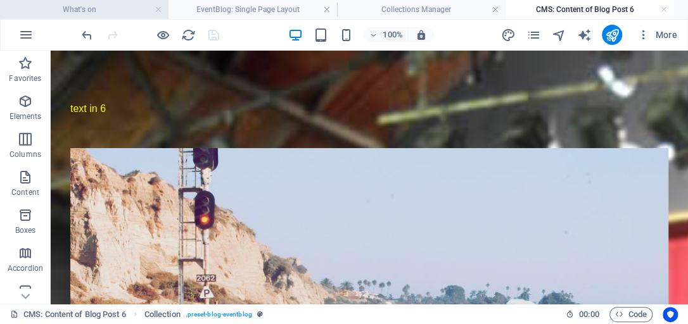
click at [124, 11] on h4 "What's on" at bounding box center [84, 10] width 168 height 14
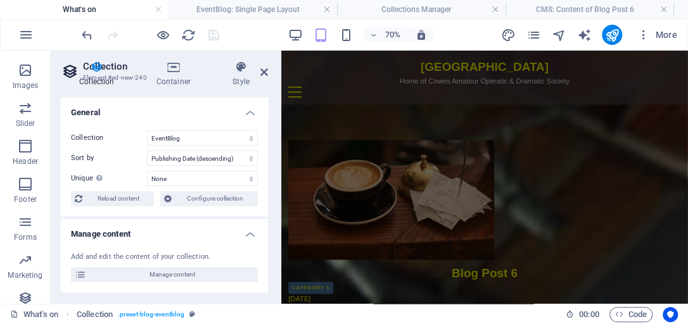
scroll to position [180, 0]
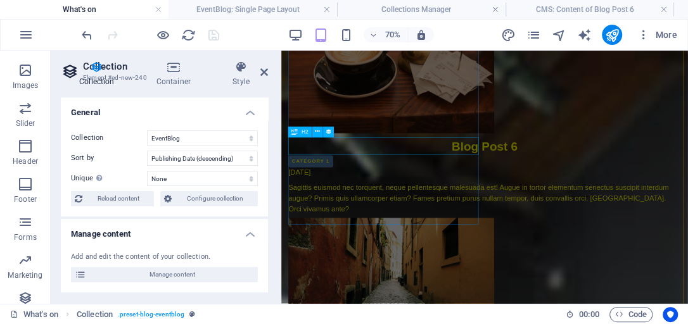
click at [406, 182] on div "Blog Post 6" at bounding box center [571, 188] width 560 height 26
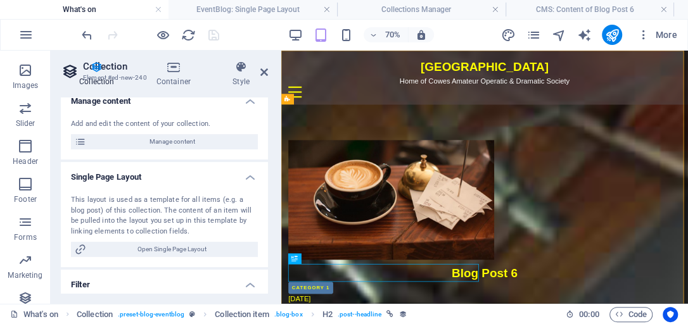
scroll to position [144, 0]
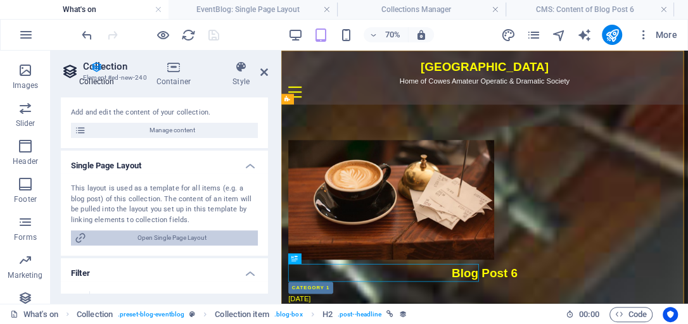
click at [174, 238] on span "Open Single Page Layout" at bounding box center [172, 237] width 164 height 15
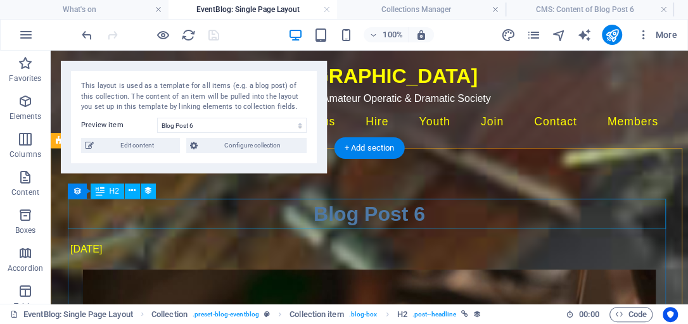
click at [426, 204] on div "Blog Post 6" at bounding box center [369, 214] width 598 height 30
click at [348, 217] on div "Blog Post 6" at bounding box center [369, 214] width 598 height 30
click at [347, 217] on div "Blog Post 6" at bounding box center [369, 214] width 598 height 30
select select "name"
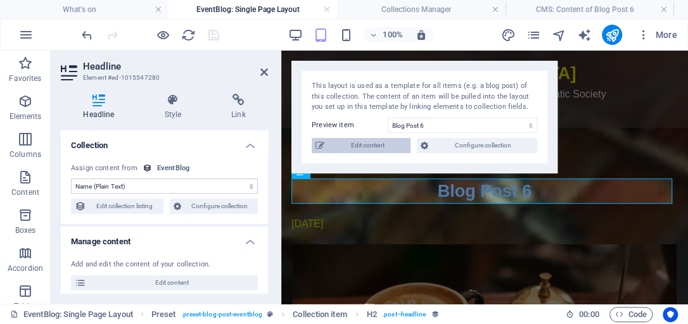
click at [391, 146] on span "Edit content" at bounding box center [367, 145] width 79 height 15
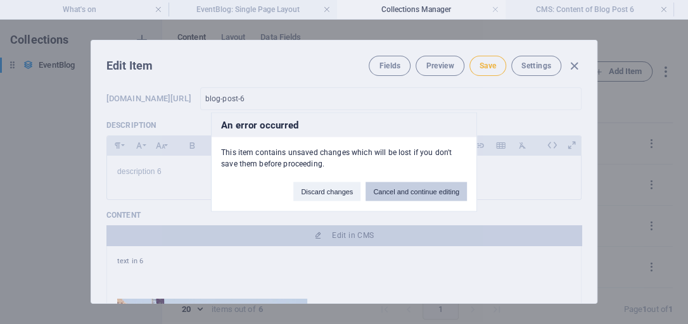
click at [422, 191] on button "Cancel and continue editing" at bounding box center [415, 191] width 101 height 19
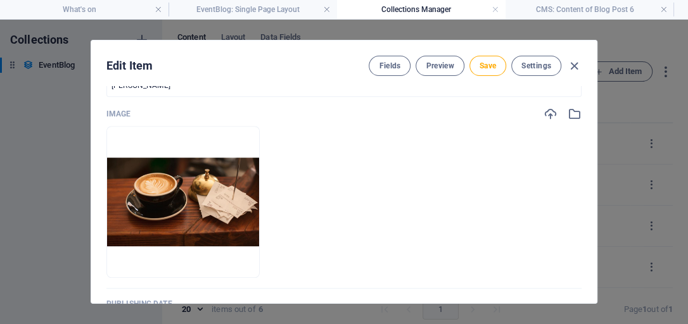
scroll to position [434, 0]
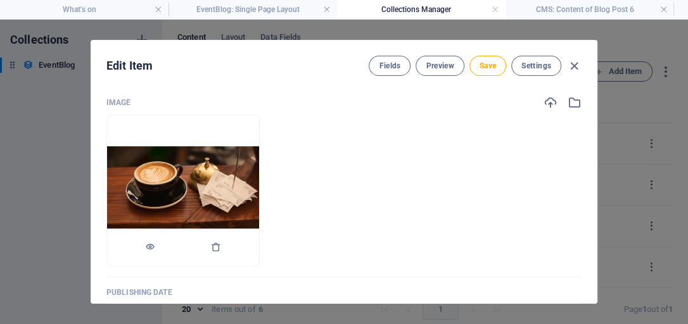
click at [259, 195] on img at bounding box center [183, 190] width 152 height 89
drag, startPoint x: 268, startPoint y: 194, endPoint x: 244, endPoint y: 184, distance: 25.3
click at [244, 184] on img at bounding box center [183, 190] width 152 height 89
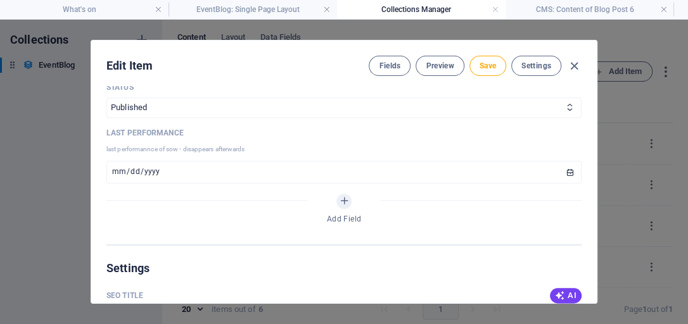
scroll to position [723, 0]
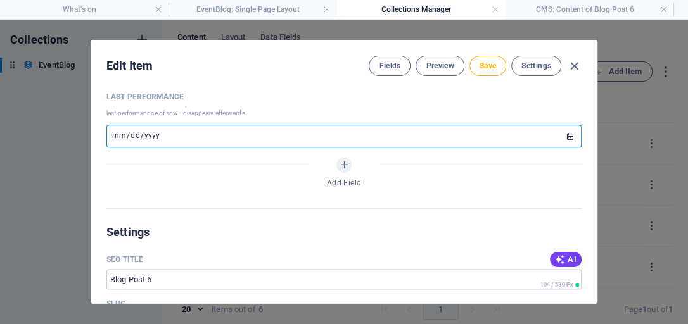
click at [158, 134] on input "date" at bounding box center [343, 136] width 475 height 23
type input "2026-01-01"
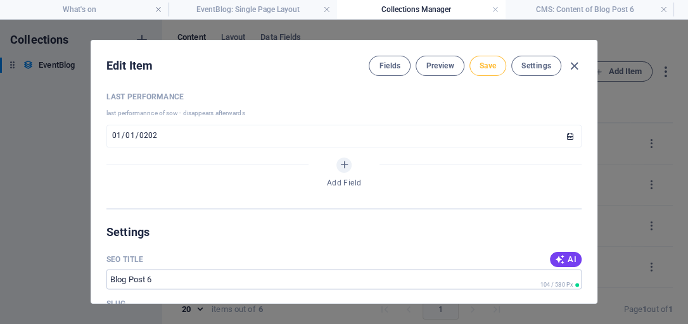
click at [480, 69] on span "Save" at bounding box center [487, 66] width 16 height 10
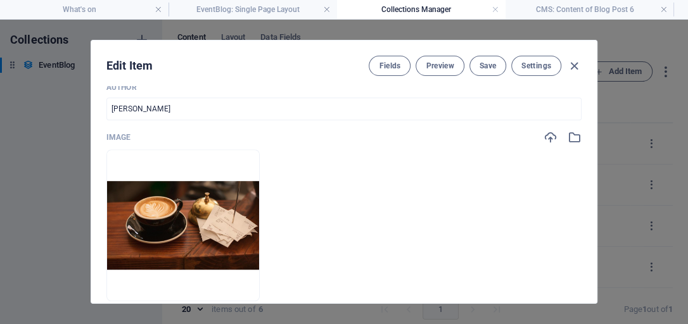
scroll to position [398, 0]
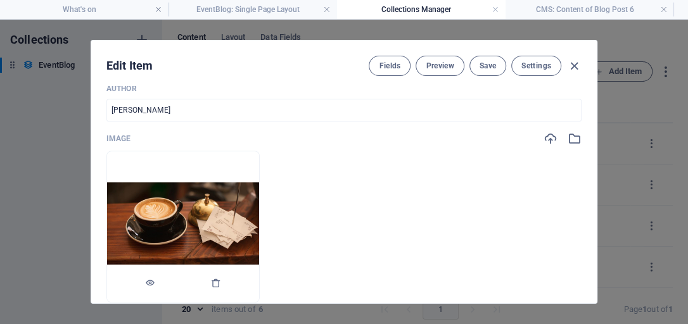
click at [249, 214] on img at bounding box center [183, 226] width 152 height 89
click at [213, 182] on img at bounding box center [183, 226] width 152 height 89
drag, startPoint x: 213, startPoint y: 180, endPoint x: 182, endPoint y: 219, distance: 50.4
click at [182, 219] on img at bounding box center [183, 226] width 152 height 89
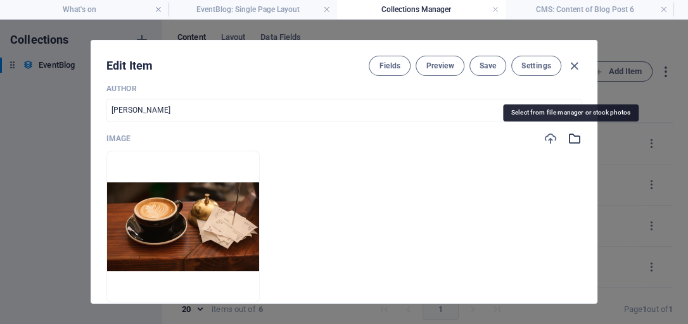
click at [572, 137] on icon "button" at bounding box center [574, 139] width 14 height 14
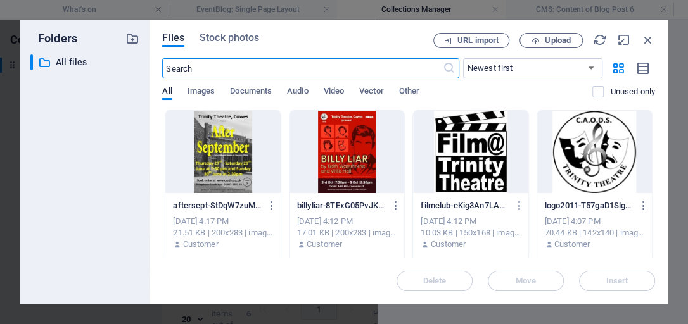
scroll to position [417, 0]
click at [575, 140] on div at bounding box center [594, 152] width 115 height 82
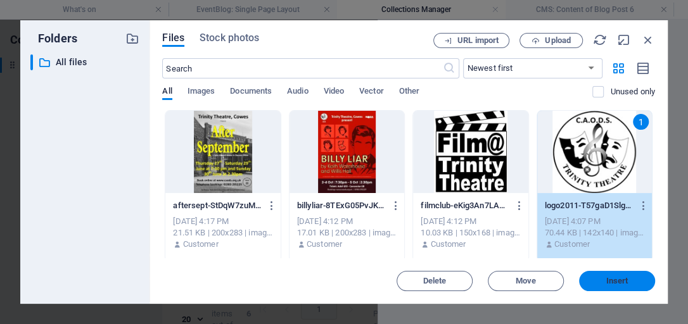
click at [622, 277] on span "Insert" at bounding box center [617, 281] width 22 height 8
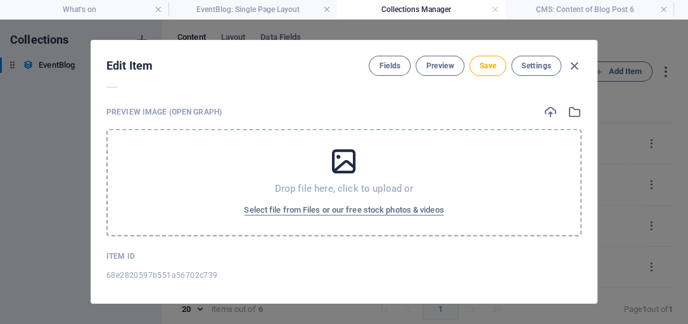
scroll to position [1339, 0]
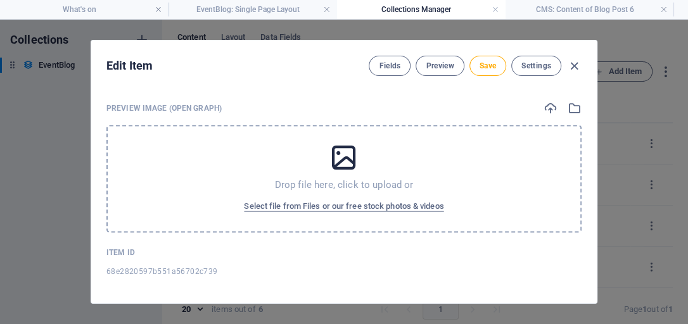
click at [333, 153] on icon at bounding box center [344, 158] width 32 height 32
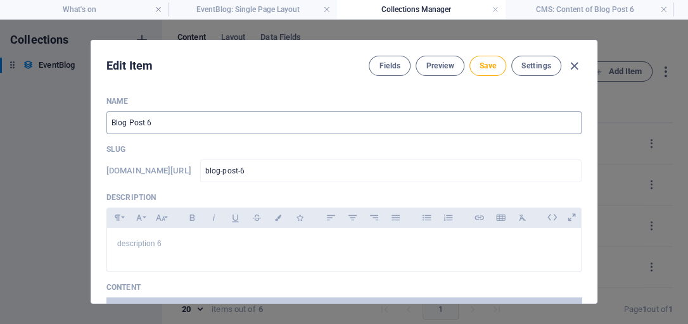
scroll to position [0, 0]
click at [488, 66] on span "Save" at bounding box center [487, 66] width 16 height 10
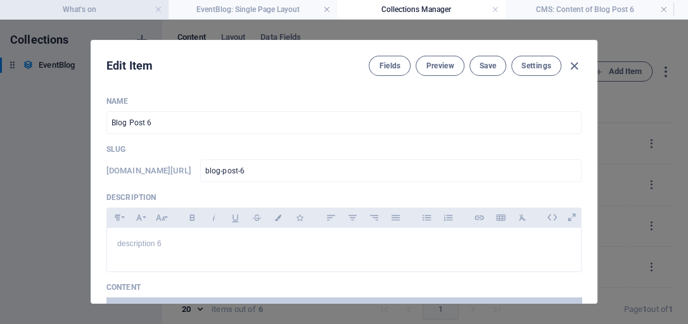
click at [94, 11] on h4 "What's on" at bounding box center [84, 10] width 168 height 14
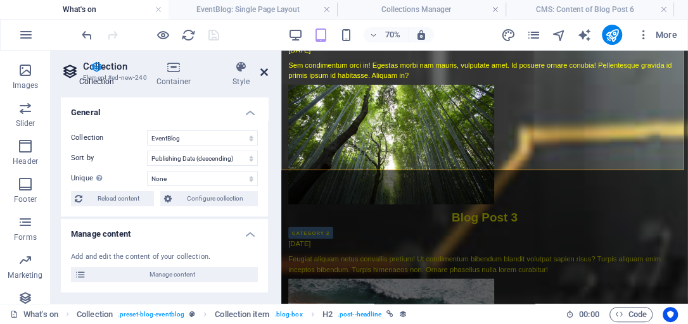
click at [262, 71] on icon at bounding box center [264, 72] width 8 height 10
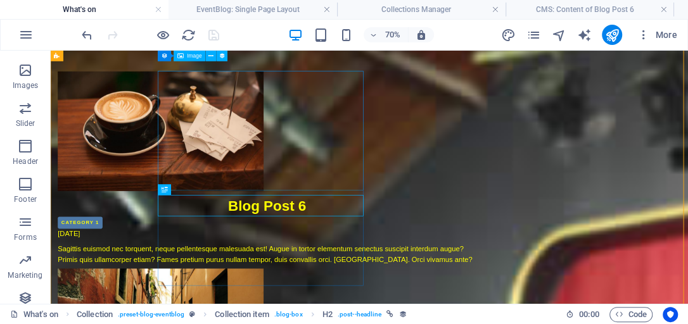
scroll to position [13, 0]
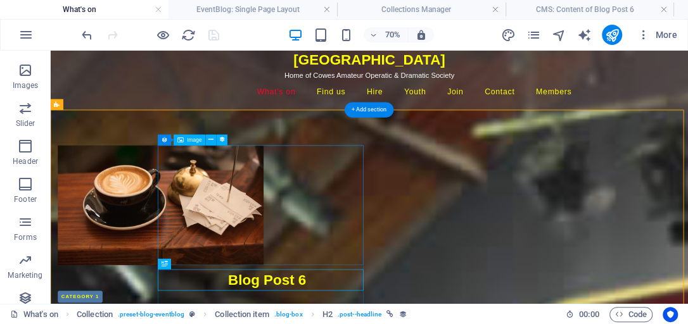
click at [412, 248] on div at bounding box center [360, 271] width 598 height 171
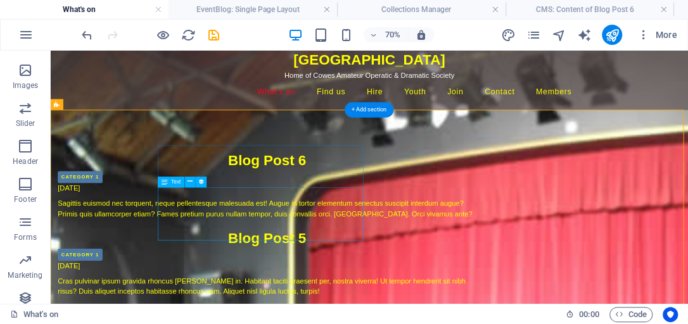
click at [412, 262] on div "Sagittis euismod nec torquent, neque pellentesque malesuada est! Augue in torto…" at bounding box center [360, 277] width 598 height 30
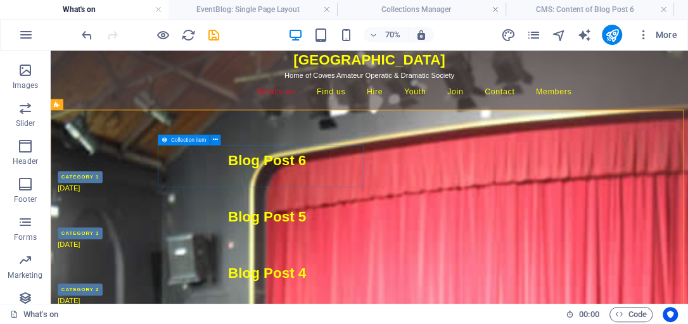
click at [166, 142] on icon at bounding box center [164, 140] width 6 height 11
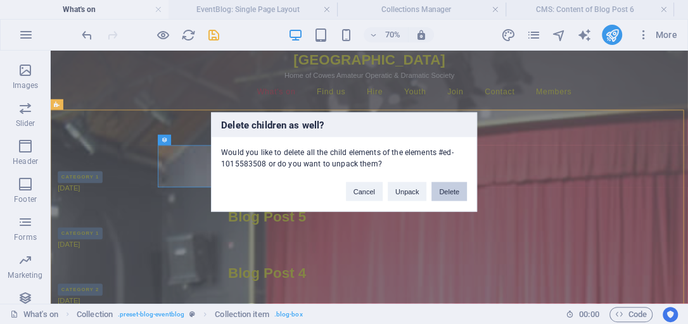
click at [448, 190] on button "Delete" at bounding box center [448, 191] width 35 height 19
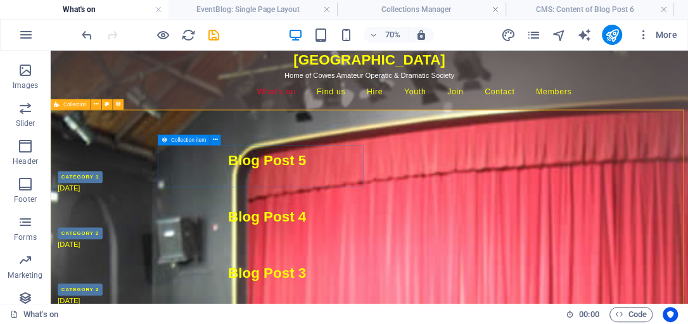
click at [164, 140] on icon at bounding box center [164, 140] width 6 height 11
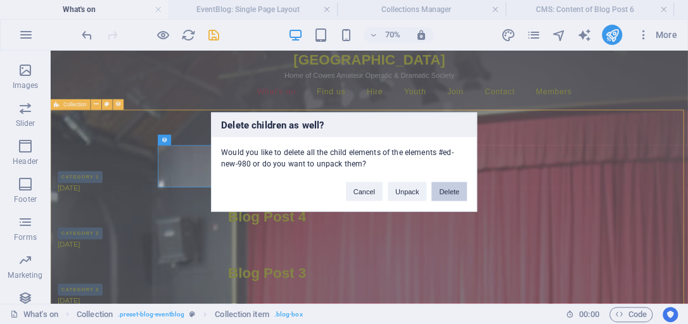
click at [449, 191] on button "Delete" at bounding box center [448, 191] width 35 height 19
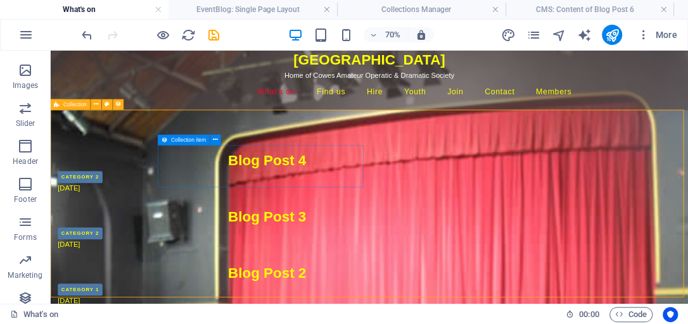
click at [165, 142] on icon at bounding box center [164, 140] width 6 height 11
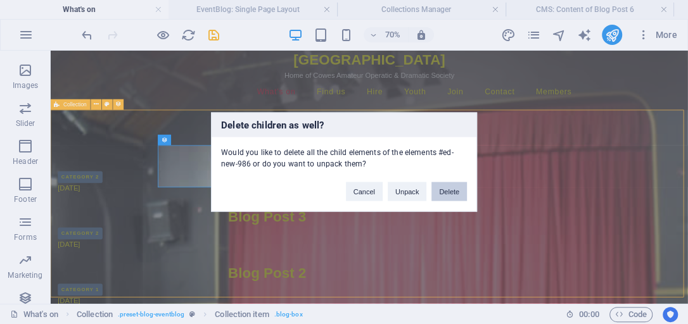
click at [452, 189] on button "Delete" at bounding box center [448, 191] width 35 height 19
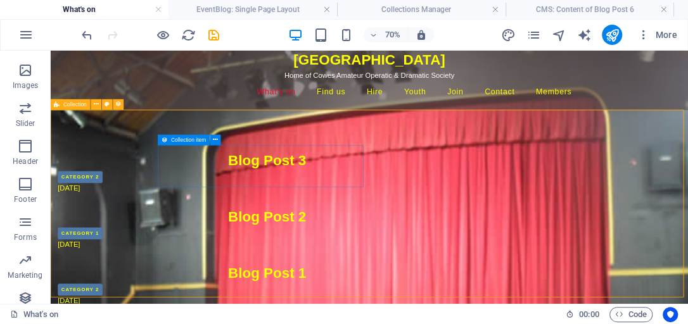
click at [165, 142] on icon at bounding box center [164, 140] width 6 height 11
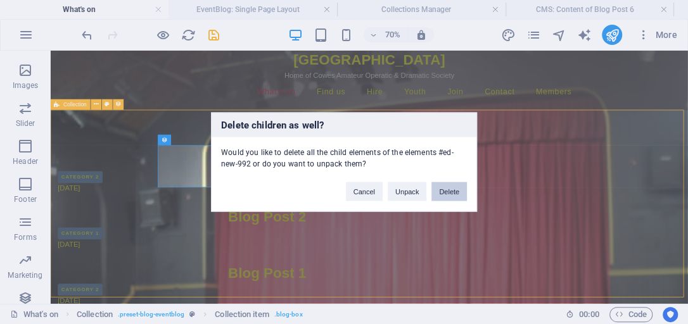
click at [452, 185] on button "Delete" at bounding box center [448, 191] width 35 height 19
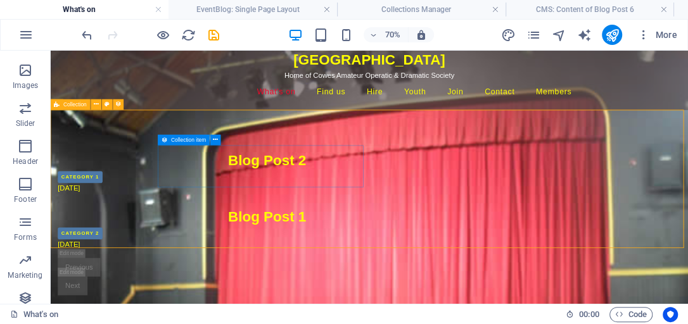
click at [163, 141] on icon at bounding box center [164, 140] width 6 height 11
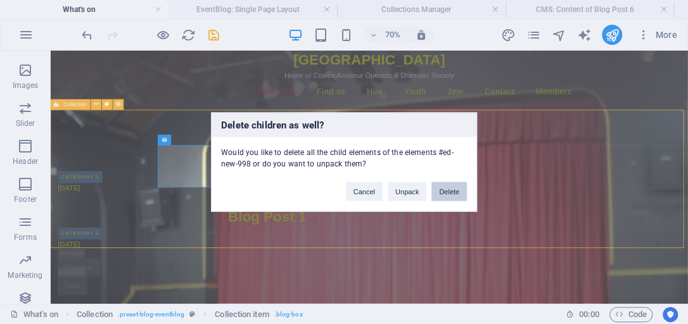
click at [448, 186] on button "Delete" at bounding box center [448, 191] width 35 height 19
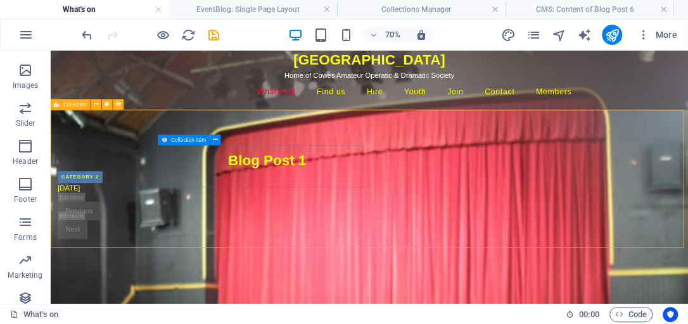
click at [165, 142] on icon at bounding box center [164, 140] width 6 height 11
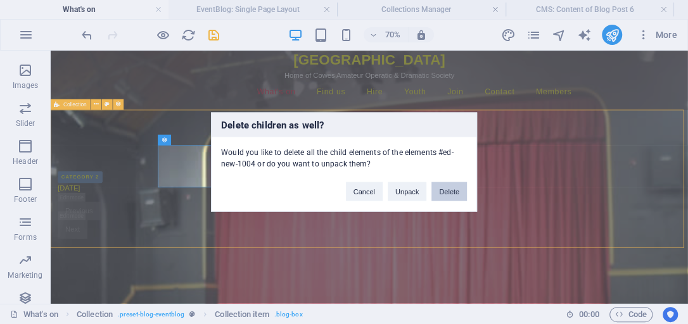
click at [456, 191] on button "Delete" at bounding box center [448, 191] width 35 height 19
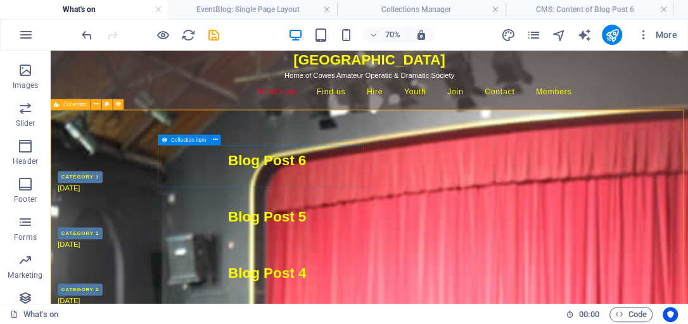
click at [167, 143] on icon at bounding box center [164, 140] width 6 height 11
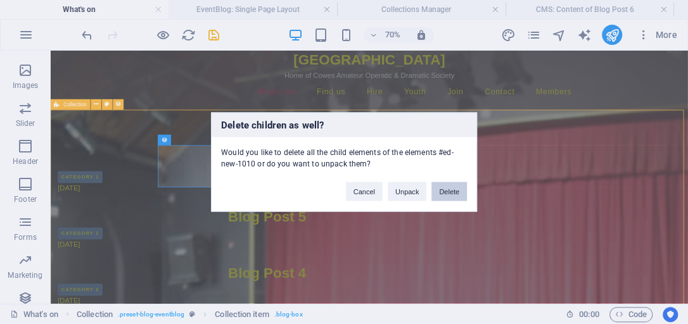
click at [451, 193] on button "Delete" at bounding box center [448, 191] width 35 height 19
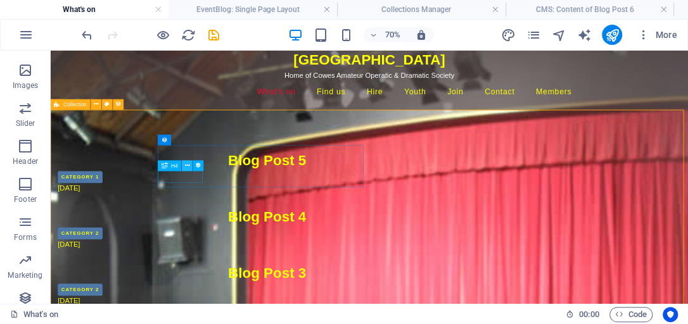
click at [186, 164] on icon at bounding box center [187, 165] width 5 height 9
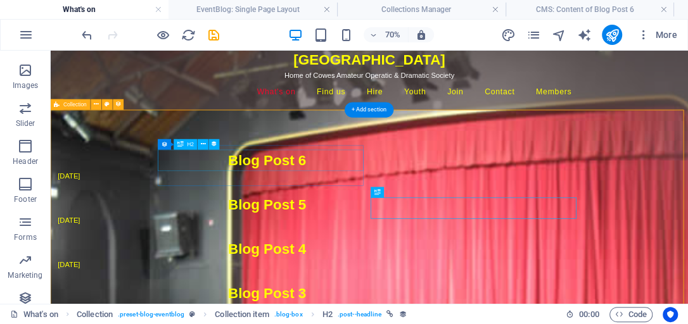
click at [369, 211] on div "Blog Post 6" at bounding box center [360, 208] width 598 height 30
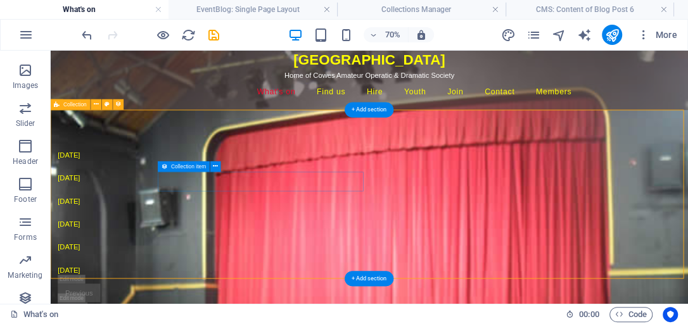
click at [262, 252] on article "10/01/2025" at bounding box center [360, 266] width 598 height 28
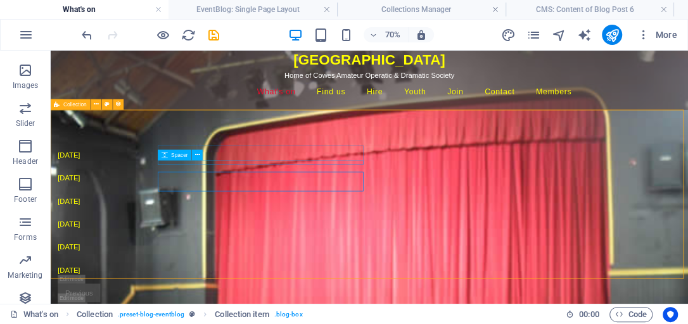
click at [170, 155] on div "Spacer" at bounding box center [175, 155] width 34 height 11
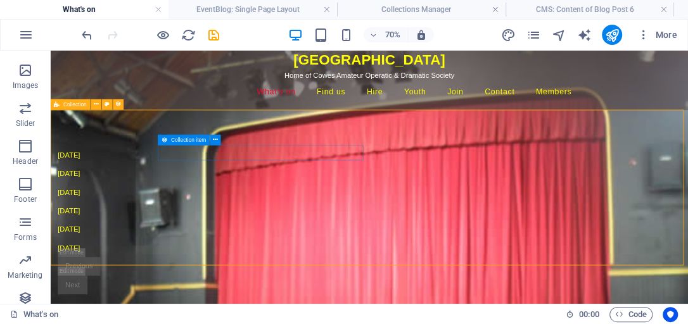
click at [163, 141] on icon at bounding box center [164, 140] width 6 height 11
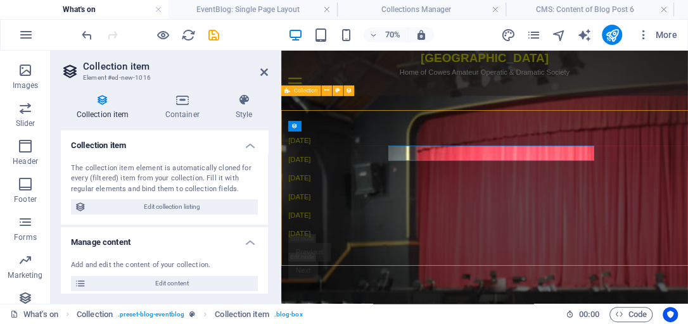
scroll to position [11, 0]
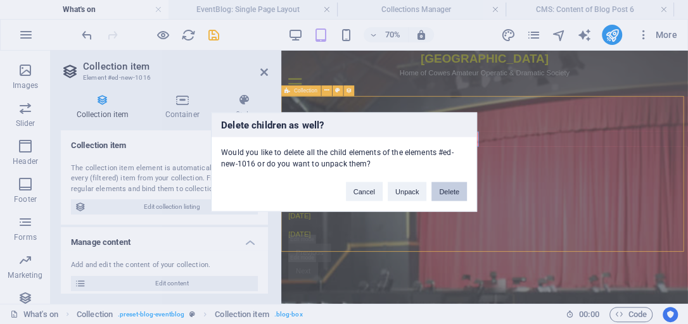
click at [450, 191] on button "Delete" at bounding box center [448, 191] width 35 height 19
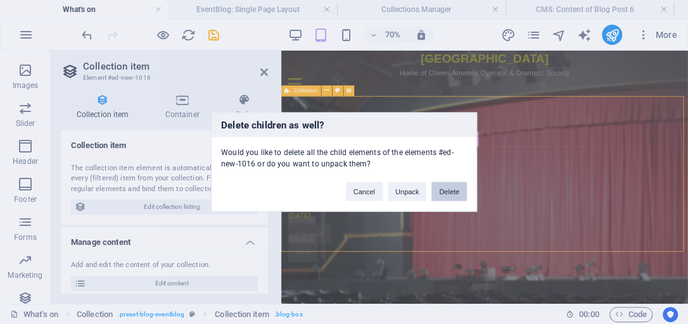
scroll to position [13, 0]
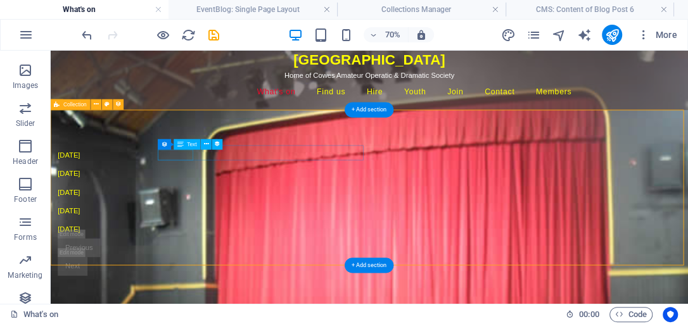
click at [239, 196] on div "10/02/2025" at bounding box center [360, 200] width 598 height 15
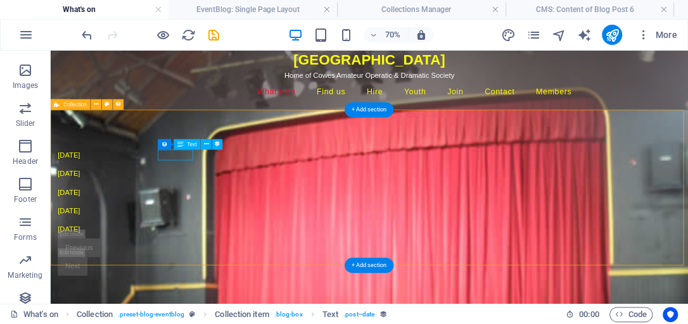
click at [239, 196] on div "10/02/2025" at bounding box center [360, 200] width 598 height 15
select select "publishing_date"
select select "1"
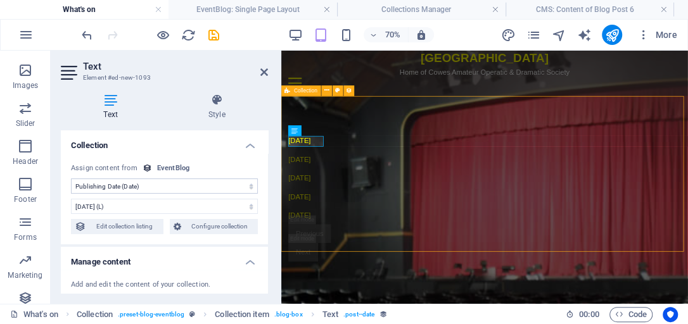
scroll to position [11, 0]
click at [327, 178] on div "10/02/2025" at bounding box center [571, 181] width 560 height 15
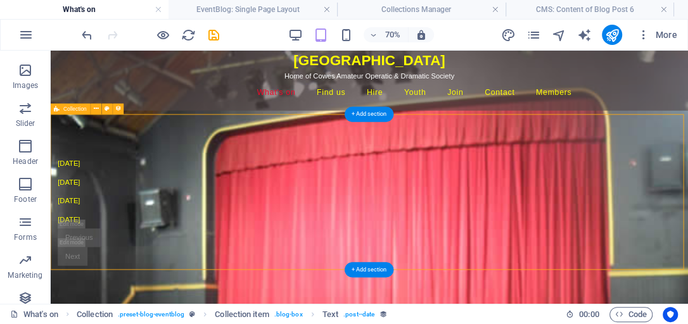
scroll to position [13, 0]
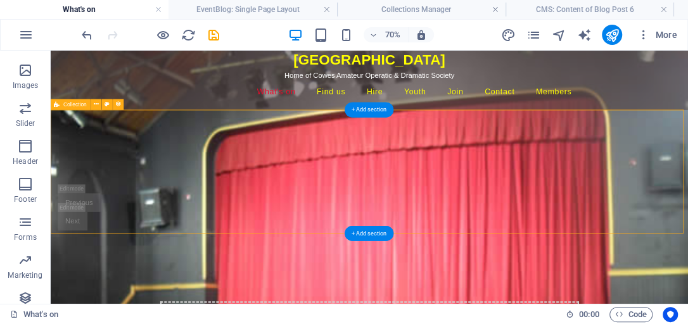
click at [432, 199] on div "Previous Next" at bounding box center [506, 247] width 910 height 223
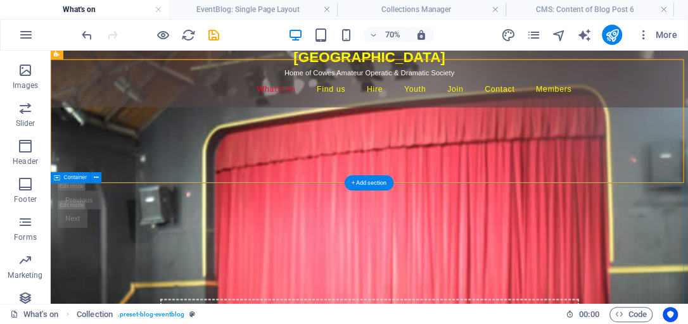
scroll to position [0, 0]
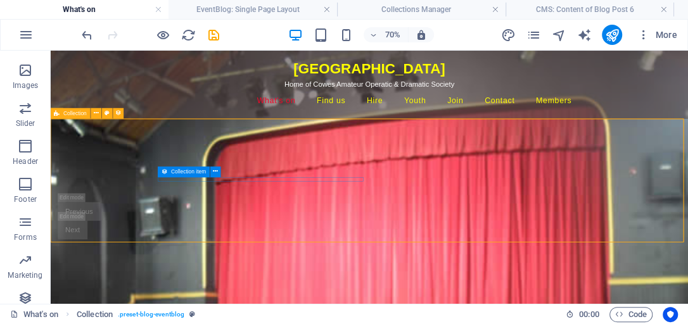
click at [166, 172] on icon at bounding box center [164, 172] width 6 height 11
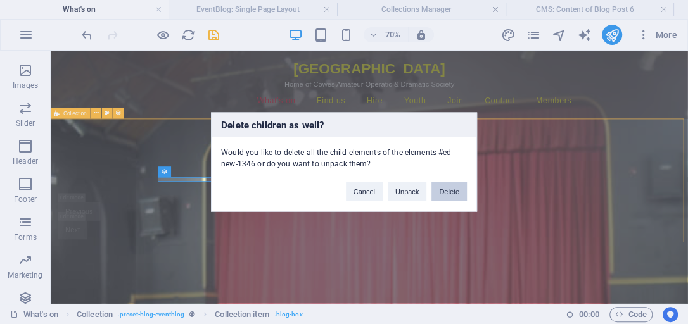
click at [443, 186] on button "Delete" at bounding box center [448, 191] width 35 height 19
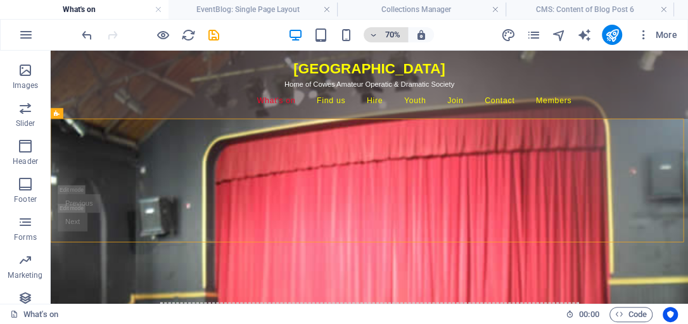
click at [396, 34] on h6 "70%" at bounding box center [392, 34] width 20 height 15
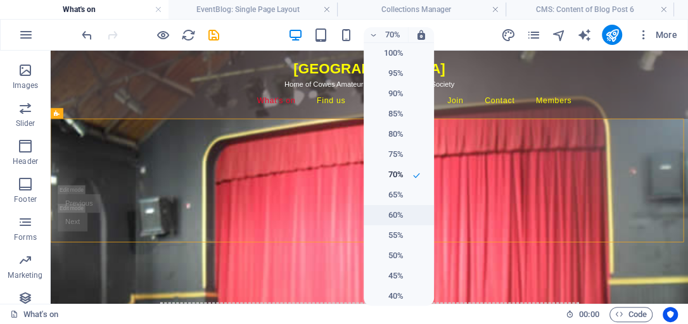
click at [395, 215] on h6 "60%" at bounding box center [387, 215] width 32 height 15
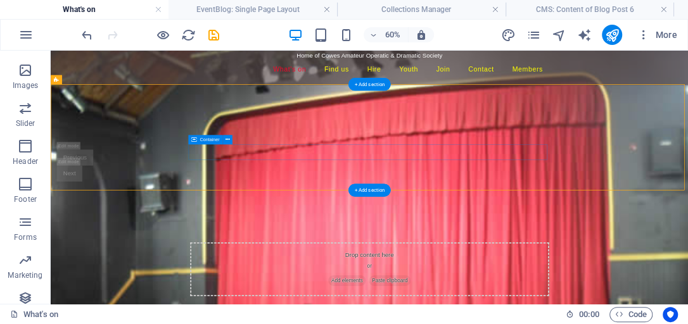
scroll to position [42, 0]
click at [445, 214] on div "Previous Next" at bounding box center [360, 240] width 598 height 53
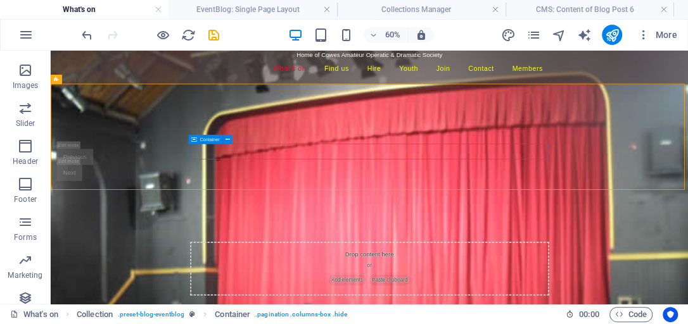
click at [194, 139] on icon at bounding box center [193, 138] width 5 height 9
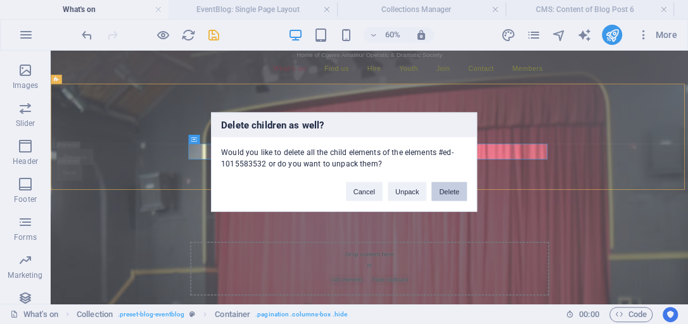
click at [438, 191] on button "Delete" at bounding box center [448, 191] width 35 height 19
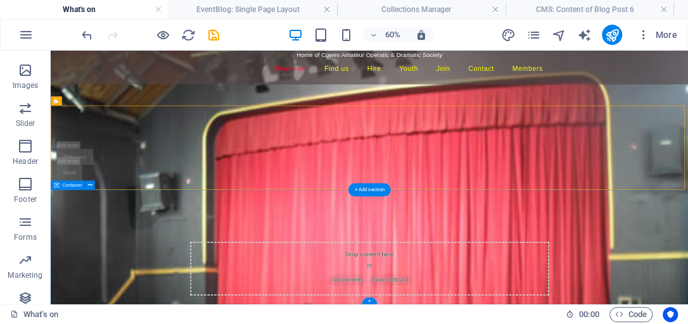
scroll to position [6, 0]
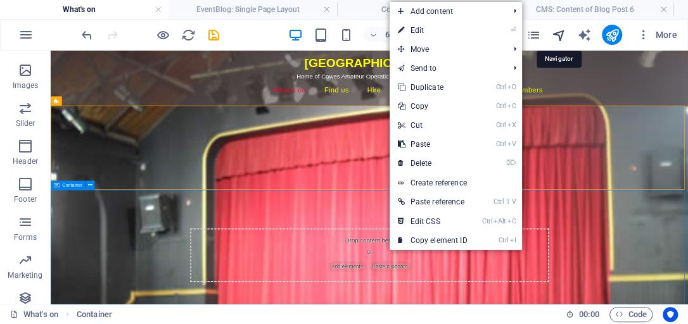
click at [561, 32] on icon "navigator" at bounding box center [558, 35] width 15 height 15
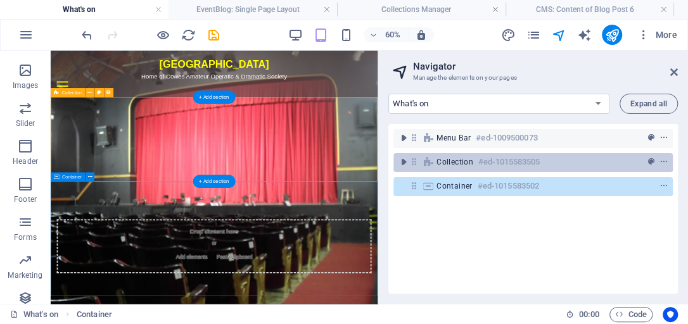
click at [482, 165] on h6 "#ed-1015583505" at bounding box center [508, 162] width 61 height 15
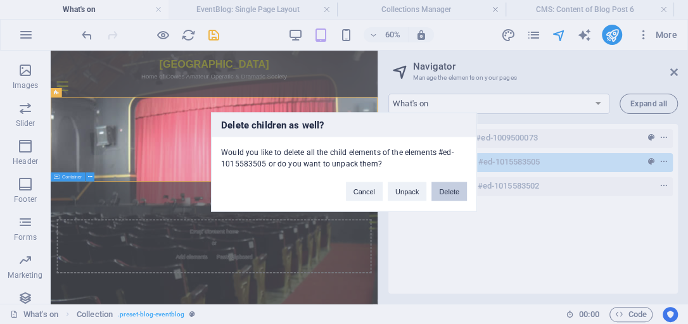
click at [444, 190] on button "Delete" at bounding box center [448, 191] width 35 height 19
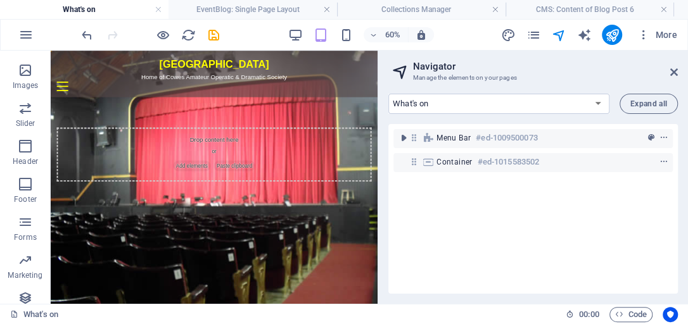
click at [531, 319] on html "Skip to main content Trinity Theatre Home of Cowes Amateur Operatic & Dramatic …" at bounding box center [323, 185] width 545 height 268
click at [629, 313] on span "Code" at bounding box center [631, 314] width 32 height 15
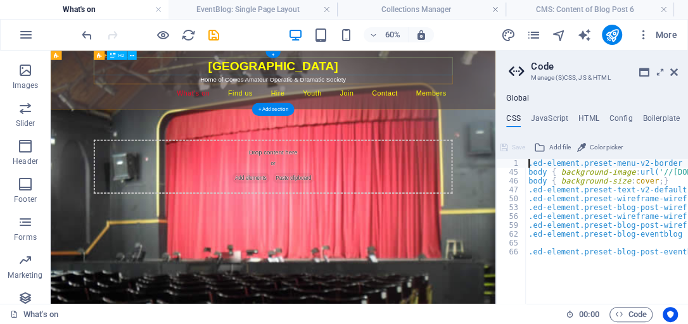
click at [277, 68] on div "[GEOGRAPHIC_DATA]" at bounding box center [421, 76] width 598 height 30
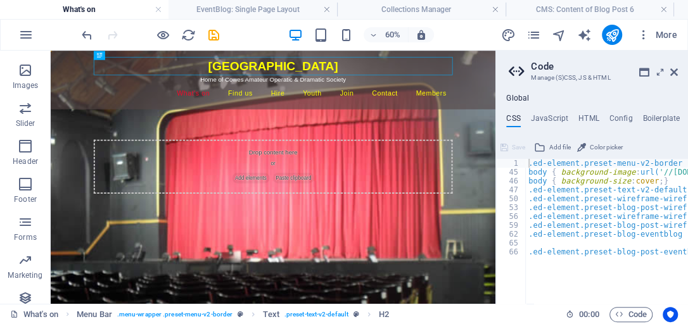
click at [512, 120] on h4 "CSS" at bounding box center [513, 121] width 14 height 14
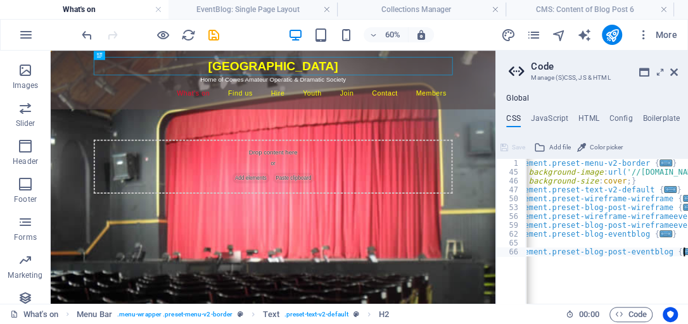
scroll to position [0, 32]
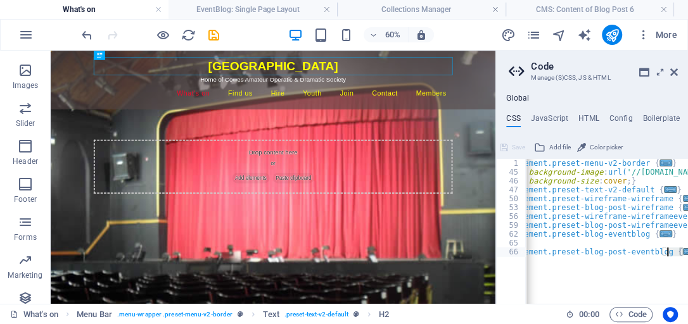
scroll to position [0, 0]
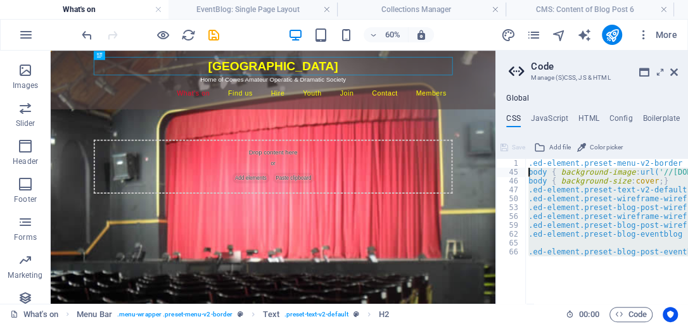
drag, startPoint x: 684, startPoint y: 251, endPoint x: 526, endPoint y: 175, distance: 175.9
type textarea "body { background-image: url('//cdn1.site-media.eu/images/0/19667952/stage2-Yc9…"
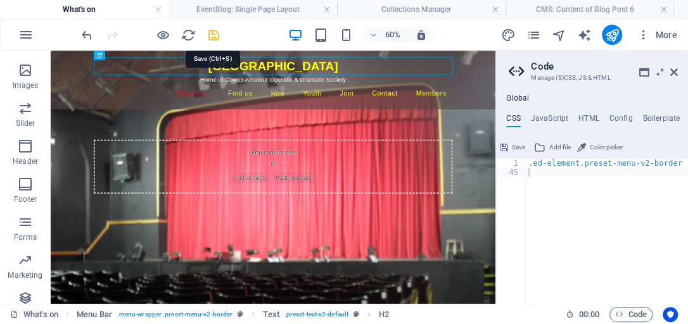
click at [210, 33] on icon "save" at bounding box center [213, 35] width 15 height 15
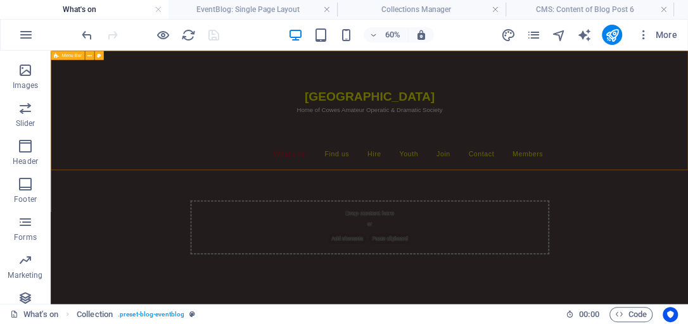
click at [345, 244] on div "Trinity Theatre Home of Cowes Amateur Operatic & Dramatic Society What's on Soc…" at bounding box center [582, 150] width 1062 height 199
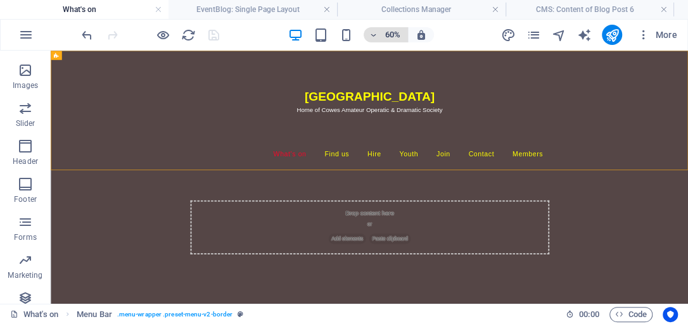
click at [377, 31] on icon "button" at bounding box center [373, 35] width 9 height 8
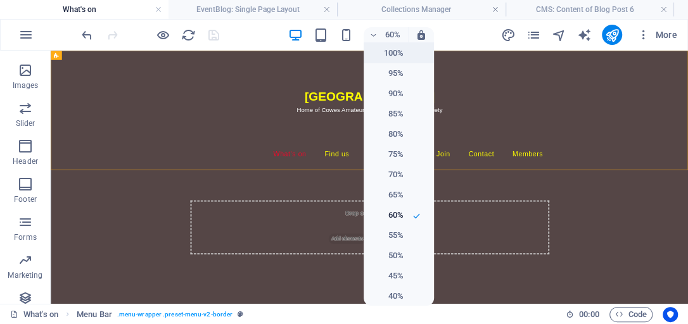
click at [382, 47] on h6 "100%" at bounding box center [387, 53] width 32 height 15
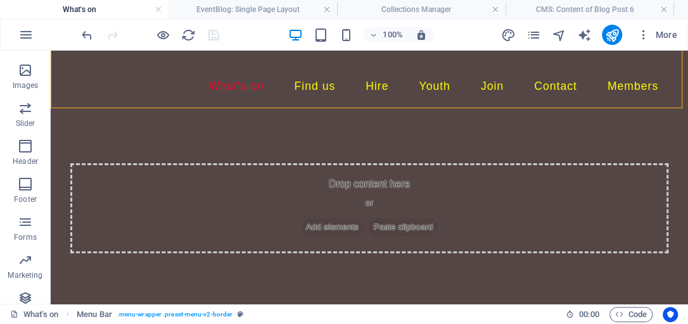
scroll to position [141, 0]
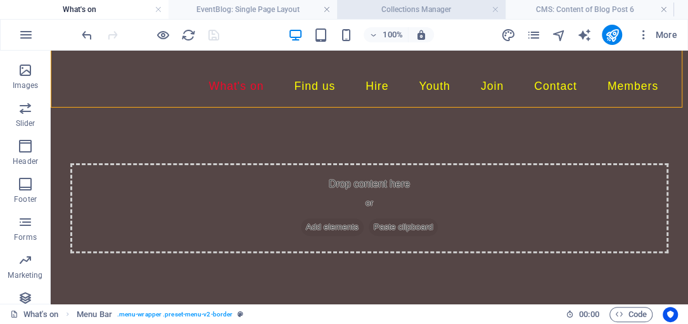
click at [413, 6] on h4 "Collections Manager" at bounding box center [421, 10] width 168 height 14
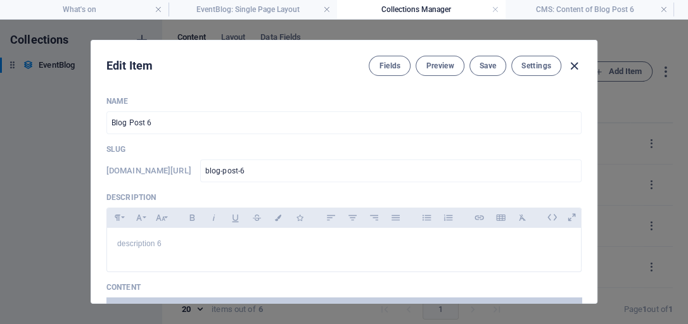
click at [573, 66] on icon "button" at bounding box center [574, 66] width 15 height 15
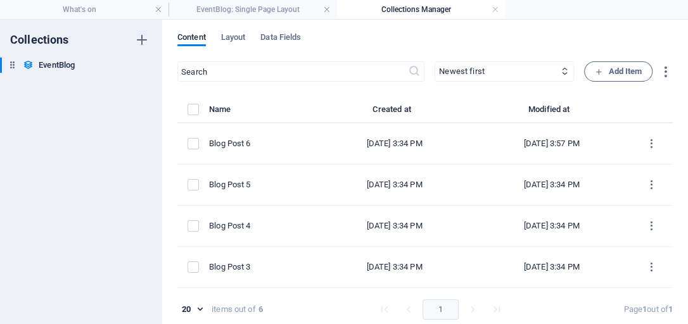
type input "2025-10-05"
type input "blog-post-6"
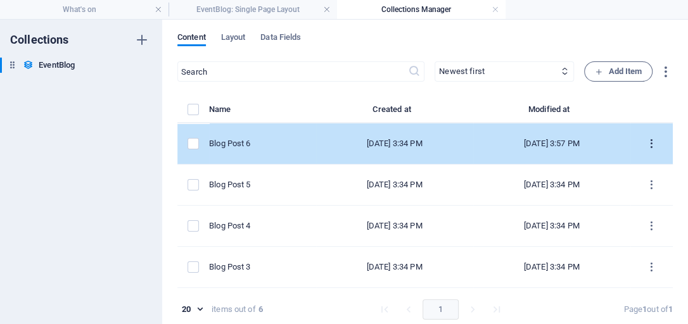
click at [645, 138] on icon "items list" at bounding box center [651, 144] width 12 height 12
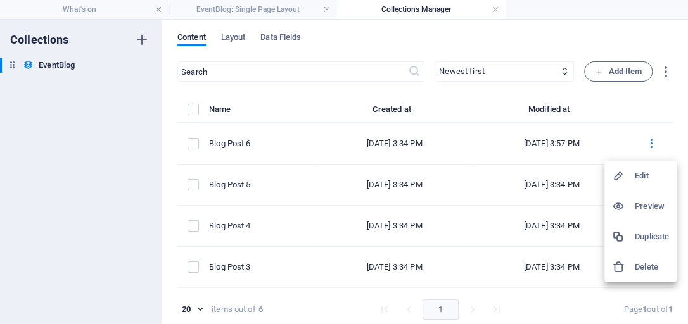
click at [51, 69] on div at bounding box center [344, 162] width 688 height 324
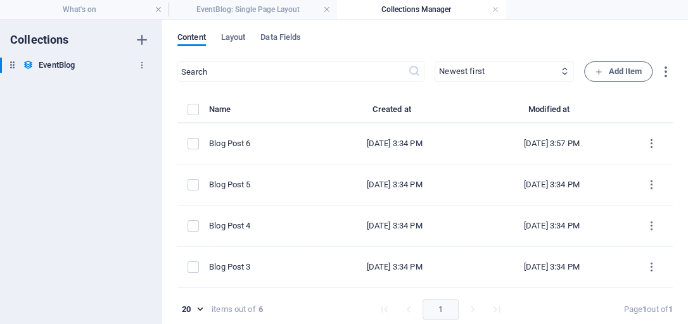
click at [53, 60] on h6 "EventBlog" at bounding box center [57, 65] width 36 height 15
click at [56, 60] on h6 "EventBlog" at bounding box center [57, 65] width 36 height 15
click at [56, 64] on h6 "EventBlog" at bounding box center [57, 65] width 36 height 15
click at [142, 63] on icon "button" at bounding box center [141, 65] width 9 height 9
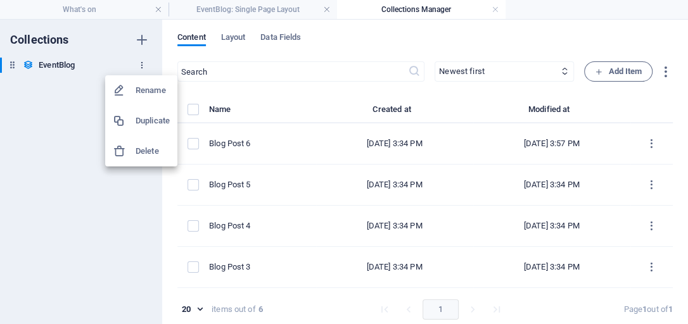
click at [142, 63] on div at bounding box center [344, 162] width 688 height 324
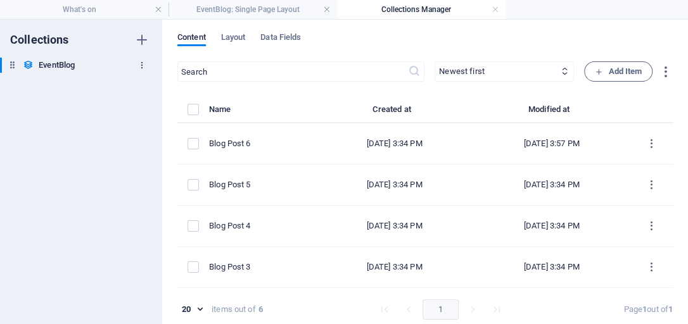
click at [144, 66] on icon "button" at bounding box center [141, 65] width 9 height 9
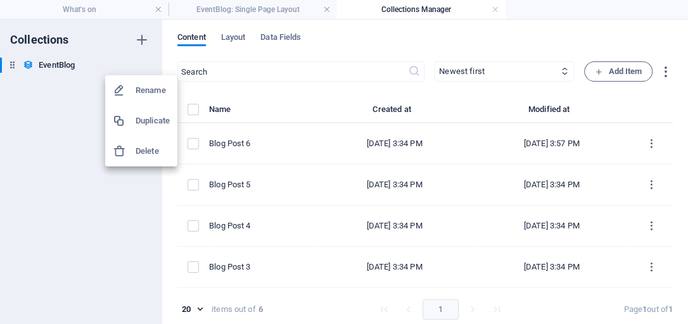
click at [139, 155] on h6 "Delete" at bounding box center [153, 151] width 34 height 15
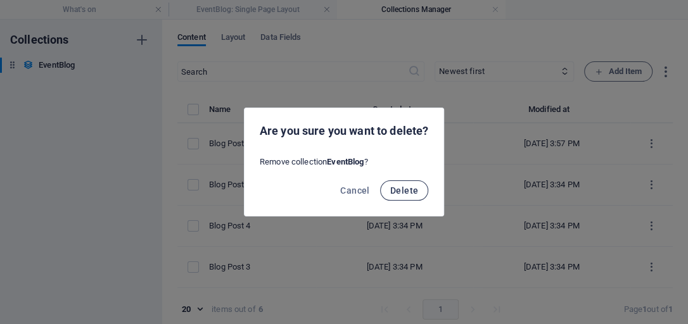
click at [400, 193] on span "Delete" at bounding box center [404, 191] width 28 height 10
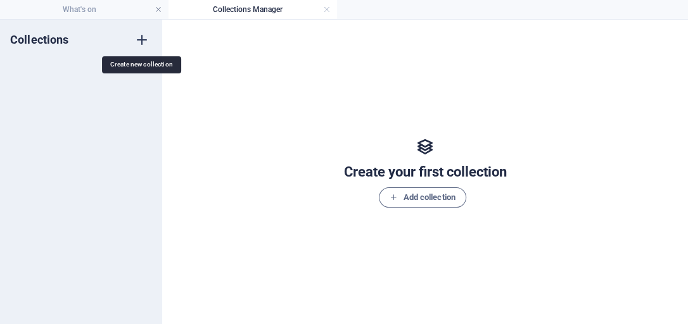
click at [137, 39] on icon "button" at bounding box center [141, 39] width 15 height 15
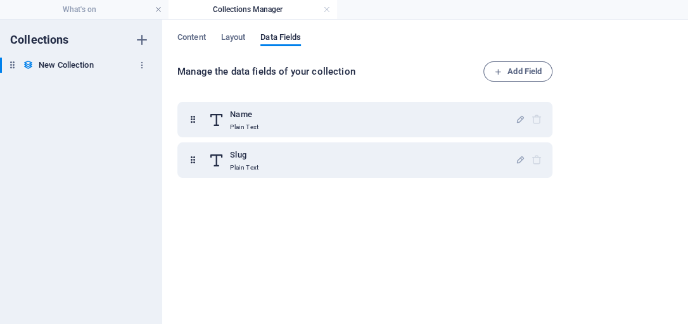
click at [56, 70] on h6 "New Collection" at bounding box center [66, 65] width 54 height 15
click at [45, 67] on h6 "New Collection" at bounding box center [66, 65] width 54 height 15
click at [141, 66] on icon "button" at bounding box center [141, 65] width 9 height 9
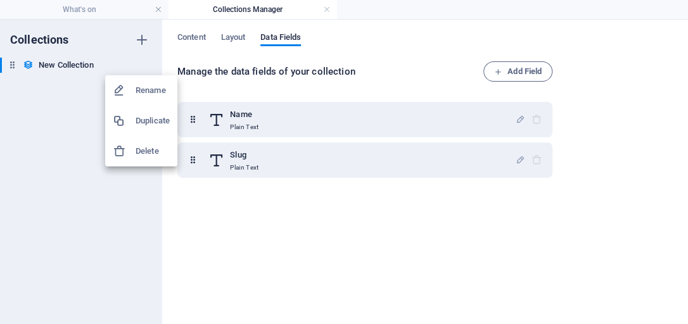
click at [142, 91] on h6 "Rename" at bounding box center [153, 90] width 34 height 15
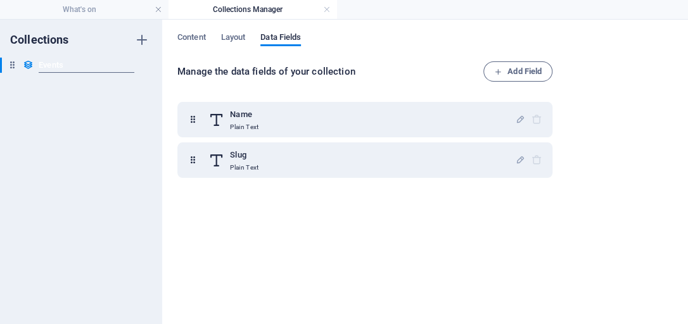
type input "Events"
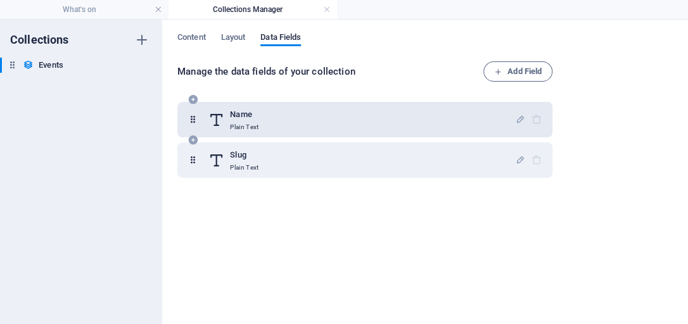
click at [240, 117] on h6 "Name" at bounding box center [244, 114] width 28 height 15
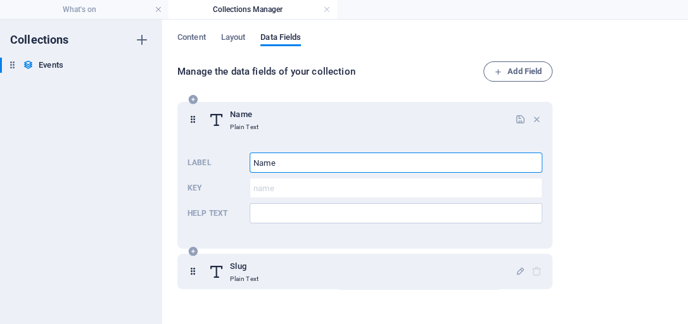
drag, startPoint x: 289, startPoint y: 161, endPoint x: 208, endPoint y: 156, distance: 81.8
click at [208, 156] on div "Label Name ​ Key name ​ Help text ​" at bounding box center [364, 188] width 355 height 81
type input "Show"
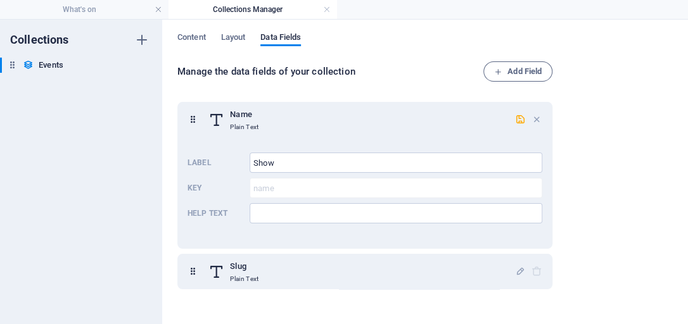
click at [629, 136] on div "Manage the data fields of your collection Add Field Name Plain Text Label Show …" at bounding box center [424, 186] width 495 height 250
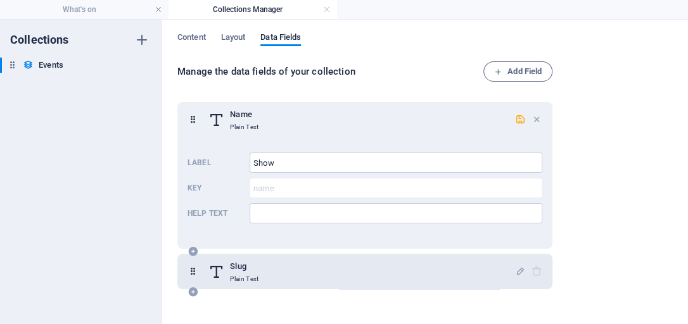
click at [243, 265] on h6 "Slug" at bounding box center [244, 266] width 28 height 15
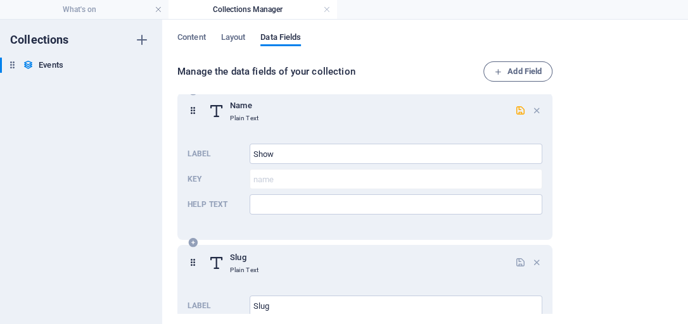
scroll to position [11, 0]
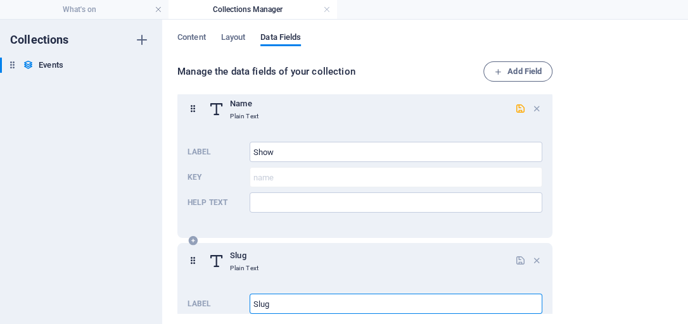
drag, startPoint x: 287, startPoint y: 301, endPoint x: 201, endPoint y: 294, distance: 86.4
click at [201, 294] on div "Label Slug ​ Key slug ​ Help text ​" at bounding box center [364, 329] width 355 height 81
click at [151, 231] on div "Collections Events Events" at bounding box center [81, 172] width 162 height 305
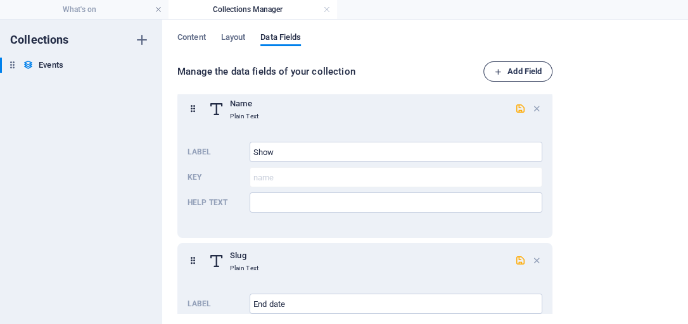
click at [536, 74] on span "Add Field" at bounding box center [517, 71] width 47 height 15
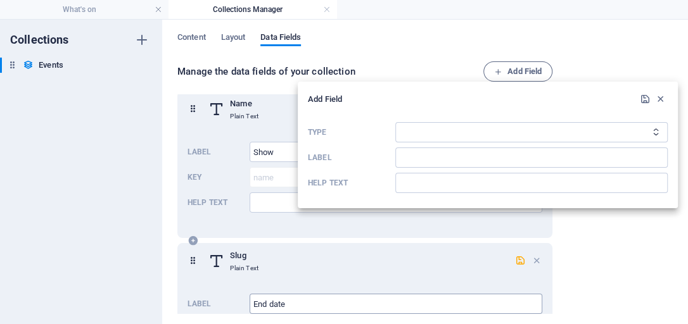
click at [289, 304] on div at bounding box center [344, 162] width 688 height 324
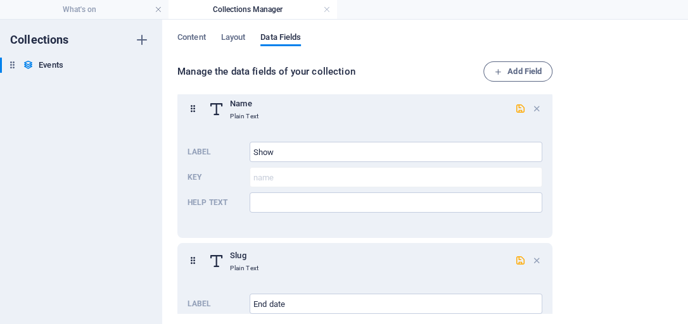
drag, startPoint x: 558, startPoint y: 193, endPoint x: 556, endPoint y: 225, distance: 33.0
click at [556, 225] on div "Manage the data fields of your collection Add Field Name Plain Text Label Show …" at bounding box center [424, 188] width 495 height 254
drag, startPoint x: 554, startPoint y: 224, endPoint x: 583, endPoint y: 296, distance: 77.3
click at [583, 296] on div "Manage the data fields of your collection Add Field Name Plain Text Label Show …" at bounding box center [424, 188] width 495 height 254
click at [540, 232] on div "Name Plain Text Label Show ​ Key name ​ Help text ​" at bounding box center [364, 164] width 375 height 147
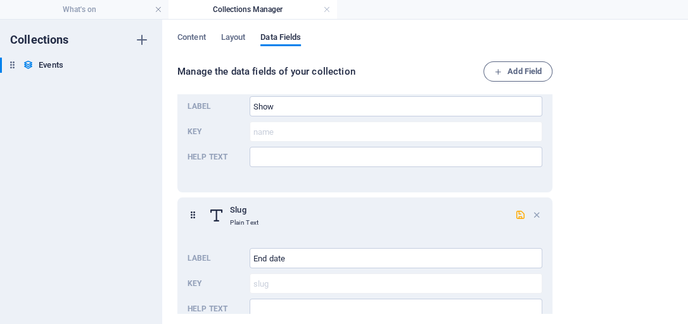
scroll to position [92, 0]
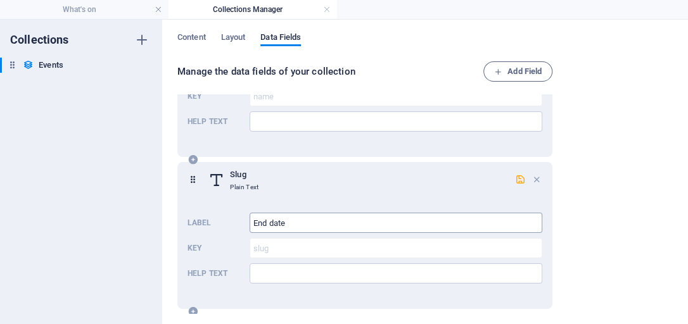
click at [328, 232] on input "End date" at bounding box center [395, 223] width 293 height 20
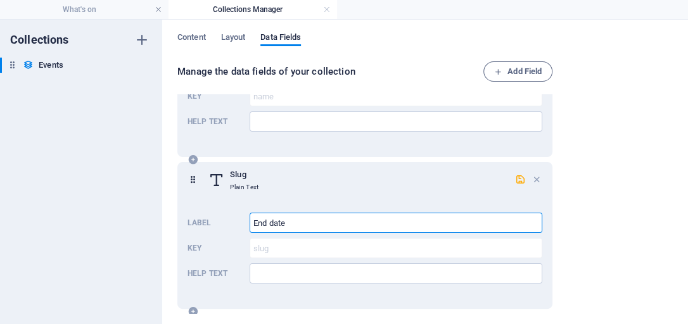
drag, startPoint x: 301, startPoint y: 217, endPoint x: 239, endPoint y: 217, distance: 62.1
click at [239, 217] on div "Label End date ​ Key slug ​ Help text ​" at bounding box center [364, 248] width 355 height 81
type input "Author"
click at [497, 69] on icon "button" at bounding box center [498, 72] width 8 height 8
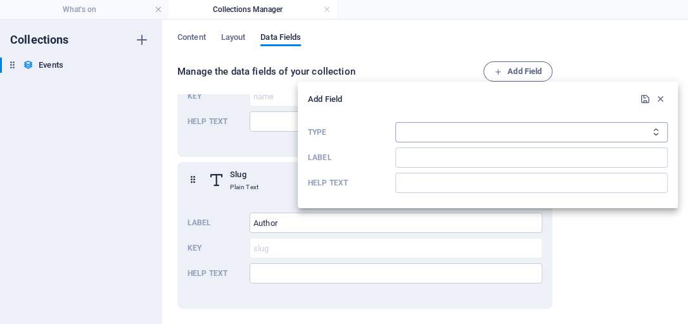
click at [403, 134] on select "Plain Text Link CMS Rich Text File Multiple Files Checkbox Choice Date Number" at bounding box center [531, 132] width 272 height 20
click at [684, 173] on div at bounding box center [344, 162] width 688 height 324
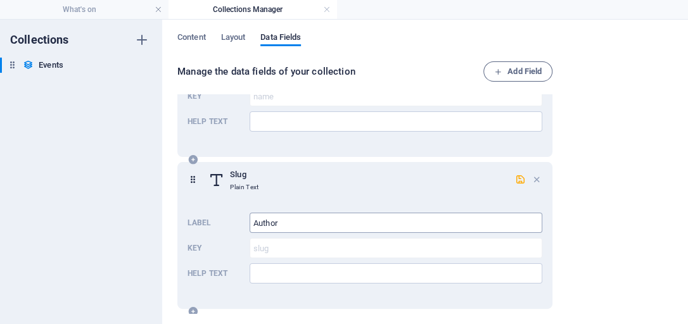
click at [370, 227] on input "Author" at bounding box center [395, 223] width 293 height 20
click at [533, 67] on span "Add Field" at bounding box center [517, 71] width 47 height 15
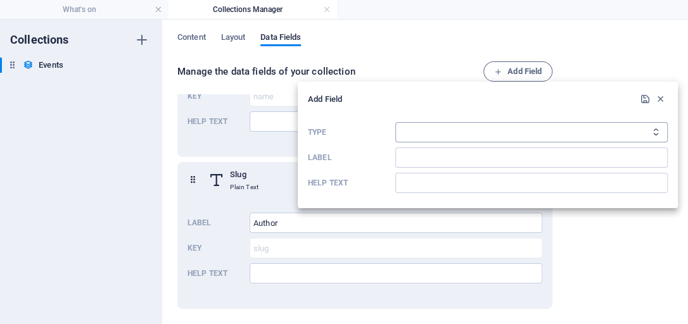
click at [450, 128] on select "Plain Text Link CMS Rich Text File Multiple Files Checkbox Choice Date Number" at bounding box center [531, 132] width 272 height 20
select select "date"
click at [395, 122] on select "Plain Text Link CMS Rich Text File Multiple Files Checkbox Choice Date Number" at bounding box center [531, 132] width 272 height 20
click at [427, 128] on select "Plain Text Link CMS Rich Text File Multiple Files Checkbox Choice Date Number" at bounding box center [531, 132] width 272 height 20
click at [396, 132] on select "Plain Text Link CMS Rich Text File Multiple Files Checkbox Choice Date Number" at bounding box center [531, 132] width 272 height 20
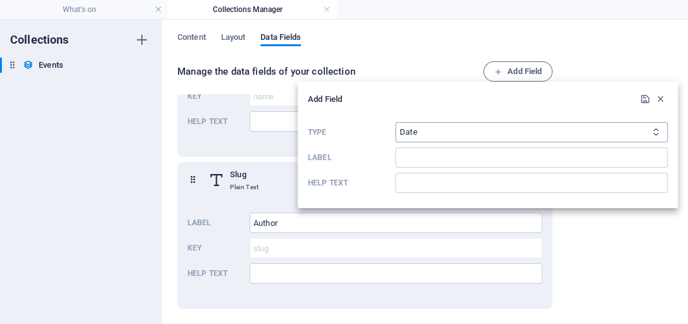
click at [423, 134] on select "Plain Text Link CMS Rich Text File Multiple Files Checkbox Choice Date Number" at bounding box center [531, 132] width 272 height 20
click at [427, 135] on select "Plain Text Link CMS Rich Text File Multiple Files Checkbox Choice Date Number" at bounding box center [531, 132] width 272 height 20
click at [662, 100] on icon "button" at bounding box center [660, 99] width 11 height 11
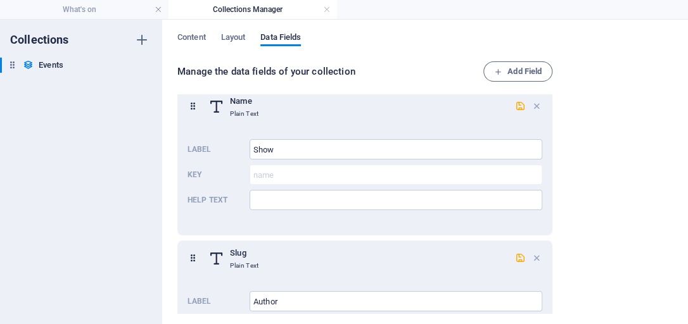
scroll to position [0, 0]
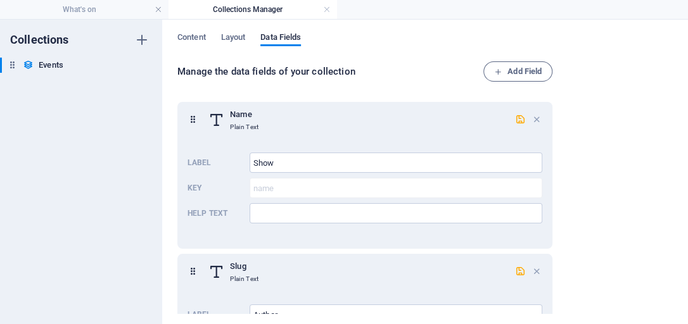
drag, startPoint x: 560, startPoint y: 163, endPoint x: 603, endPoint y: 199, distance: 56.2
click at [603, 199] on div "Manage the data fields of your collection Add Field Name Plain Text Label Show …" at bounding box center [424, 188] width 495 height 254
click at [143, 44] on icon "button" at bounding box center [141, 39] width 15 height 15
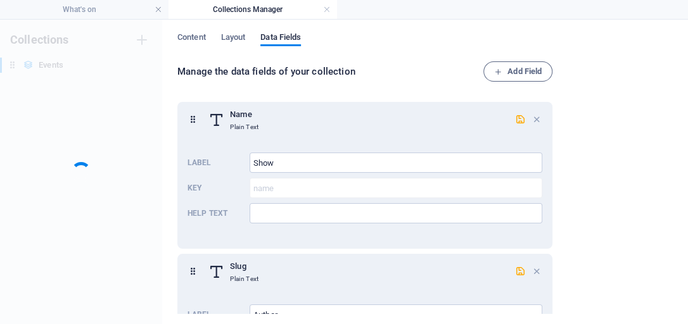
click at [106, 76] on div "Collections Events Events" at bounding box center [81, 172] width 162 height 305
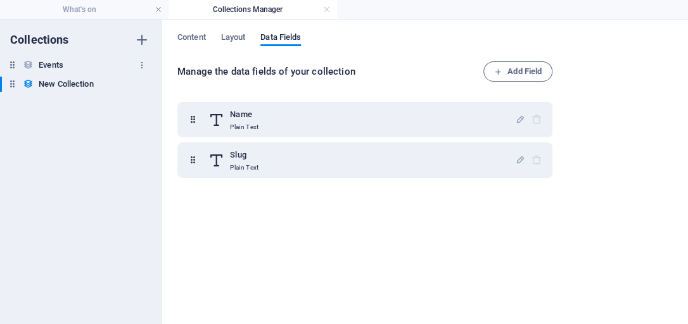
click at [14, 68] on icon at bounding box center [12, 65] width 11 height 11
click at [200, 39] on span "Content" at bounding box center [191, 39] width 28 height 18
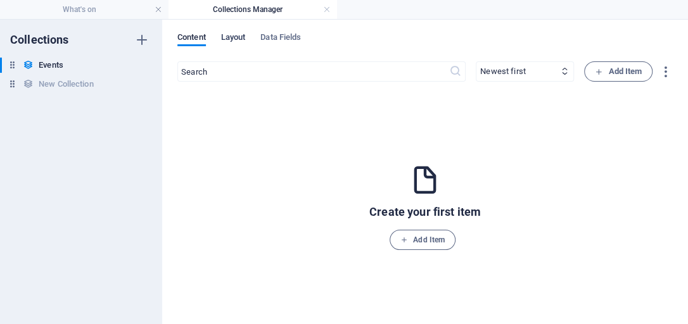
click at [228, 41] on span "Layout" at bounding box center [233, 39] width 25 height 18
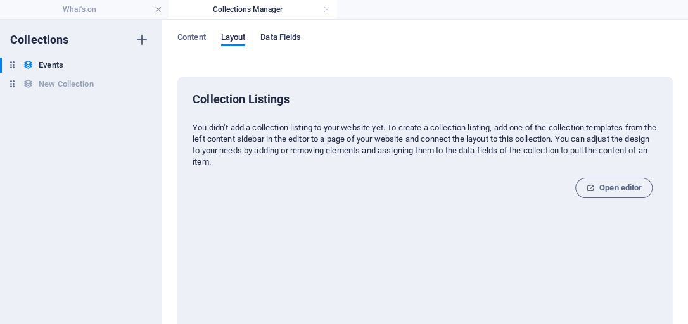
click at [270, 40] on span "Data Fields" at bounding box center [280, 39] width 41 height 18
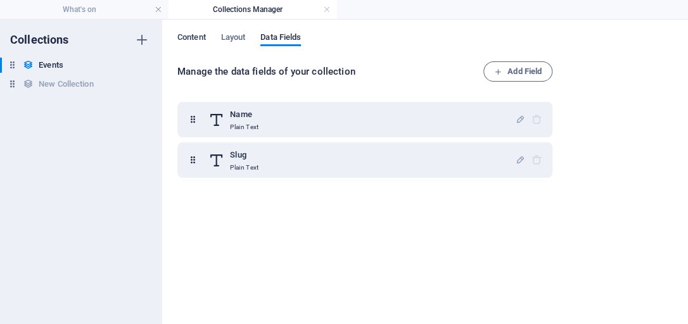
click at [202, 41] on span "Content" at bounding box center [191, 39] width 28 height 18
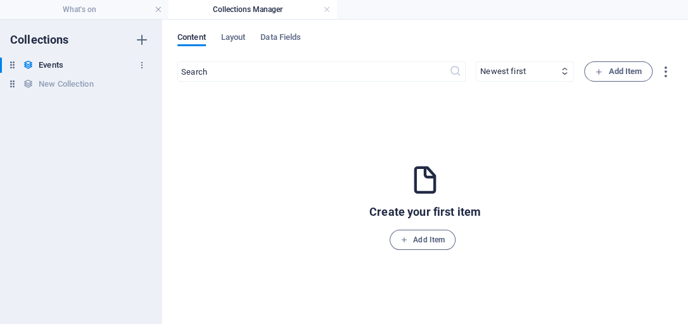
click at [59, 66] on h6 "Events" at bounding box center [51, 65] width 25 height 15
click at [277, 34] on span "Data Fields" at bounding box center [280, 39] width 41 height 18
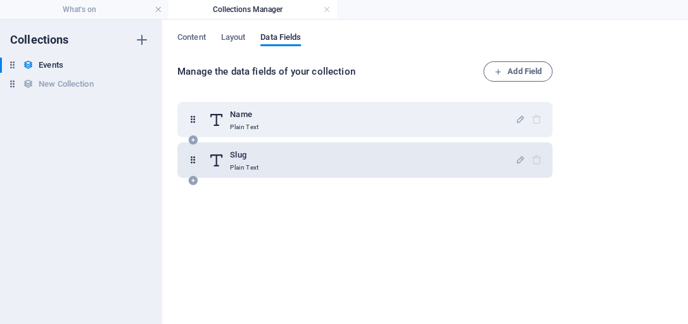
click at [267, 157] on div "Slug Plain Text" at bounding box center [361, 160] width 306 height 25
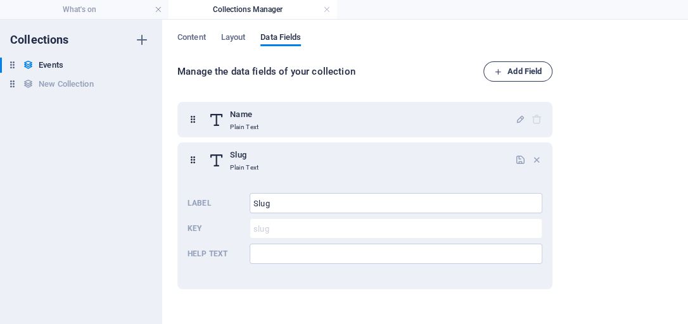
click at [519, 69] on span "Add Field" at bounding box center [517, 71] width 47 height 15
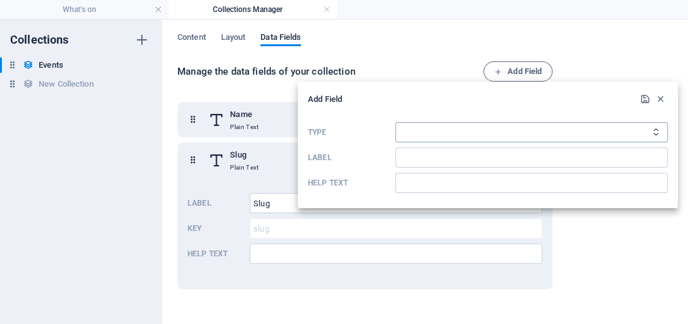
click at [655, 127] on select "Plain Text Link CMS Rich Text File Multiple Files Checkbox Choice Date Number" at bounding box center [531, 132] width 272 height 20
click at [658, 99] on icon "button" at bounding box center [660, 99] width 11 height 11
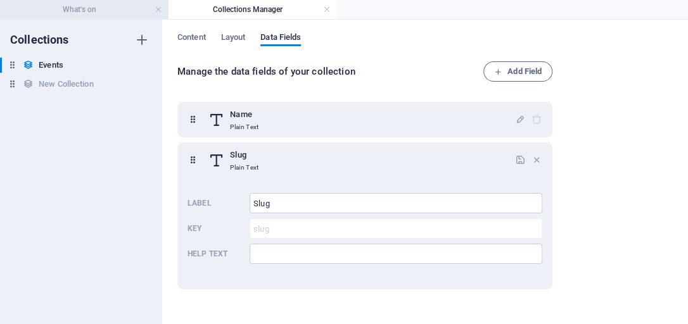
click at [103, 11] on h4 "What's on" at bounding box center [84, 10] width 168 height 14
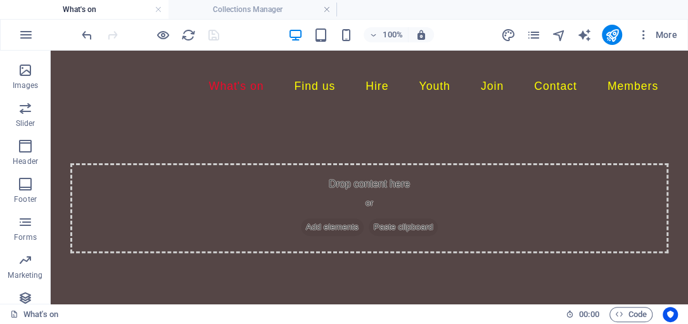
scroll to position [141, 0]
click at [47, 131] on span "Slider" at bounding box center [25, 116] width 51 height 30
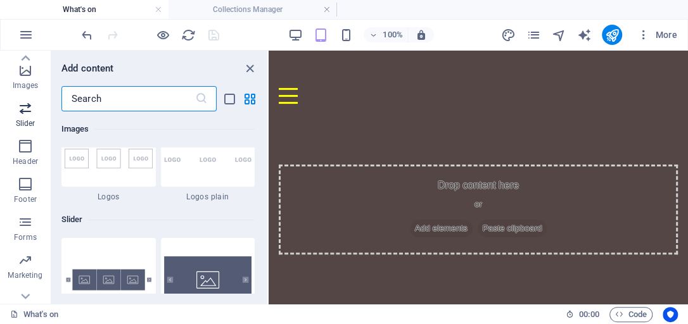
scroll to position [7179, 0]
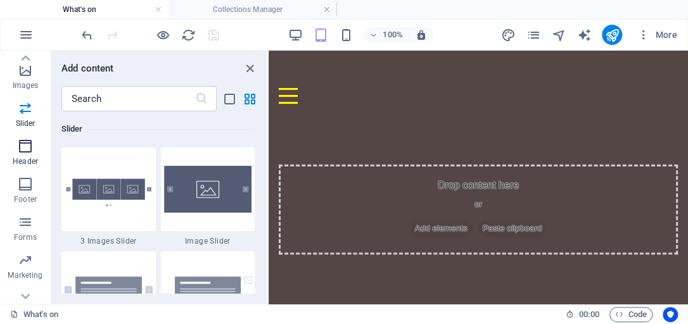
drag, startPoint x: 47, startPoint y: 153, endPoint x: 49, endPoint y: 169, distance: 16.6
click at [49, 168] on div "Favorites Elements Columns Content Boxes Accordion Tables Features Images Slide…" at bounding box center [25, 39] width 51 height 570
click at [23, 298] on icon at bounding box center [25, 297] width 9 height 6
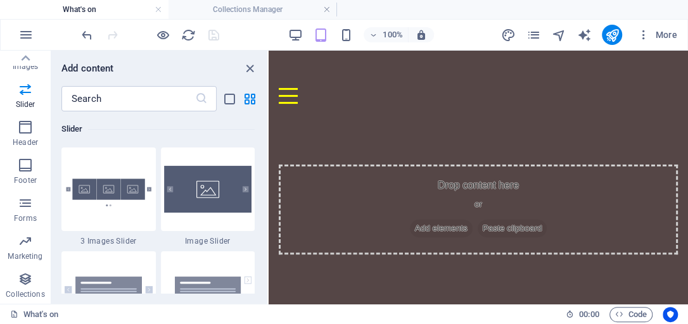
click at [23, 298] on p "Collections" at bounding box center [25, 294] width 39 height 10
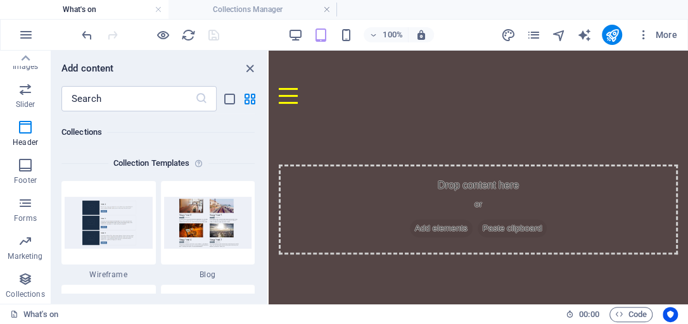
scroll to position [11592, 0]
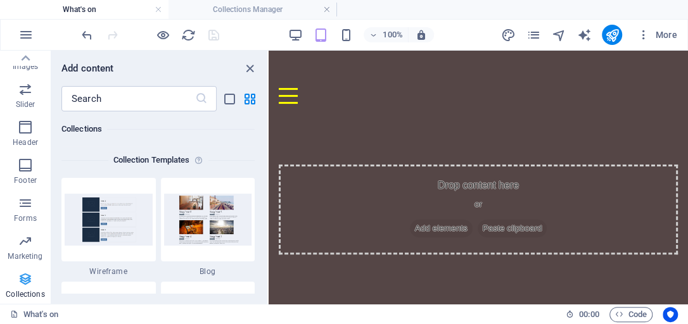
click at [24, 283] on icon "button" at bounding box center [25, 279] width 15 height 15
click at [229, 230] on img at bounding box center [208, 219] width 88 height 51
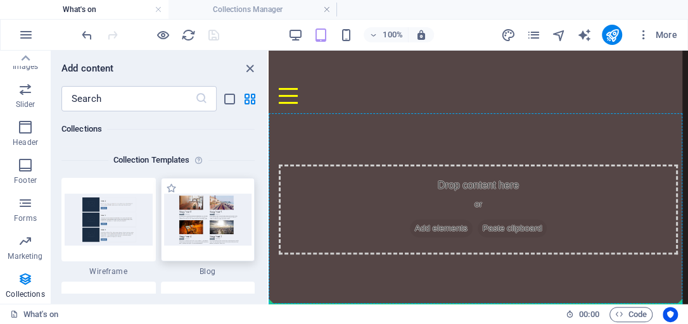
scroll to position [141, 0]
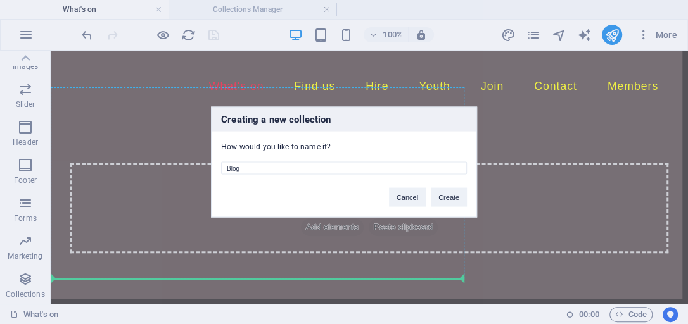
drag, startPoint x: 267, startPoint y: 167, endPoint x: 203, endPoint y: 165, distance: 64.0
click at [203, 165] on div "Creating a new collection How would you like to name it? Blog Cancel Create" at bounding box center [344, 162] width 688 height 324
type input "Shows"
click at [451, 201] on button "Create" at bounding box center [449, 197] width 36 height 19
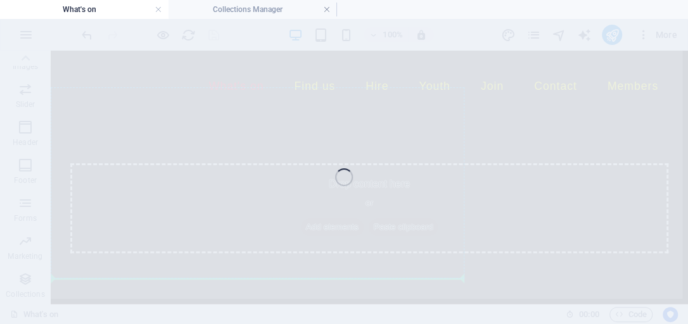
scroll to position [89, 0]
select select "68e289e271128c2b360ee21f"
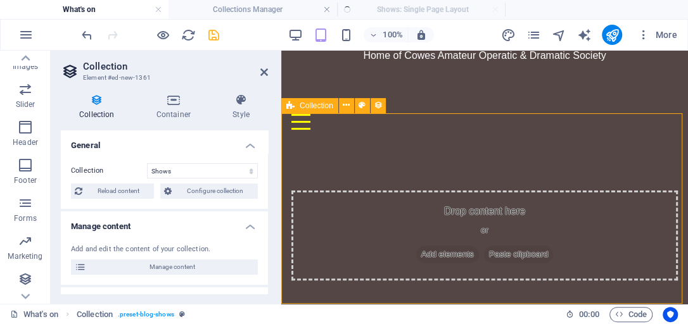
scroll to position [306, 0]
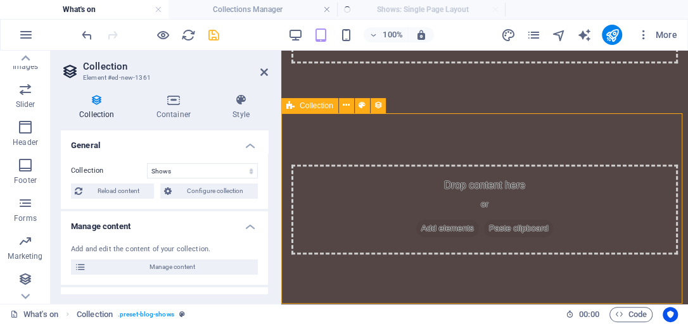
select select "columns.publishing_date_DESC"
select select "columns.status"
select select "columns.publishing_date"
select select "past"
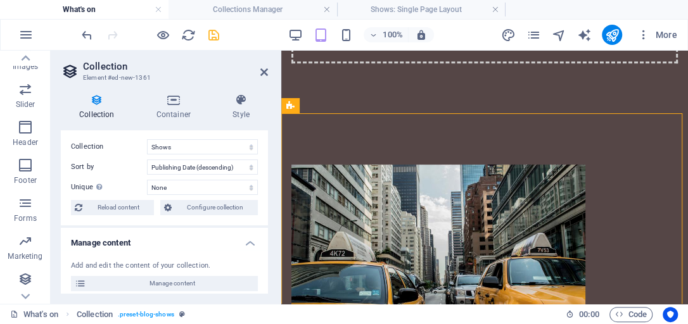
scroll to position [28, 0]
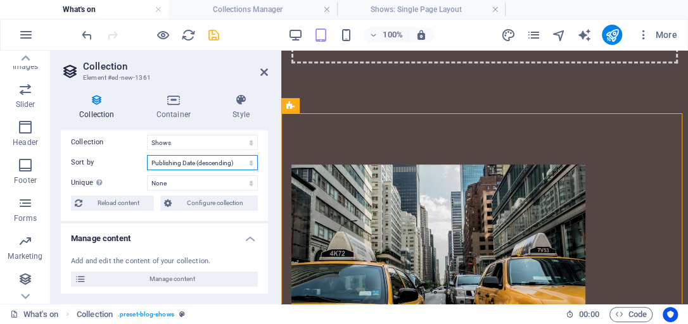
click at [247, 162] on select "Created at (ascending) Created at (descending) Updated at (ascending) Updated a…" at bounding box center [202, 162] width 111 height 15
click at [251, 167] on select "Created at (ascending) Created at (descending) Updated at (ascending) Updated a…" at bounding box center [202, 162] width 111 height 15
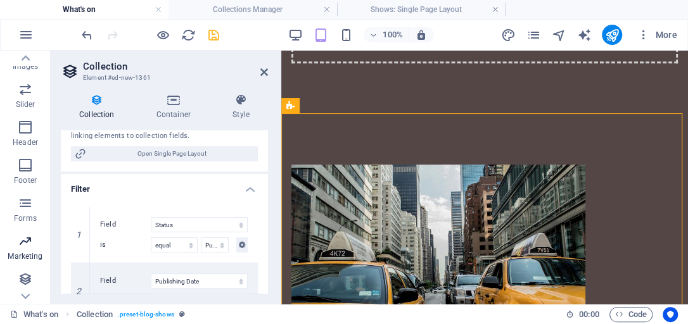
scroll to position [273, 0]
